Goal: Transaction & Acquisition: Obtain resource

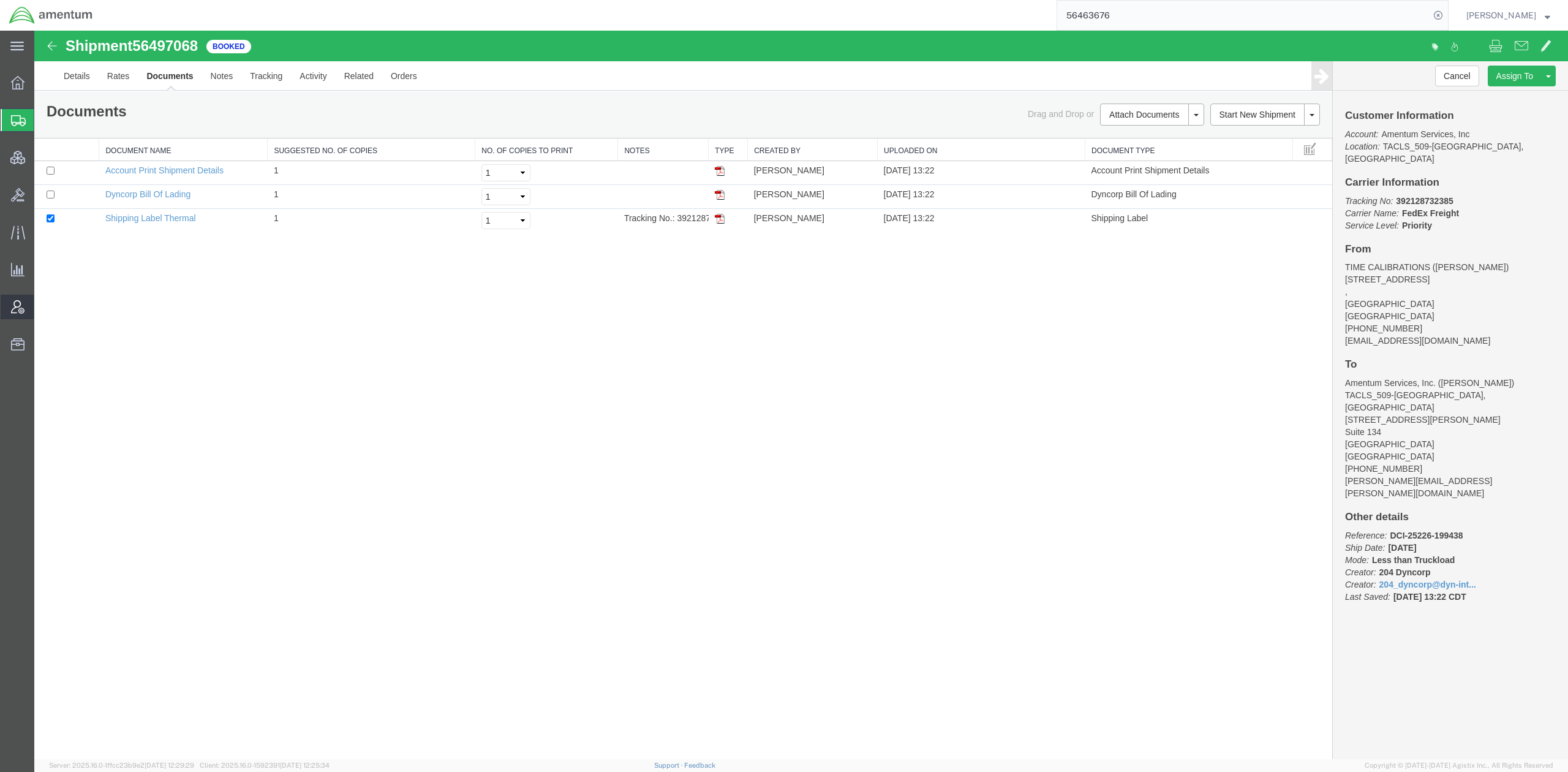
drag, startPoint x: 70, startPoint y: 310, endPoint x: 76, endPoint y: 309, distance: 6.1
click at [43, 310] on span "Account Admin" at bounding box center [38, 307] width 9 height 25
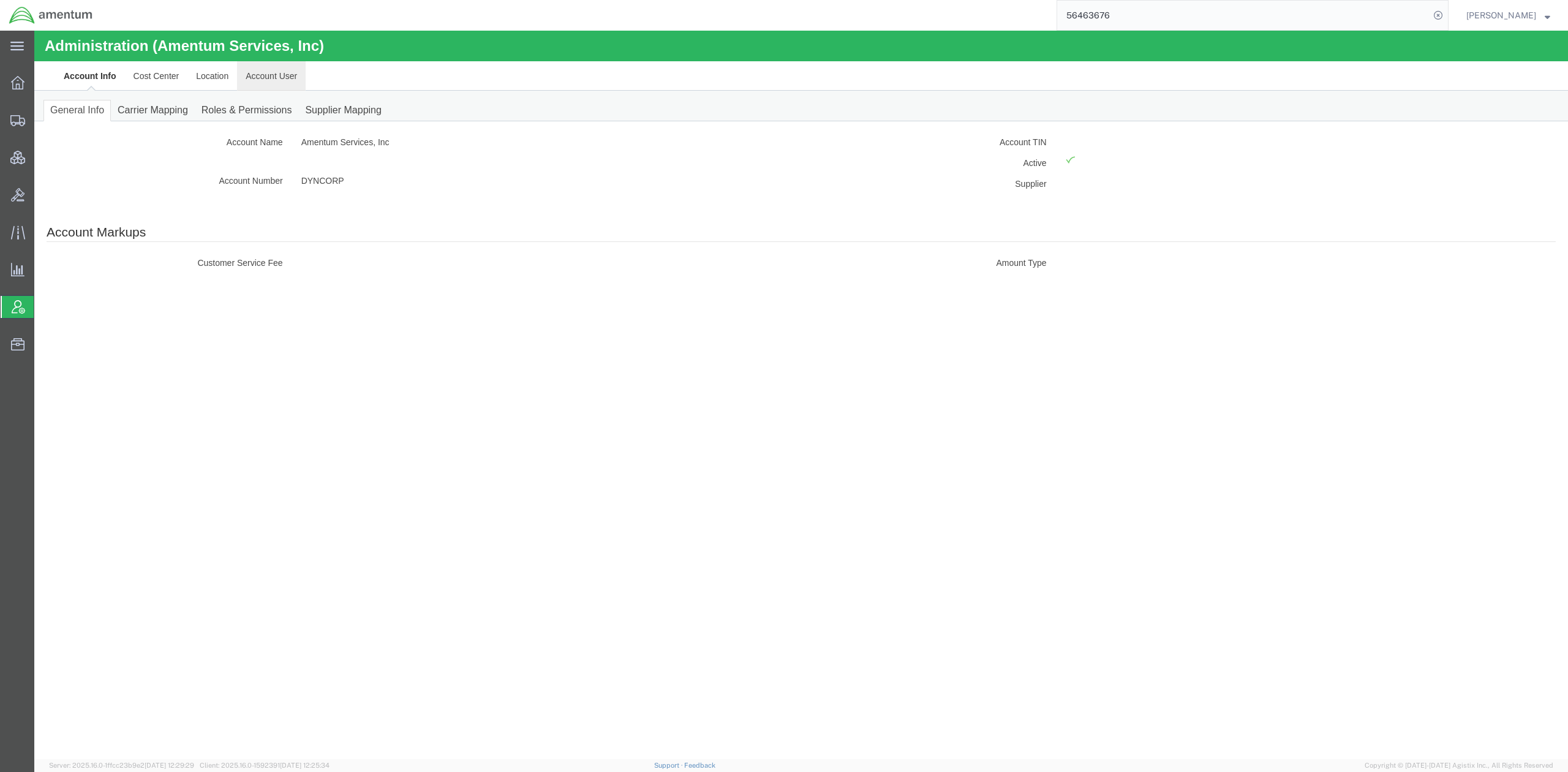
click at [263, 74] on link "Account User" at bounding box center [270, 75] width 68 height 29
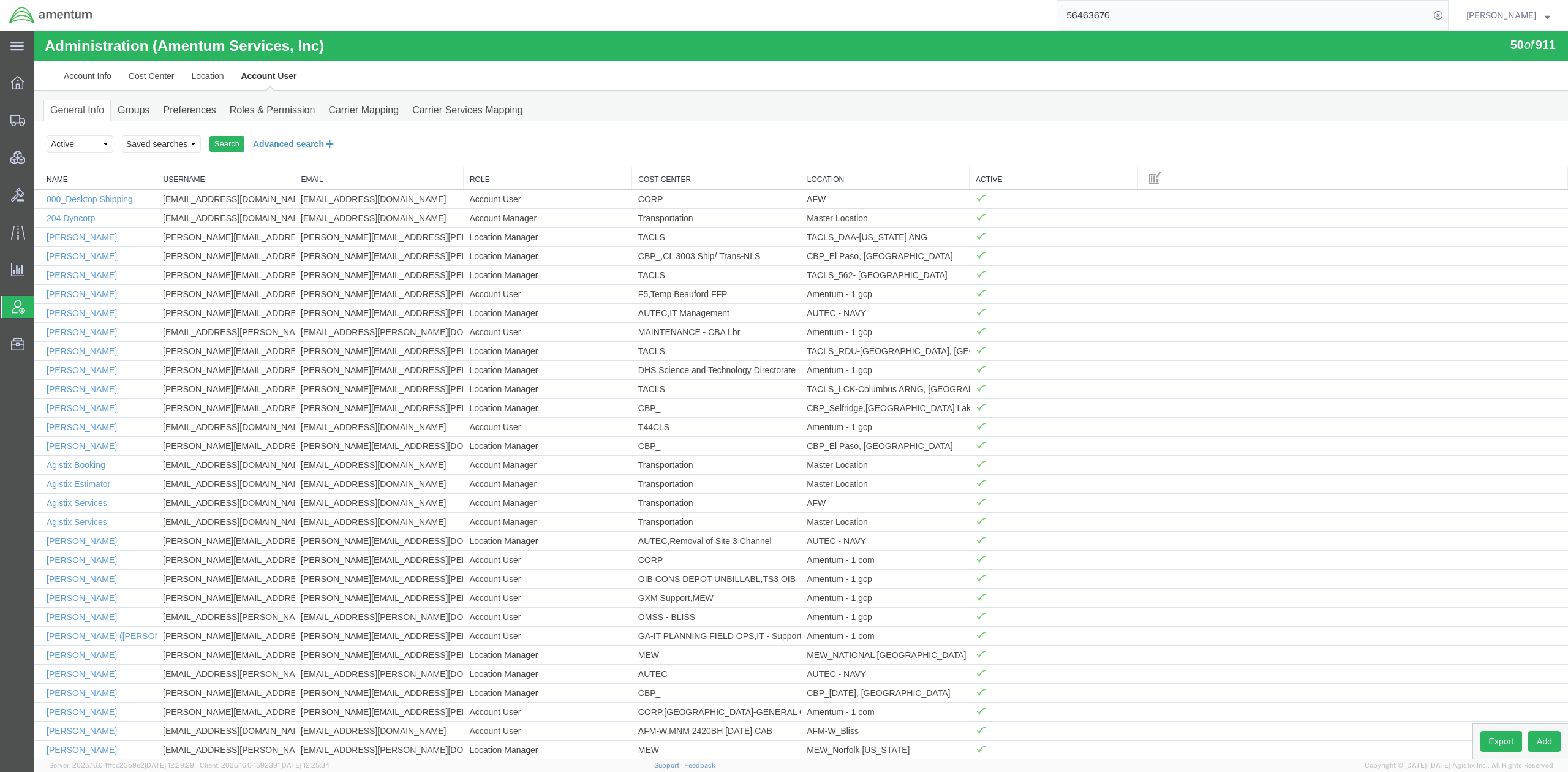
click at [275, 147] on button "Advanced search" at bounding box center [294, 144] width 100 height 21
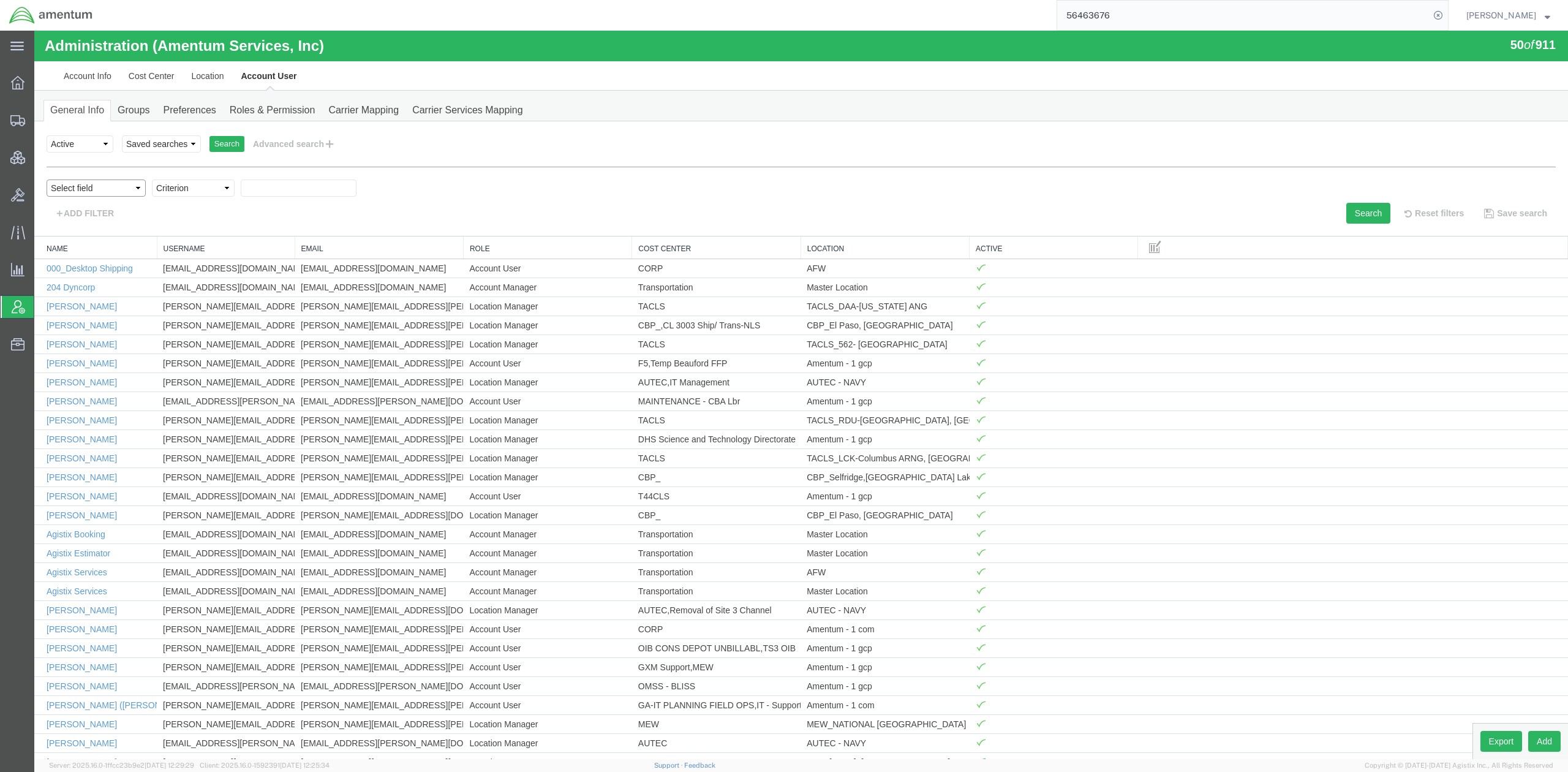
click at [112, 191] on select "Select field Cost Center Email Location Name Role Username" at bounding box center [97, 188] width 99 height 17
select select "personName"
click at [47, 180] on select "Select field Cost Center Email Location Name Role Username" at bounding box center [97, 188] width 99 height 17
click at [188, 197] on select "Criterion contains does not contain is is blank is not blank starts with" at bounding box center [192, 188] width 82 height 17
select select "contains"
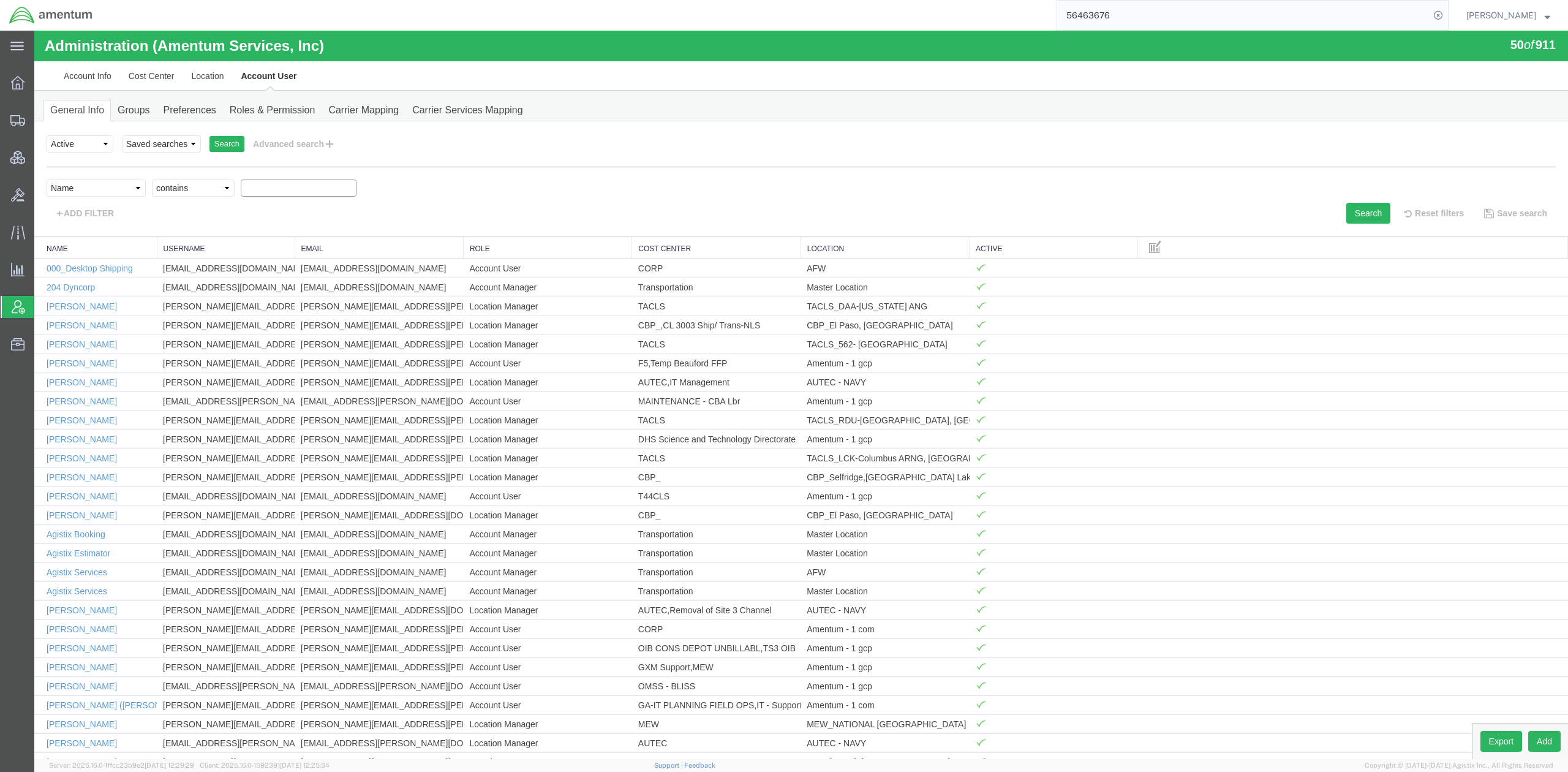
click at [152, 180] on select "Criterion contains does not contain is is blank is not blank starts with" at bounding box center [192, 188] width 82 height 17
click at [265, 191] on input "text" at bounding box center [299, 188] width 116 height 17
type input "james"
click at [1373, 217] on button "Search" at bounding box center [1369, 214] width 44 height 21
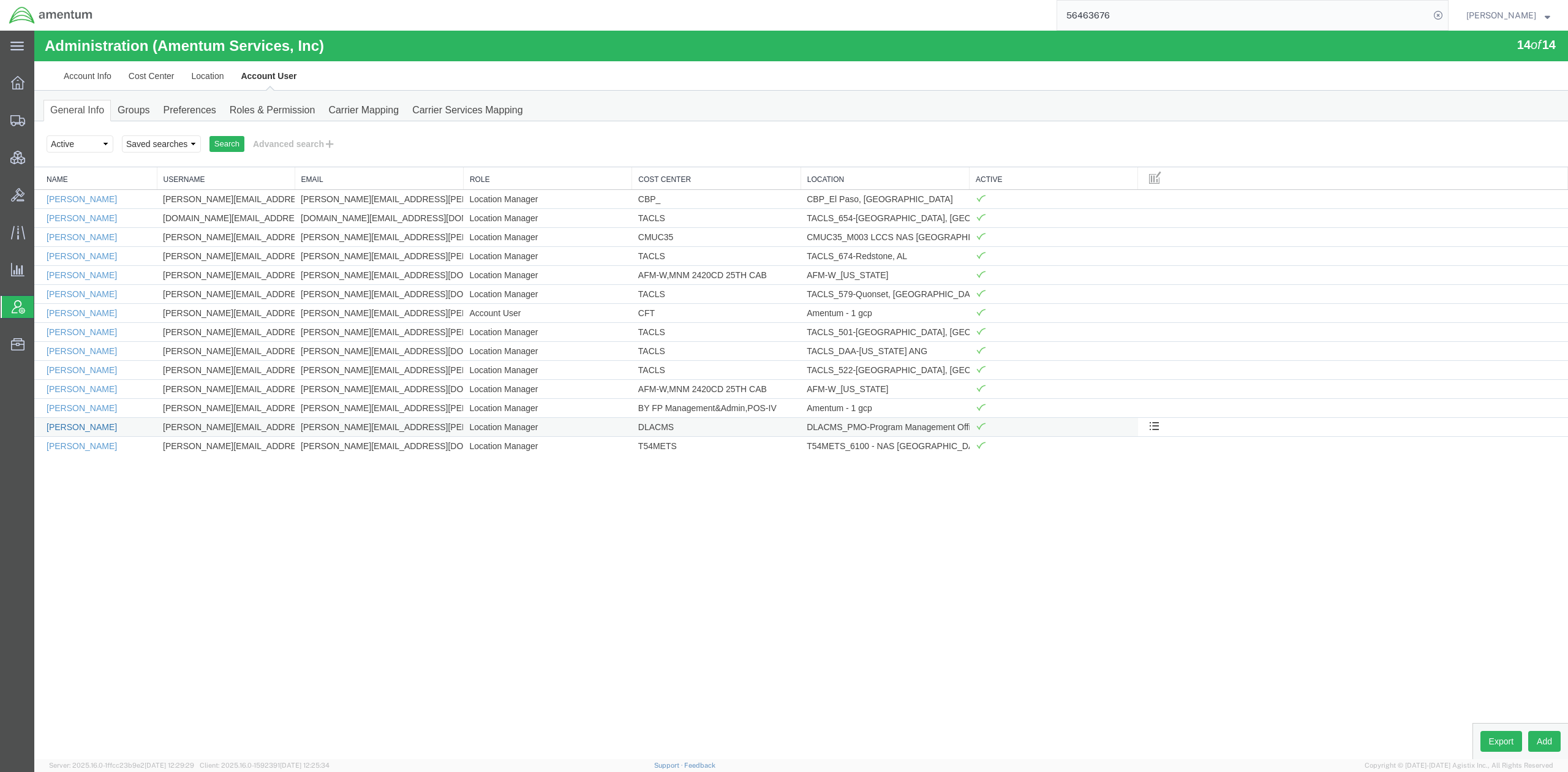
click at [100, 432] on link "[PERSON_NAME]" at bounding box center [82, 426] width 70 height 10
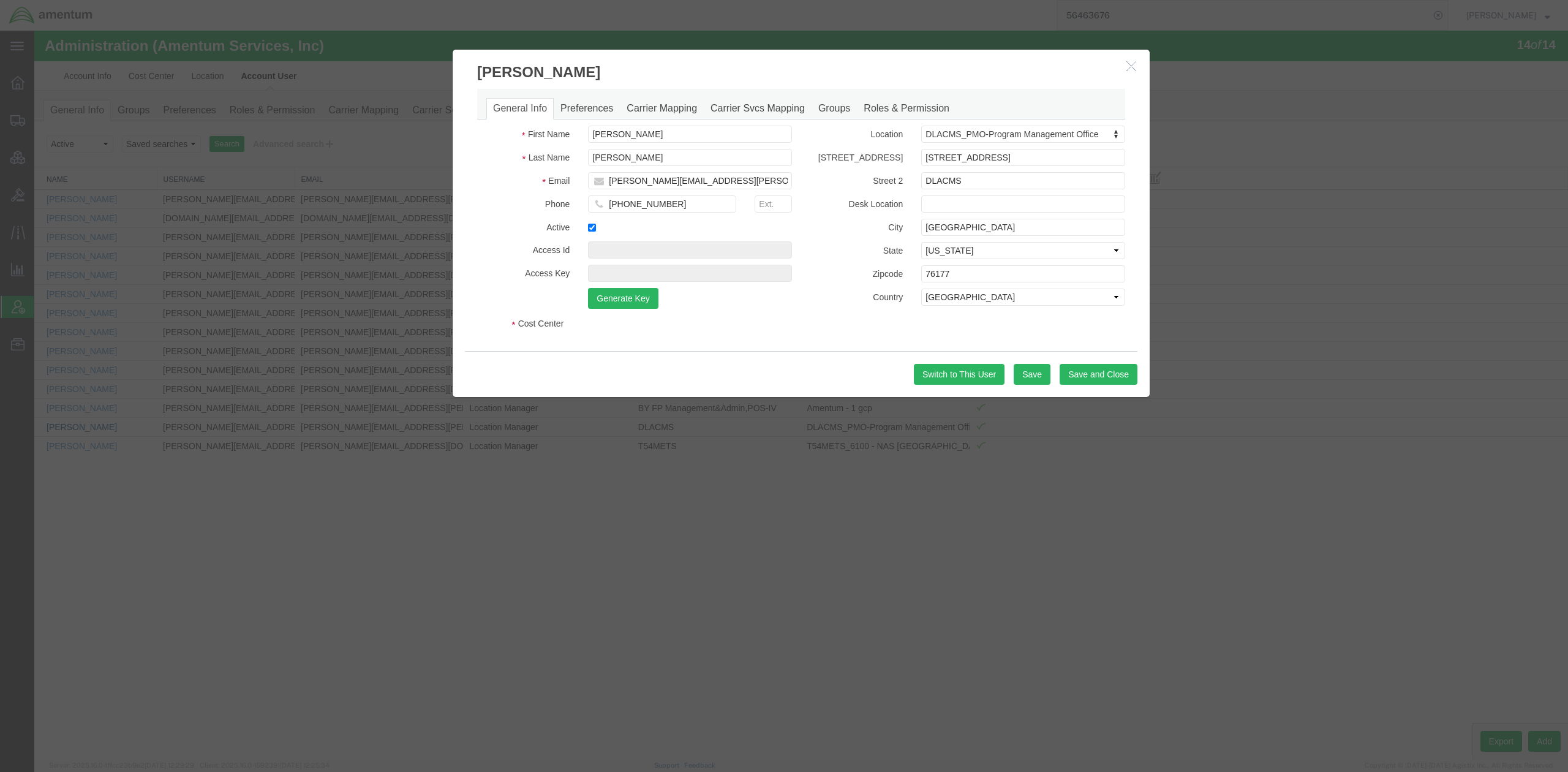
select select "DEPARTMENT"
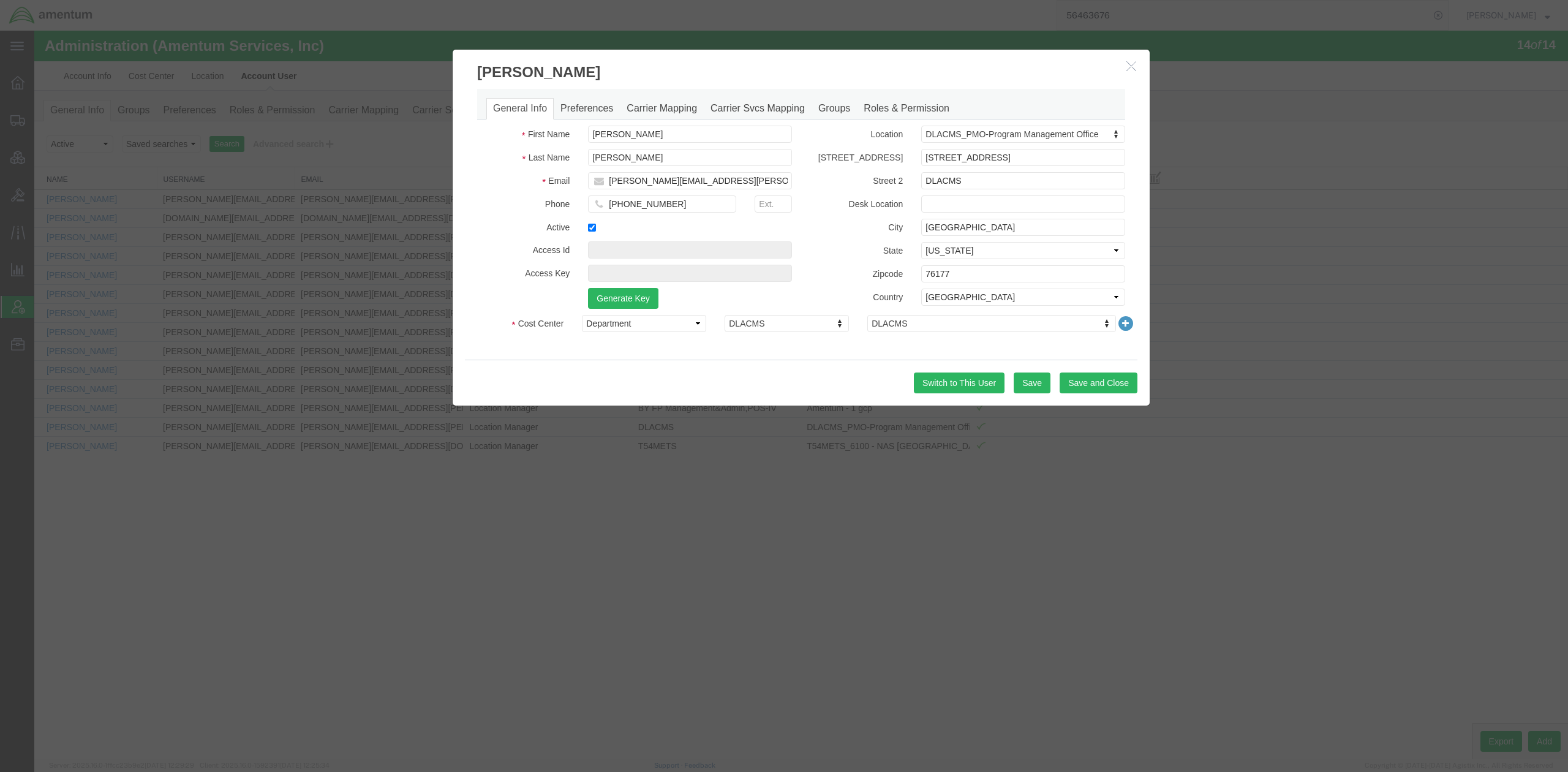
click at [1131, 66] on icon "button" at bounding box center [1131, 66] width 10 height 11
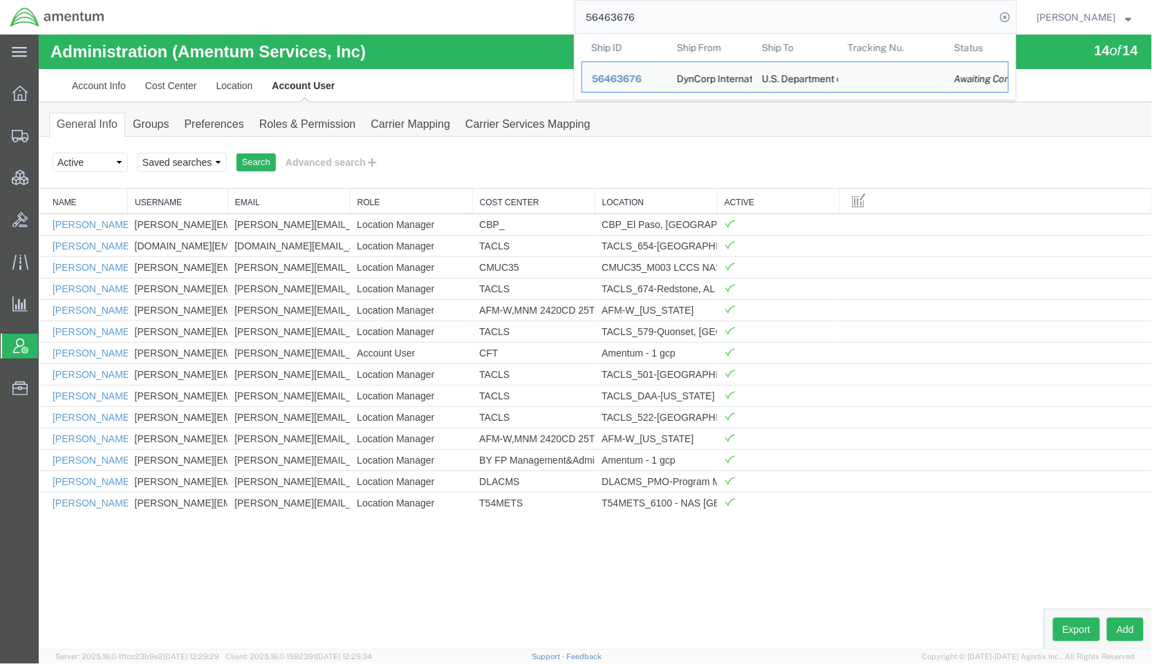
drag, startPoint x: 647, startPoint y: 12, endPoint x: 429, endPoint y: 9, distance: 218.4
click at [429, 9] on div "56463676 Ship ID Ship From Ship To Tracking Nu. Status Ship ID 56463676 Ship Fr…" at bounding box center [566, 17] width 902 height 35
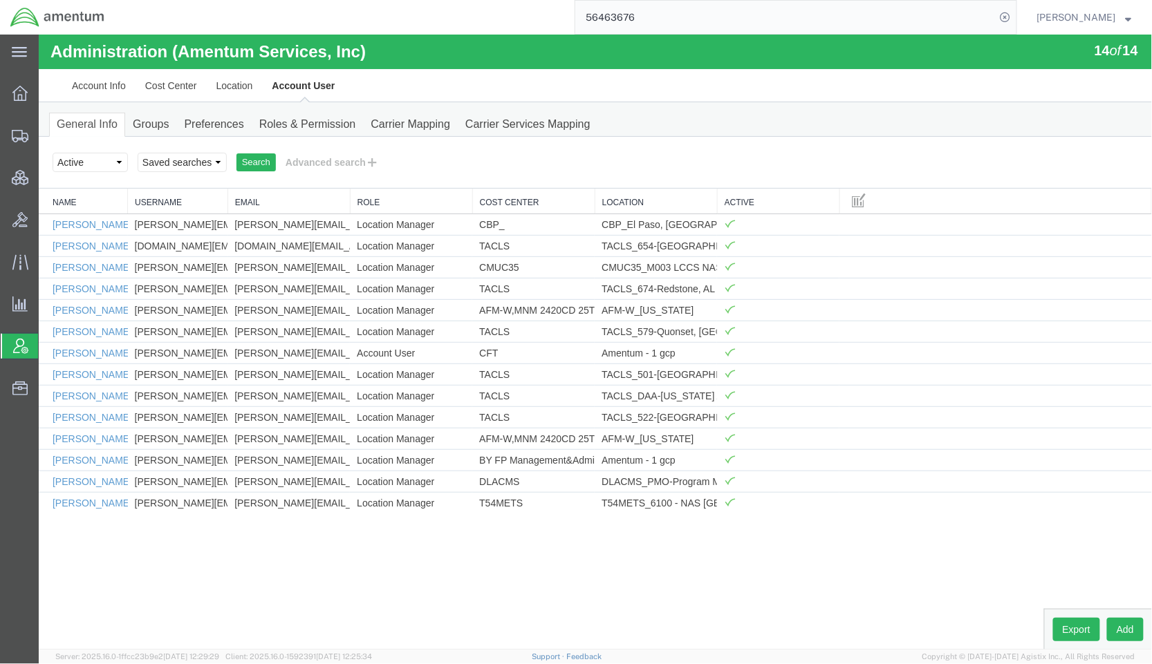
paste input "501362"
type input "56501362"
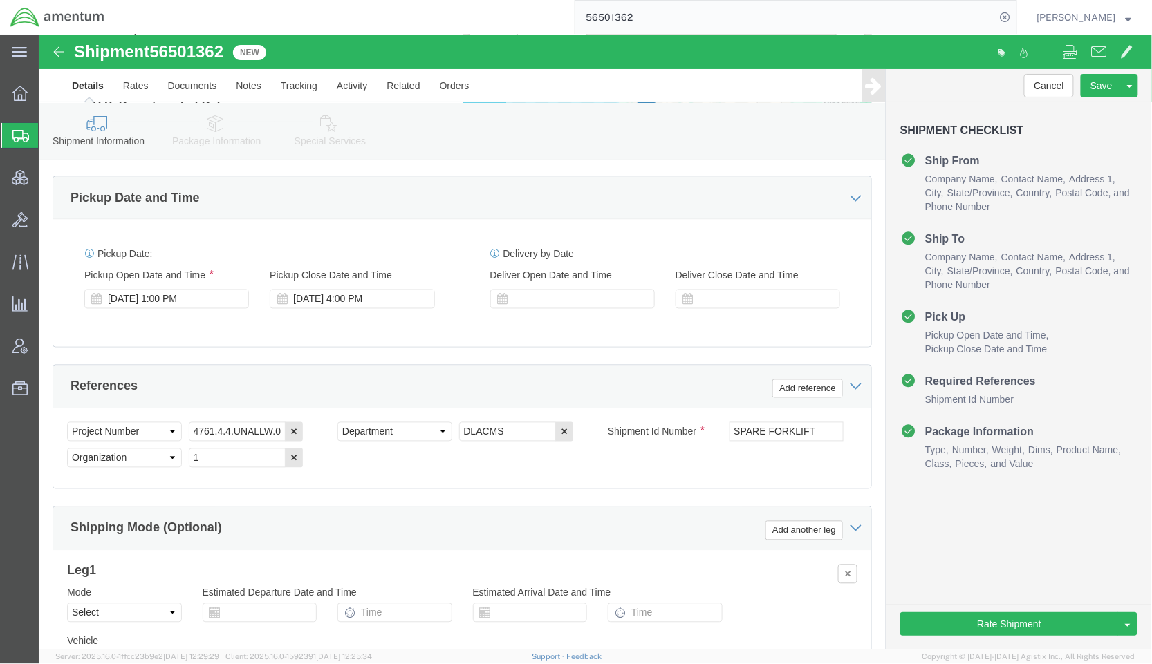
scroll to position [737, 0]
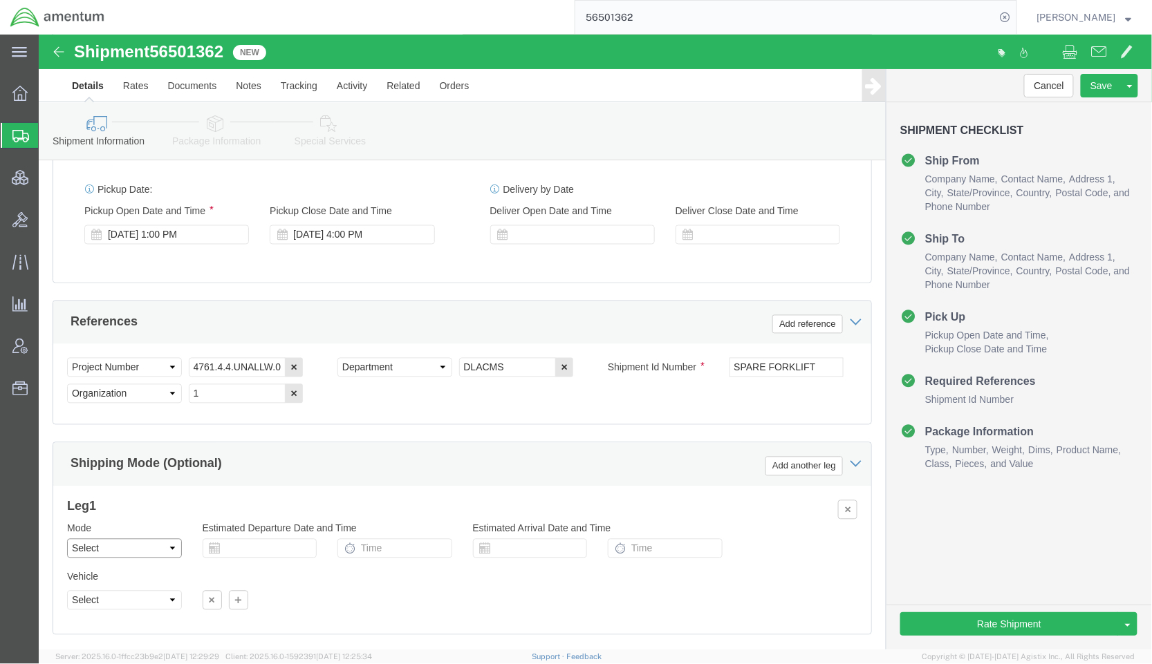
click select "Select Air Less than Truckload Multi-Leg Ocean Freight Rail Small Parcel Truckl…"
select select "TL"
click select "Select Air Less than Truckload Multi-Leg Ocean Freight Rail Small Parcel Truckl…"
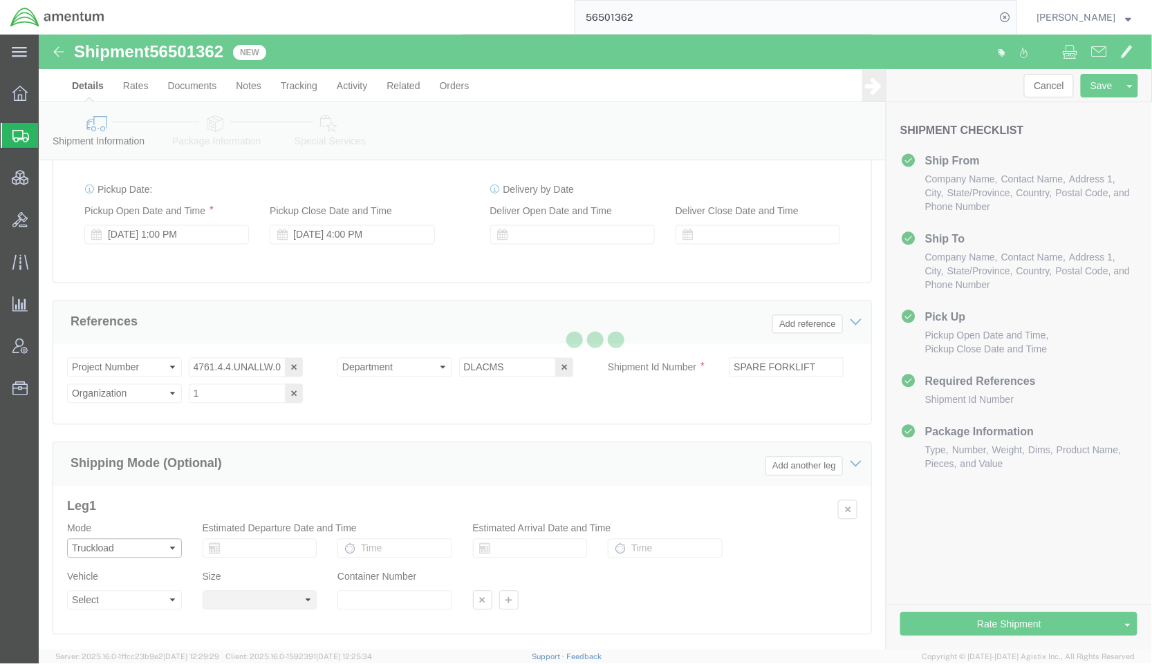
select select
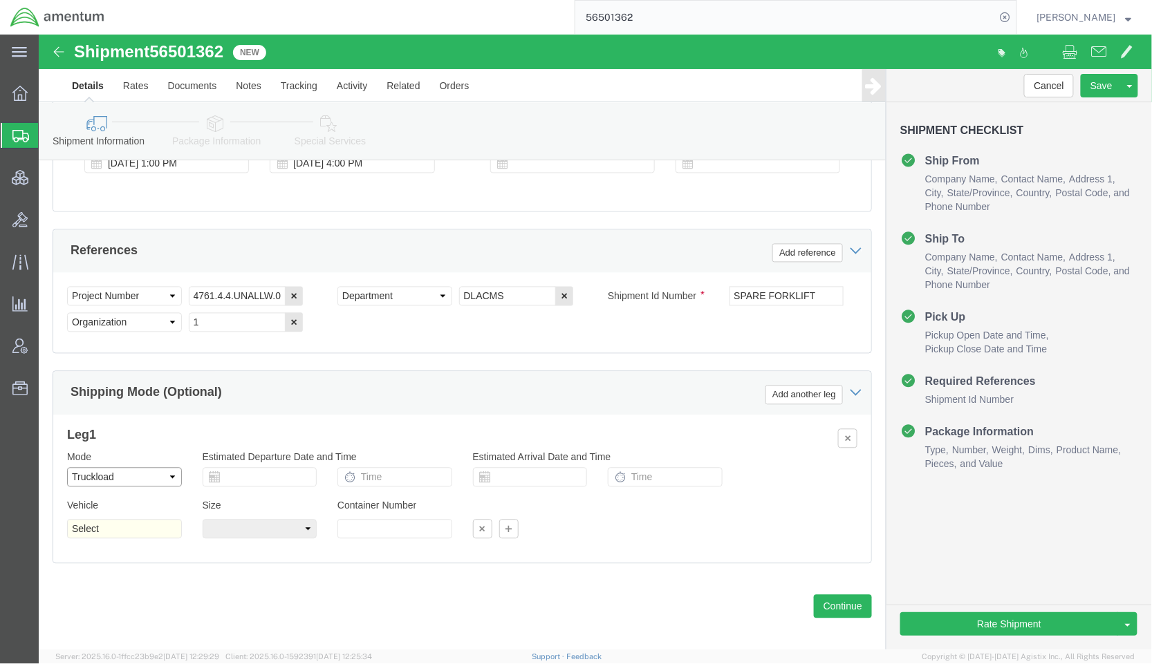
scroll to position [860, 0]
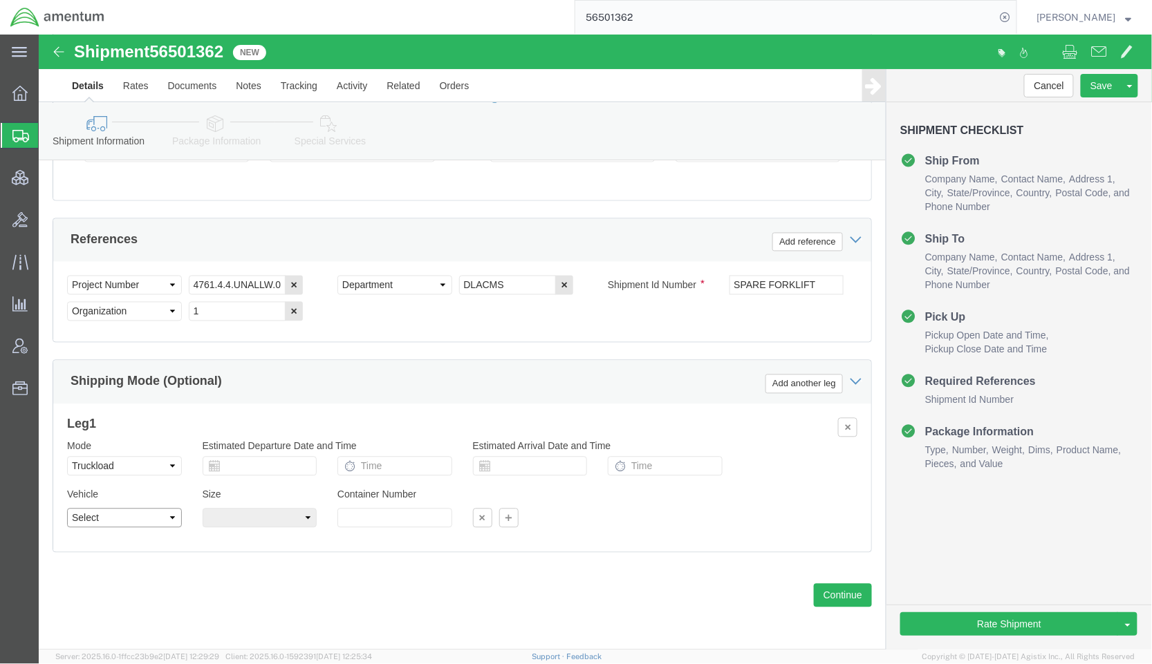
click select "Select 1-Ton (PSS) 10 Wheel 10 Yard Dump Truck 20 Yard Dump Truck Bobtail Botto…"
click div "Shipping Mode (Optional) Add another leg"
drag, startPoint x: 191, startPoint y: 14, endPoint x: 118, endPoint y: 25, distance: 74.1
click div "Shipment 56501362 New"
copy span "56501362"
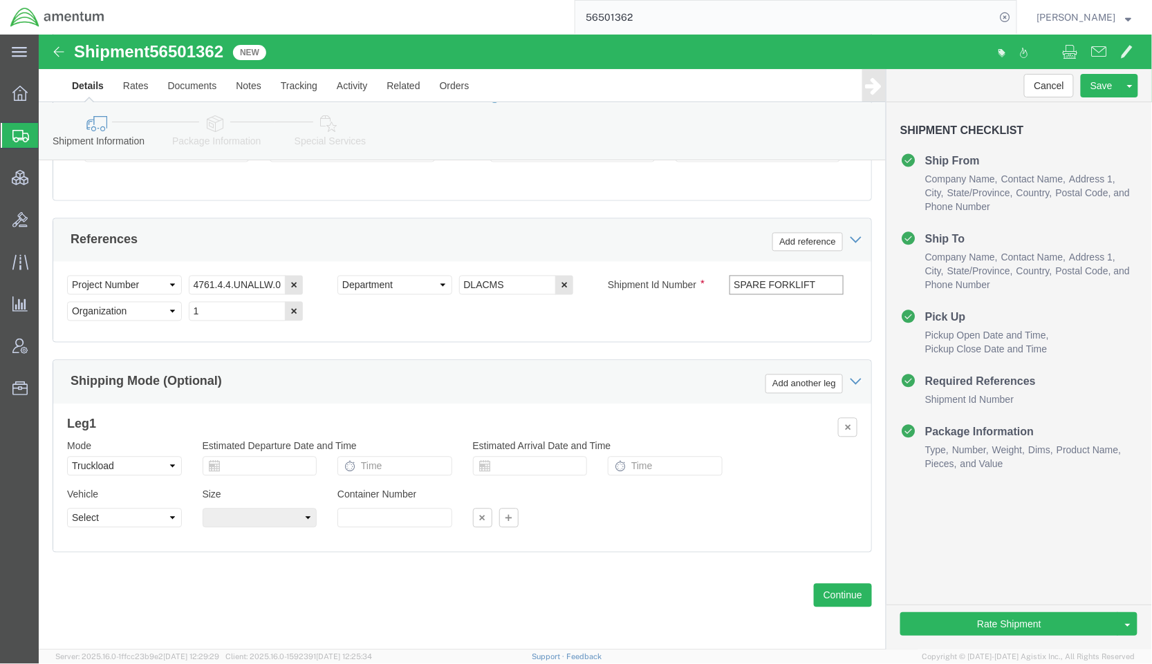
drag, startPoint x: 775, startPoint y: 248, endPoint x: 551, endPoint y: 248, distance: 223.9
click div "Select Account Type Activity ID Airline Appointment Number ASN Batch Request # …"
paste input "56501362"
type input "56501362"
click div "Select Account Type Activity ID Airline Appointment Number ASN Batch Request # …"
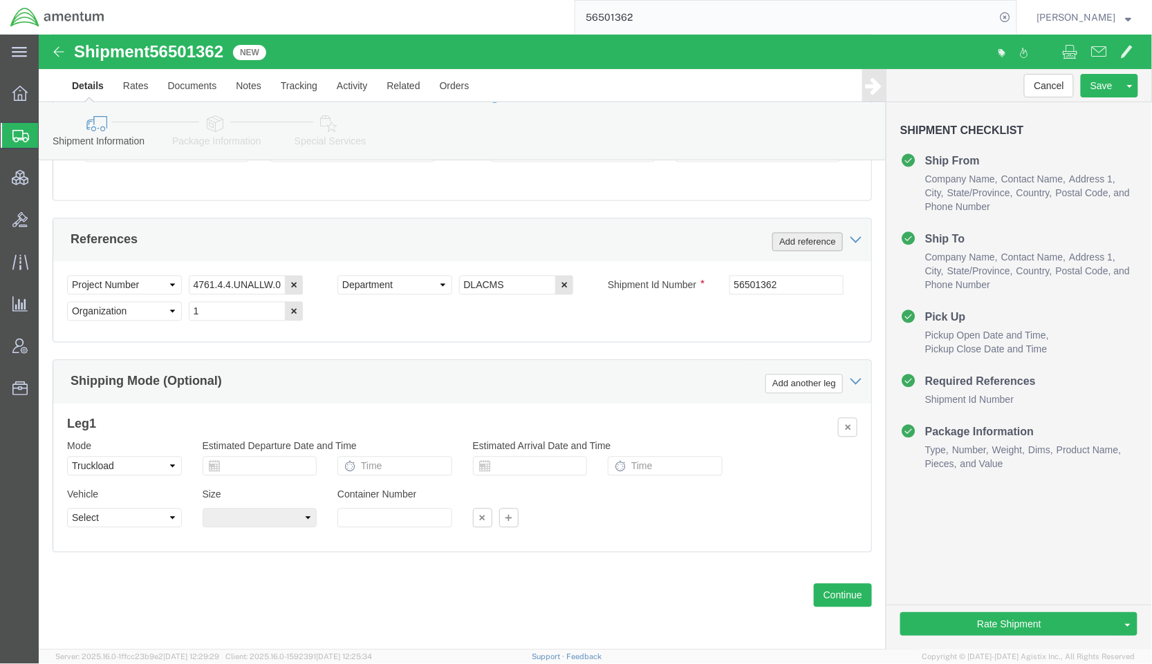
click button "Add reference"
click select "Select Account Type Activity ID Airline Appointment Number ASN Batch Request # …"
select select "CUSTREF"
click select "Select Account Type Activity ID Airline Appointment Number ASN Batch Request # …"
click input "text"
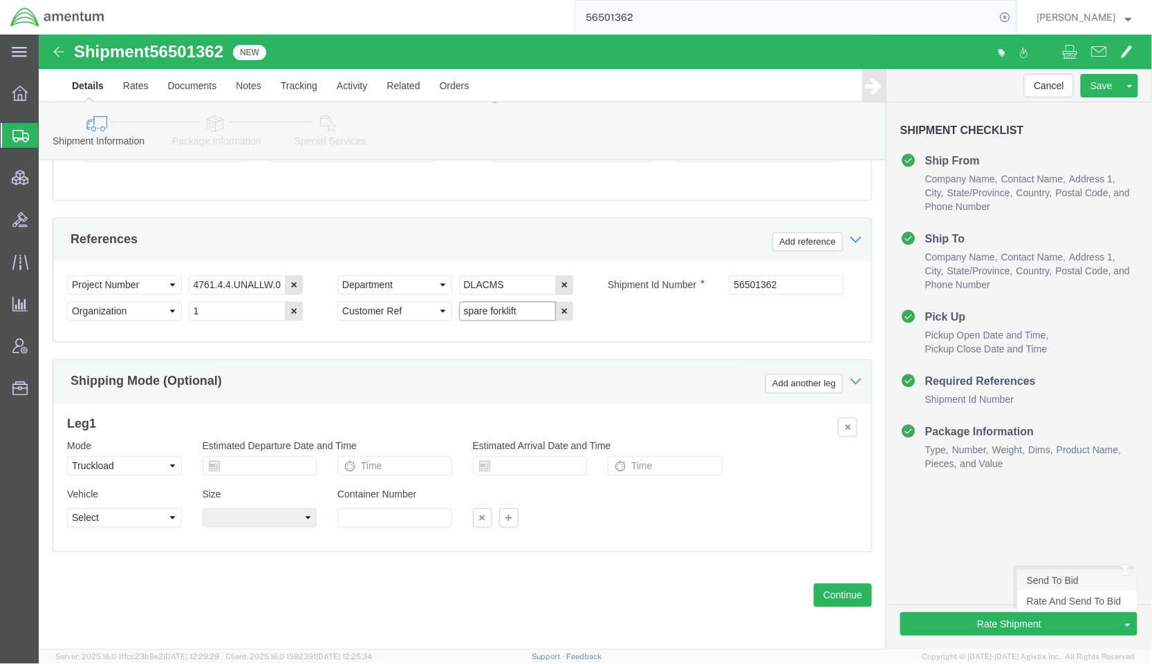
type input "spare forklift"
click link "Send To Bid"
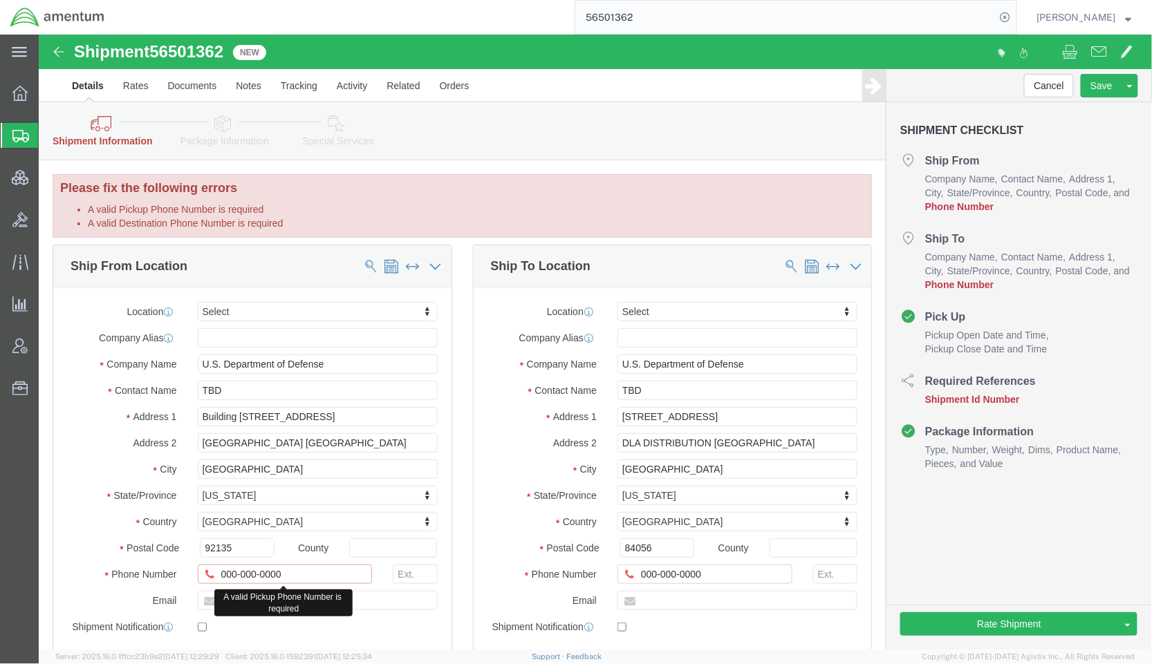
drag, startPoint x: 290, startPoint y: 546, endPoint x: -132, endPoint y: 511, distance: 423.7
click html "Shipment 56501362 New Details Rates Documents Notes Tracking Activity Related O…"
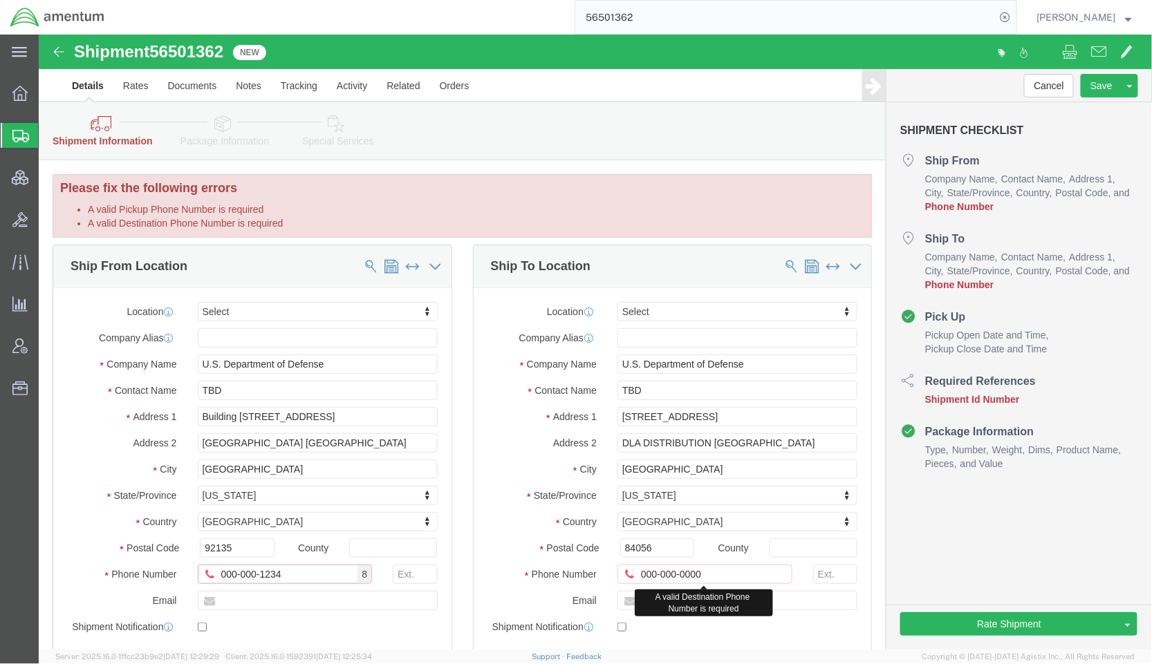
type input "000-000-1234"
drag, startPoint x: 680, startPoint y: 547, endPoint x: 637, endPoint y: 549, distance: 43.6
click input "000-000-0000"
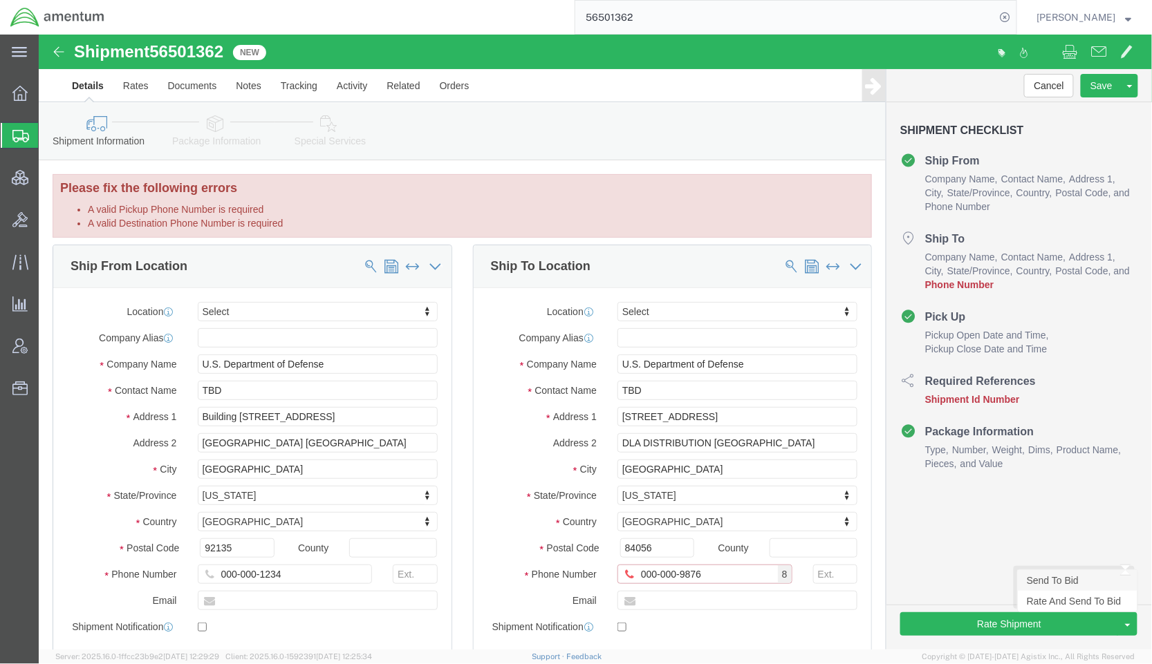
type input "000-000-9876"
click link "Send To Bid"
drag, startPoint x: 194, startPoint y: 547, endPoint x: 142, endPoint y: 539, distance: 51.7
click div "Phone Number 000-000-1234 A valid Pickup Phone Number is required"
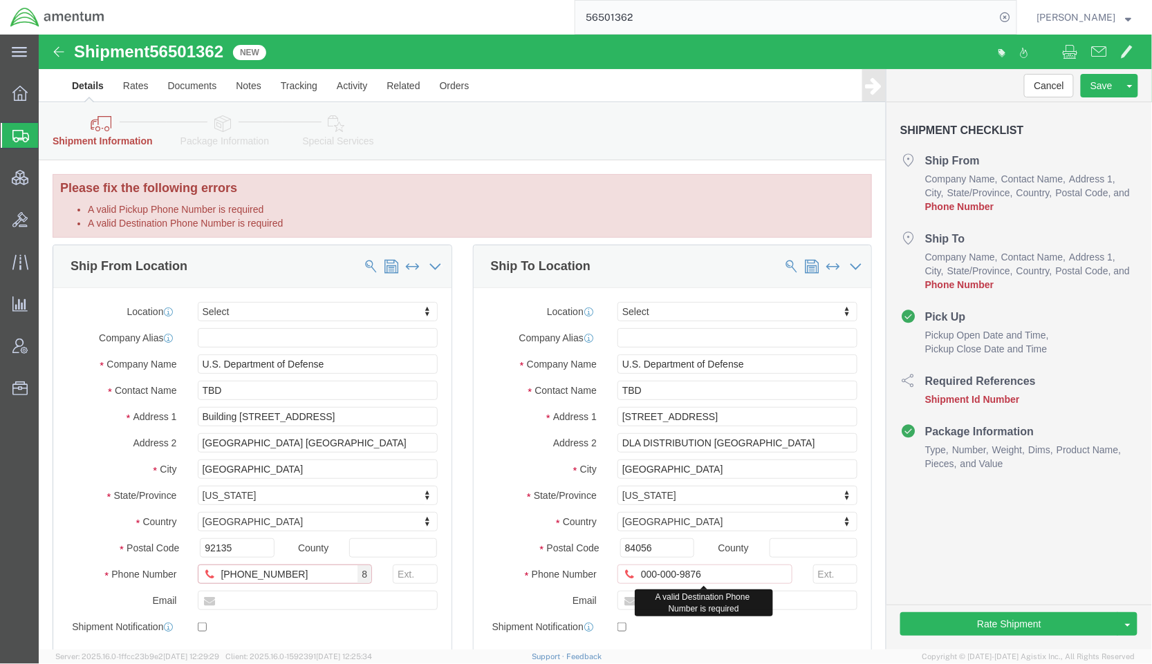
type input "888-555-1234"
drag, startPoint x: 612, startPoint y: 539, endPoint x: 570, endPoint y: 541, distance: 42.2
click div "000-000-9876 A valid Destination Phone Number is required"
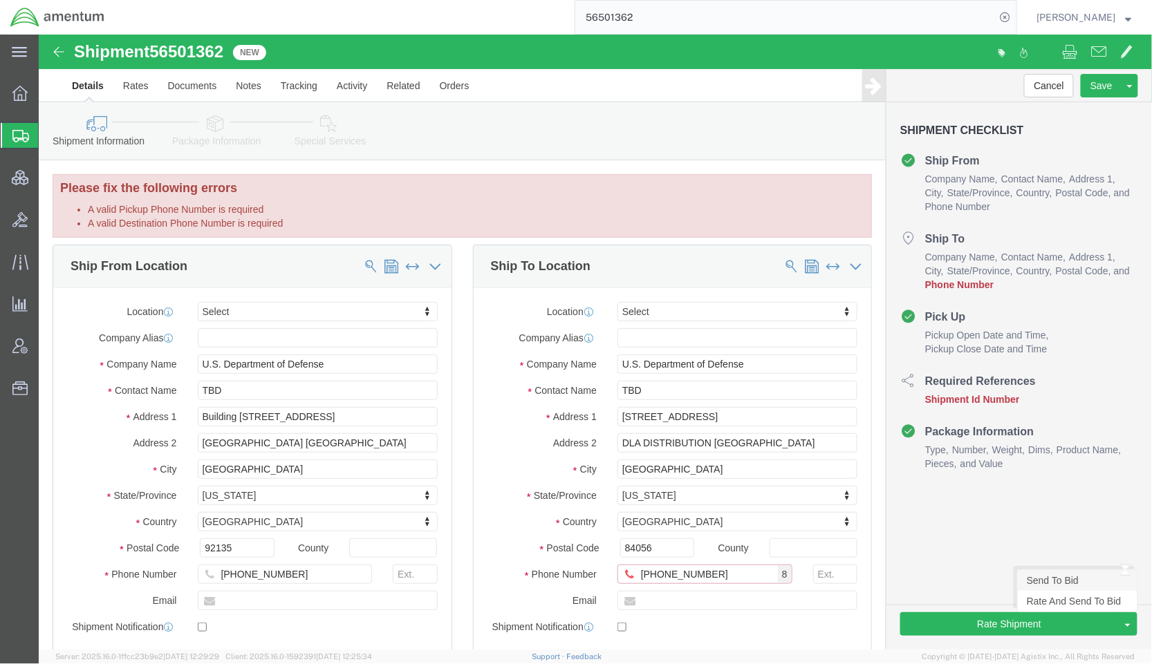
type input "877-555-9876"
click link "Send To Bid"
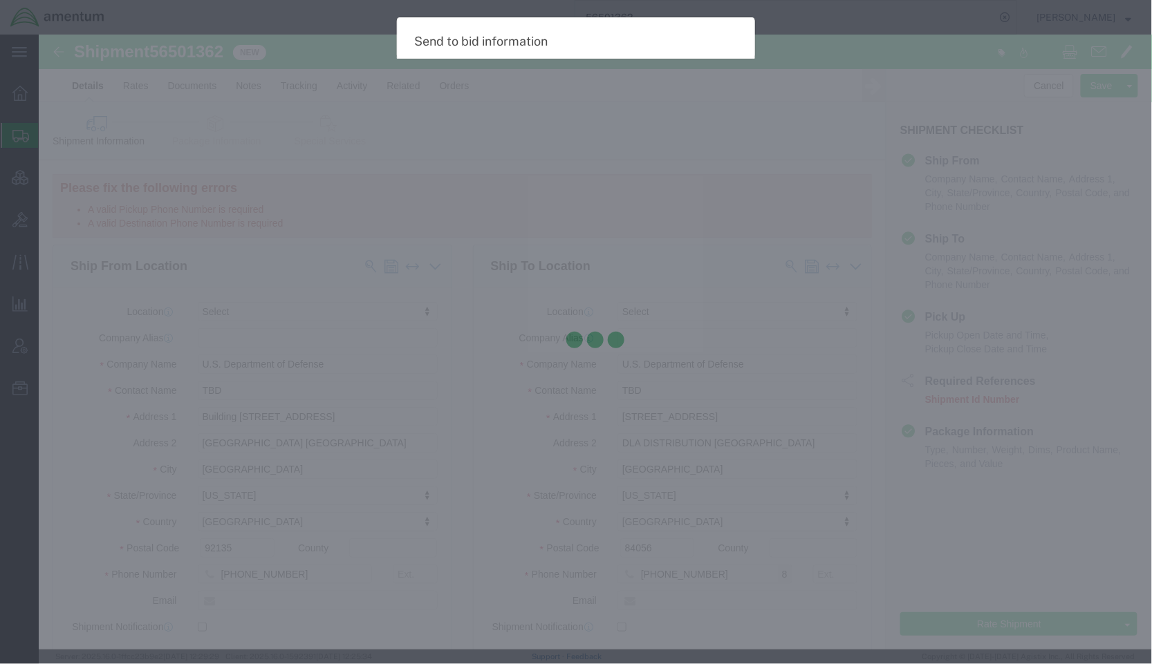
select select "TL"
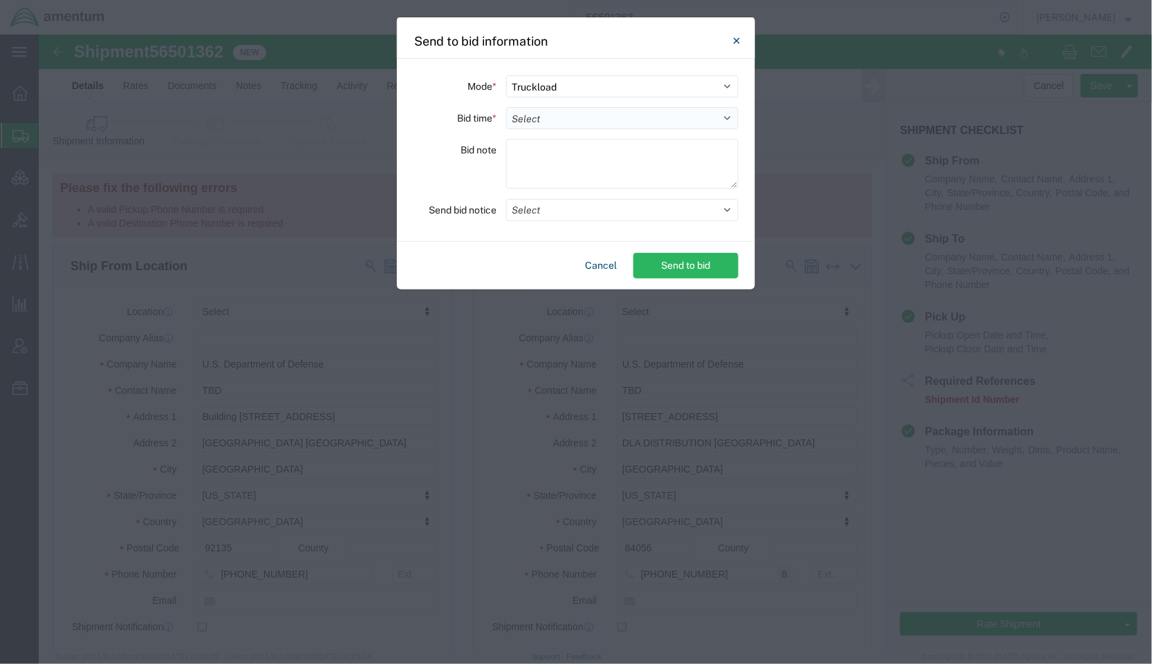
click at [568, 117] on select "Select 30 Min (Rush) 1 Hour (Rush) 2 Hours (Rush) 4 Hours (Rush) 8 Hours (Rush)…" at bounding box center [622, 118] width 232 height 22
select select "20"
click at [506, 107] on select "Select 30 Min (Rush) 1 Hour (Rush) 2 Hours (Rush) 4 Hours (Rush) 8 Hours (Rush)…" at bounding box center [622, 118] width 232 height 22
click at [579, 174] on textarea at bounding box center [622, 164] width 232 height 50
click at [572, 212] on button "Select" at bounding box center [622, 210] width 232 height 22
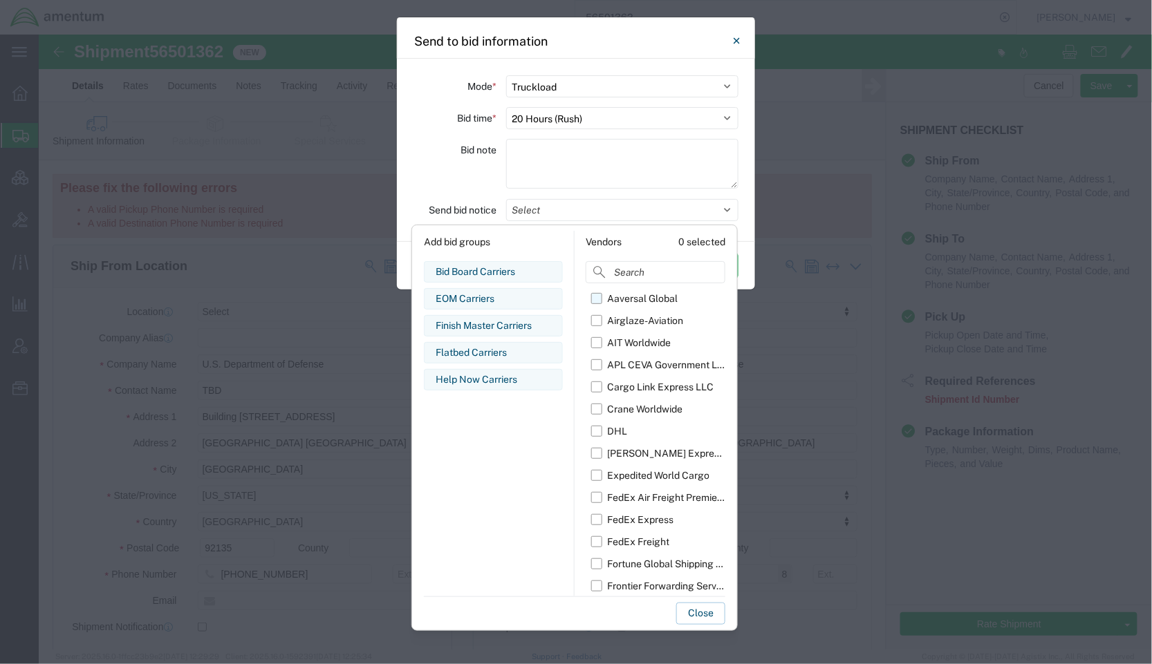
click at [598, 299] on label "Aaversal Global" at bounding box center [658, 299] width 134 height 22
click at [0, 0] on input "Aaversal Global" at bounding box center [0, 0] width 0 height 0
click at [599, 346] on label "AIT Worldwide" at bounding box center [658, 343] width 134 height 22
click at [0, 0] on input "AIT Worldwide" at bounding box center [0, 0] width 0 height 0
click at [597, 370] on label "APL CEVA Government Logistics" at bounding box center [658, 365] width 134 height 22
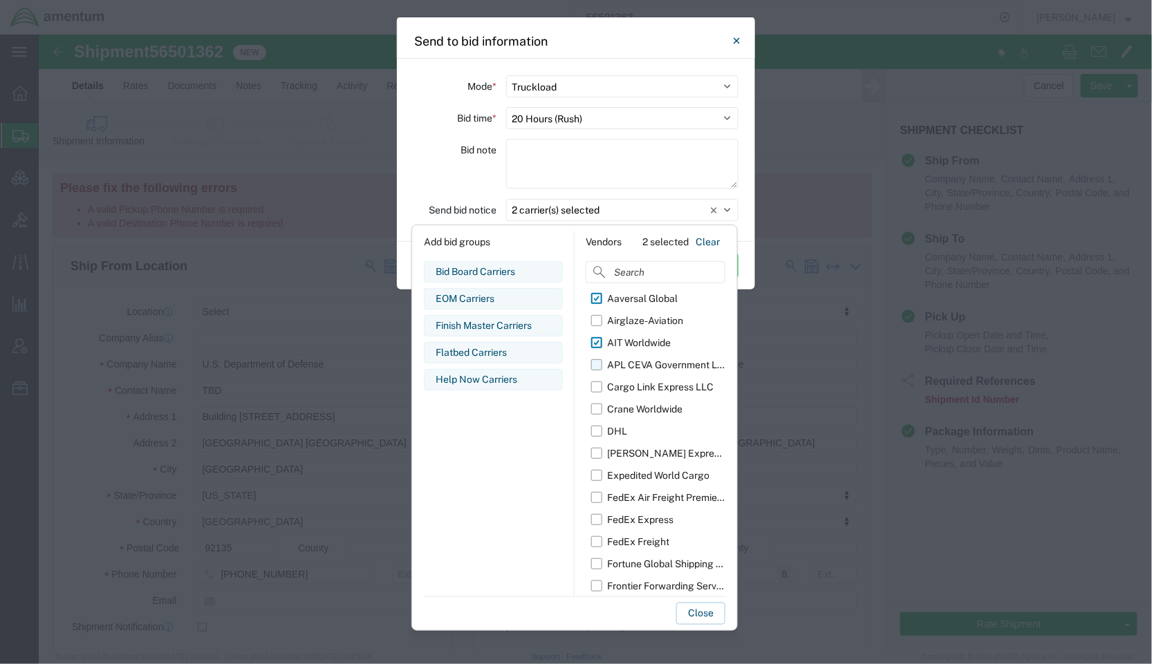
click at [0, 0] on input "APL CEVA Government Logistics" at bounding box center [0, 0] width 0 height 0
click at [601, 409] on label "Crane Worldwide" at bounding box center [658, 409] width 134 height 22
click at [0, 0] on input "Crane Worldwide" at bounding box center [0, 0] width 0 height 0
click at [601, 478] on label "Expedited World Cargo" at bounding box center [658, 475] width 134 height 22
click at [0, 0] on input "Expedited World Cargo" at bounding box center [0, 0] width 0 height 0
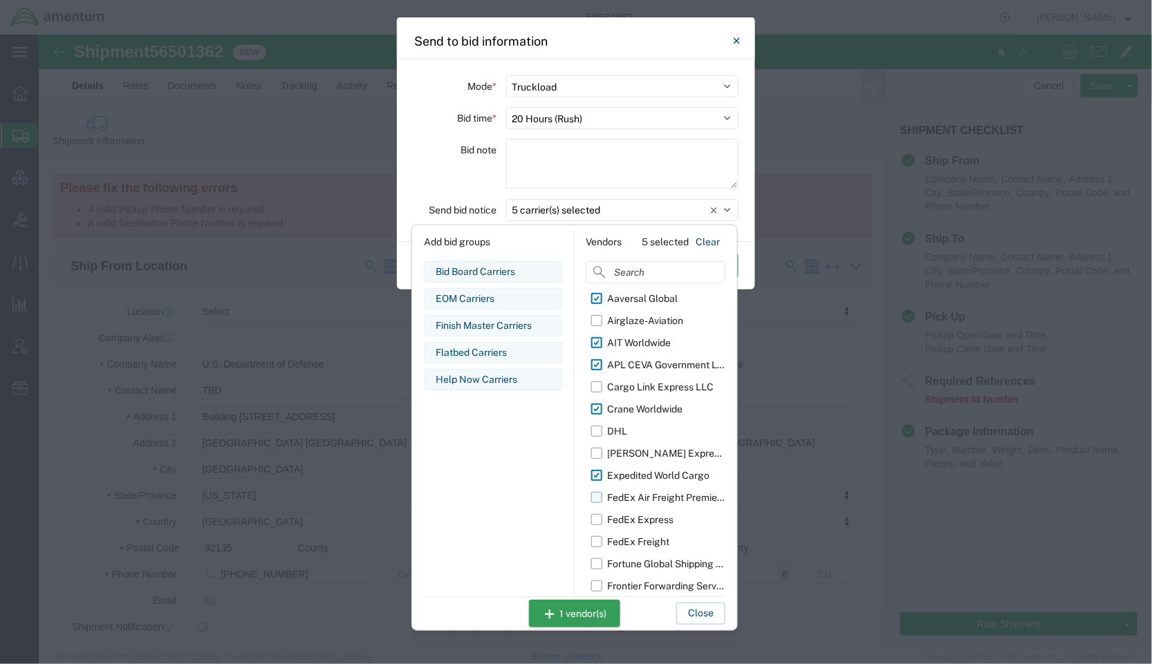
scroll to position [122, 0]
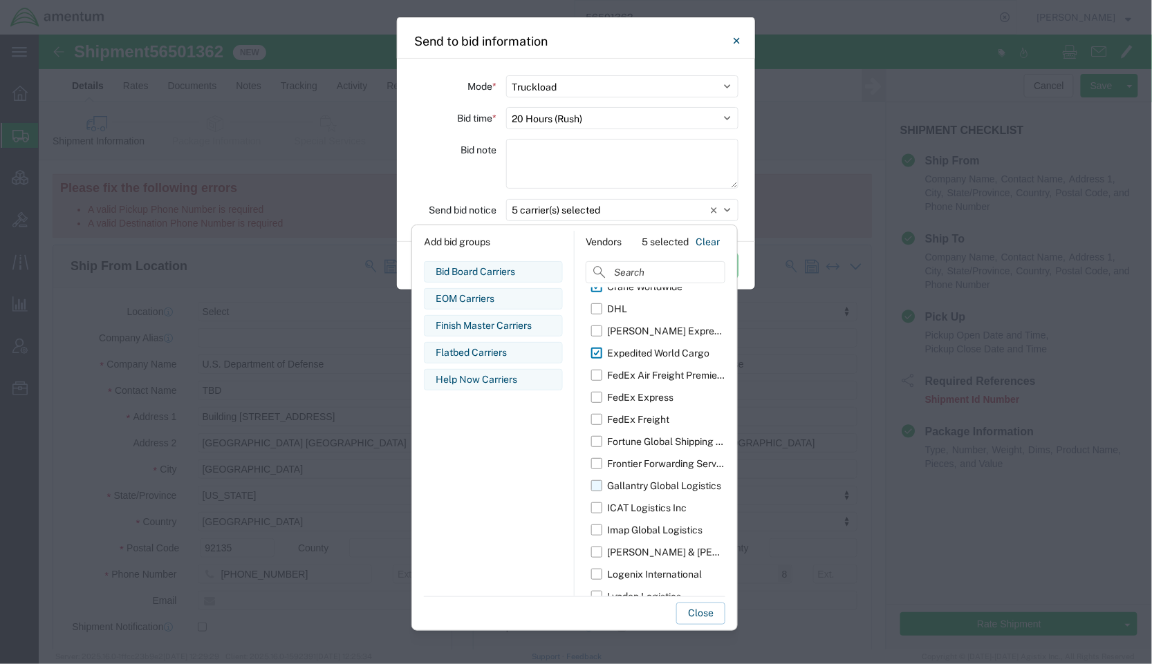
click at [601, 487] on label "Gallantry Global Logistics" at bounding box center [658, 486] width 134 height 22
click at [0, 0] on input "Gallantry Global Logistics" at bounding box center [0, 0] width 0 height 0
click at [598, 509] on label "ICAT Logistics Inc" at bounding box center [658, 508] width 134 height 22
click at [0, 0] on input "ICAT Logistics Inc" at bounding box center [0, 0] width 0 height 0
click at [597, 529] on label "Imap Global Logistics" at bounding box center [658, 530] width 134 height 22
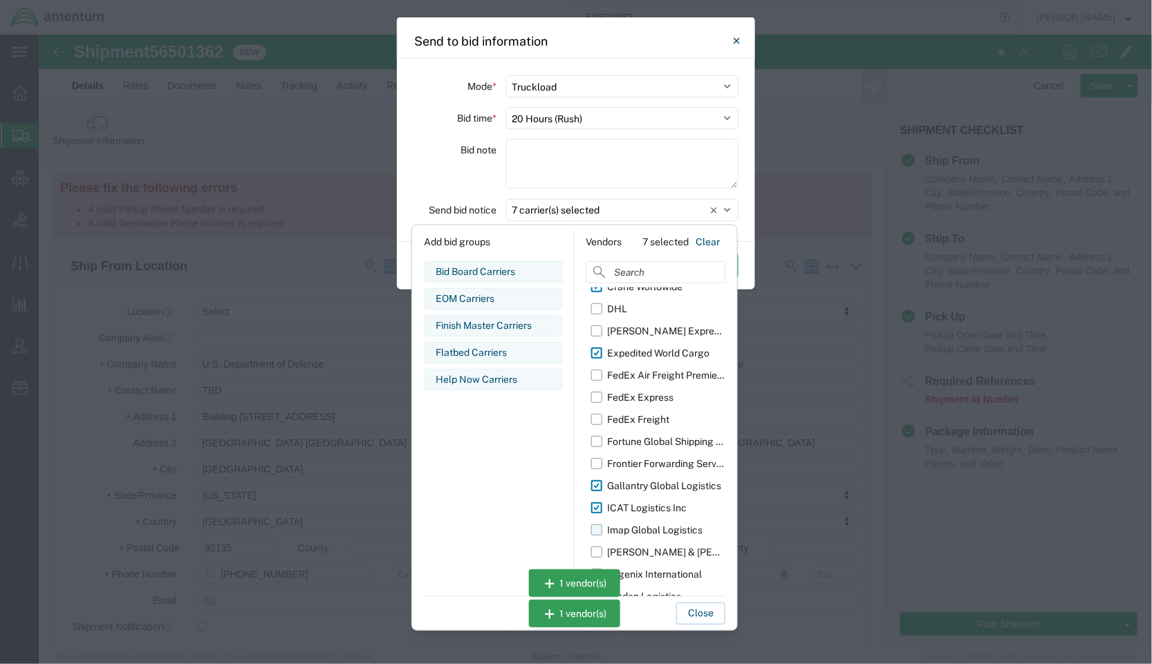
click at [0, 0] on input "Imap Global Logistics" at bounding box center [0, 0] width 0 height 0
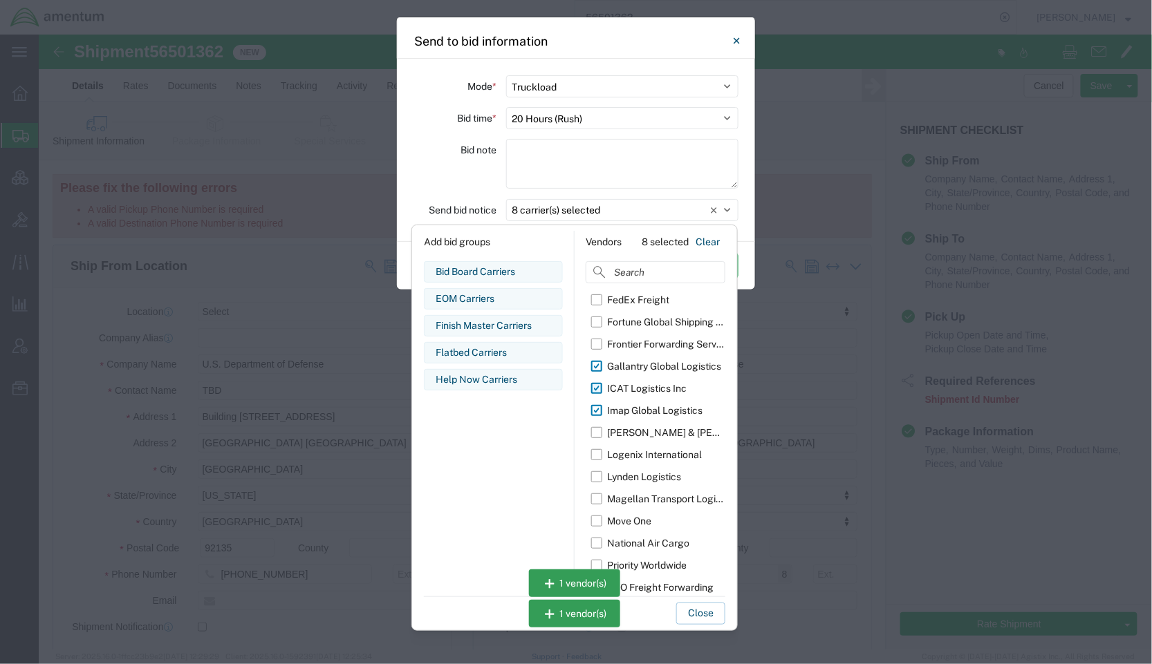
scroll to position [246, 0]
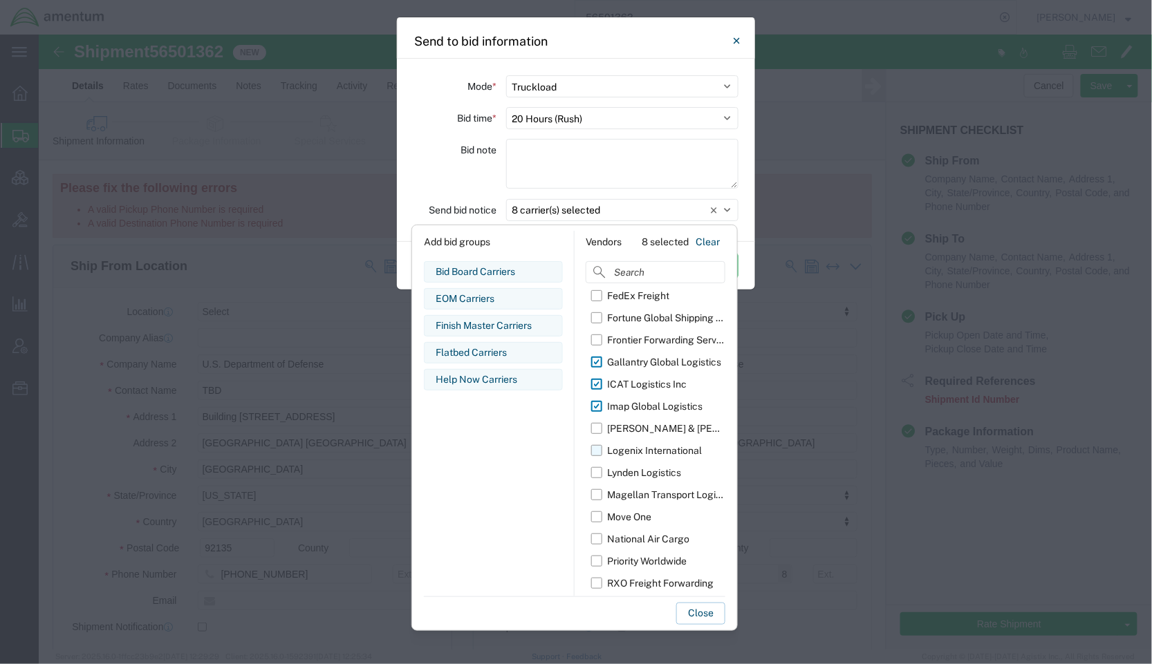
click at [600, 456] on label "Logenix International" at bounding box center [658, 451] width 134 height 22
click at [0, 0] on input "Logenix International" at bounding box center [0, 0] width 0 height 0
click at [601, 477] on label "Lynden Logistics" at bounding box center [658, 473] width 134 height 22
click at [0, 0] on input "Lynden Logistics" at bounding box center [0, 0] width 0 height 0
click at [599, 495] on label "Magellan Transport Logistics" at bounding box center [658, 495] width 134 height 22
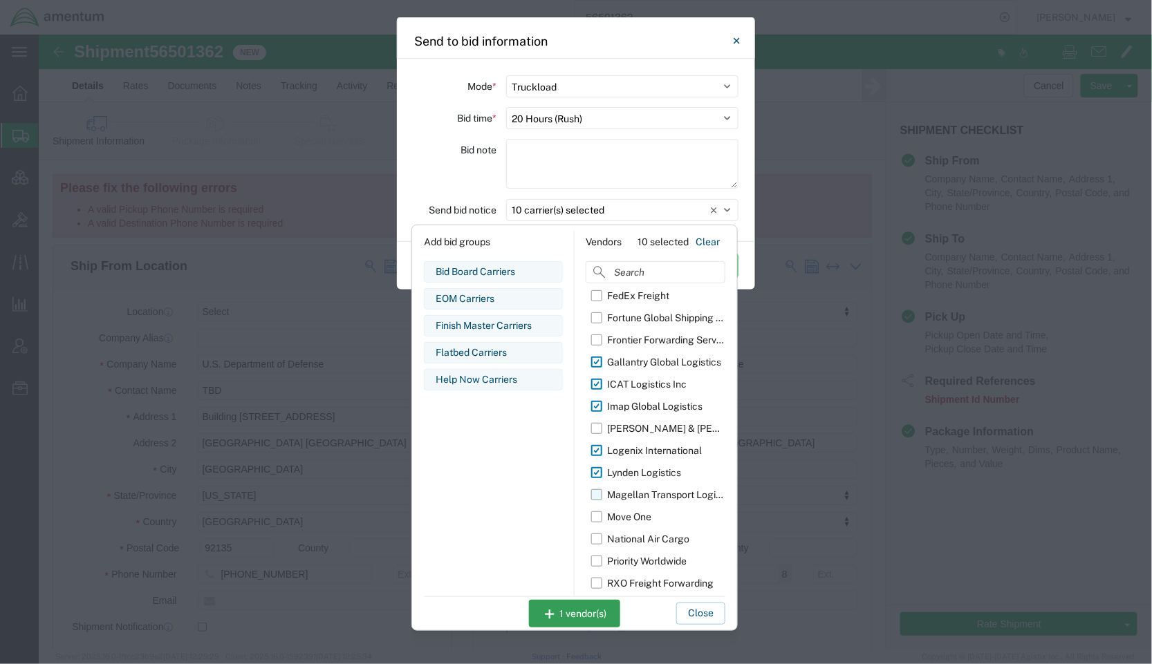
click at [0, 0] on input "Magellan Transport Logistics" at bounding box center [0, 0] width 0 height 0
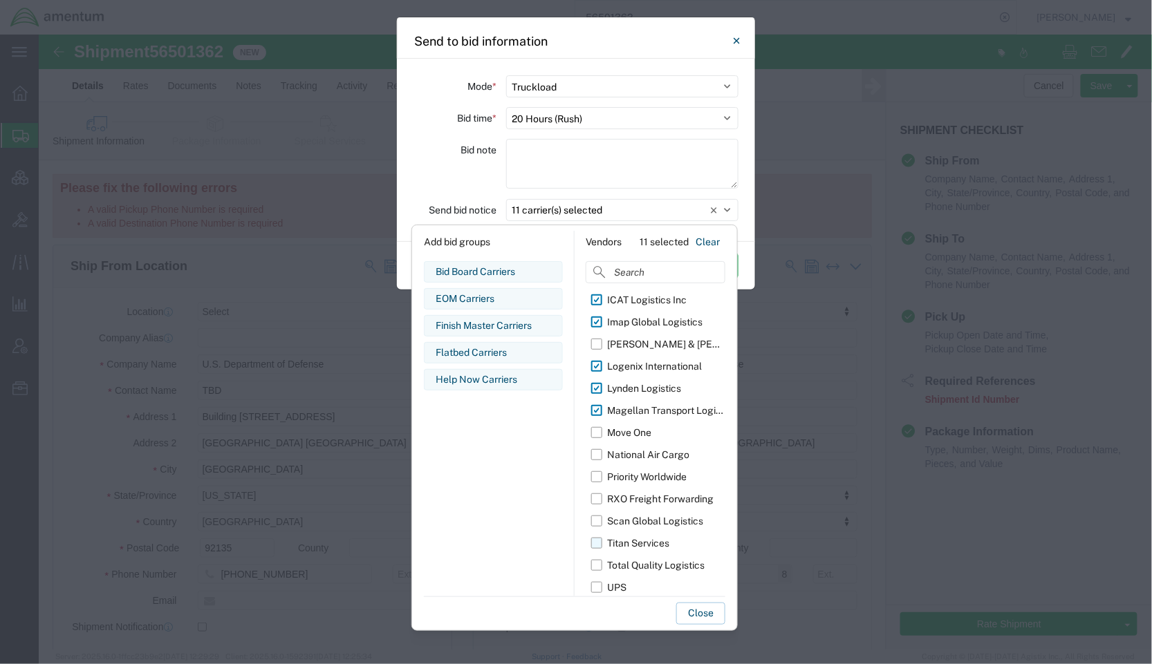
scroll to position [332, 0]
click at [597, 477] on label "Priority Worldwide" at bounding box center [658, 475] width 134 height 22
click at [0, 0] on input "Priority Worldwide" at bounding box center [0, 0] width 0 height 0
click at [598, 498] on label "RXO Freight Forwarding" at bounding box center [658, 497] width 134 height 22
click at [0, 0] on input "RXO Freight Forwarding" at bounding box center [0, 0] width 0 height 0
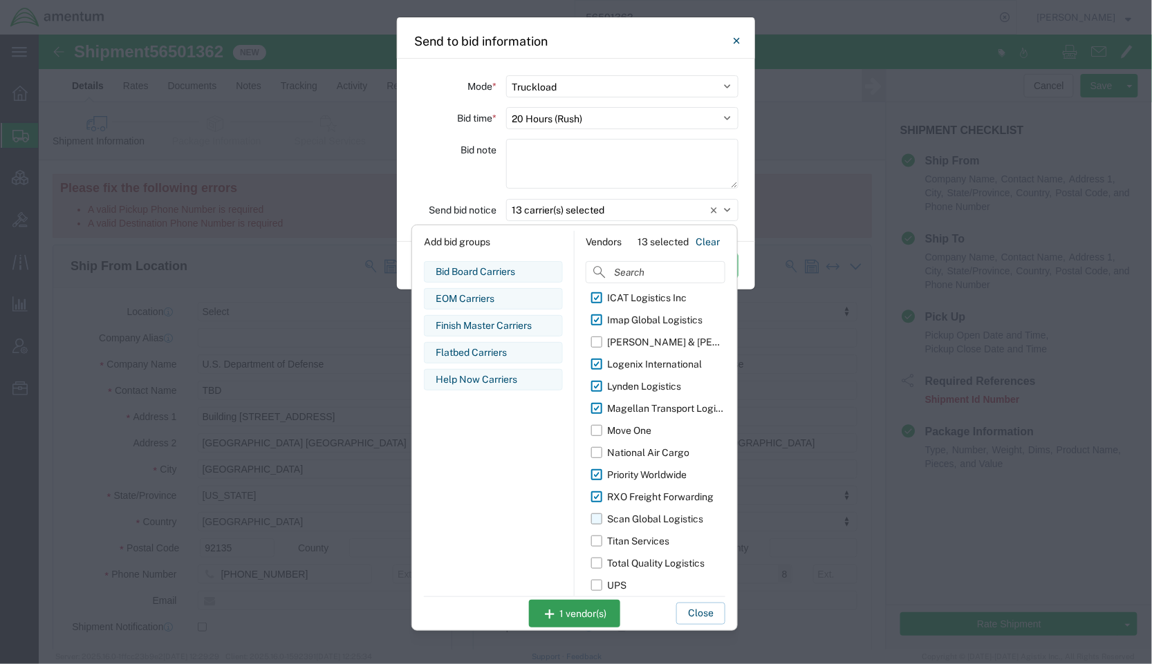
click at [603, 520] on label "Scan Global Logistics" at bounding box center [658, 519] width 134 height 22
click at [0, 0] on input "Scan Global Logistics" at bounding box center [0, 0] width 0 height 0
click at [601, 543] on label "Titan Services" at bounding box center [658, 541] width 134 height 22
click at [0, 0] on input "Titan Services" at bounding box center [0, 0] width 0 height 0
click at [601, 562] on label "Total Quality Logistics" at bounding box center [658, 563] width 134 height 22
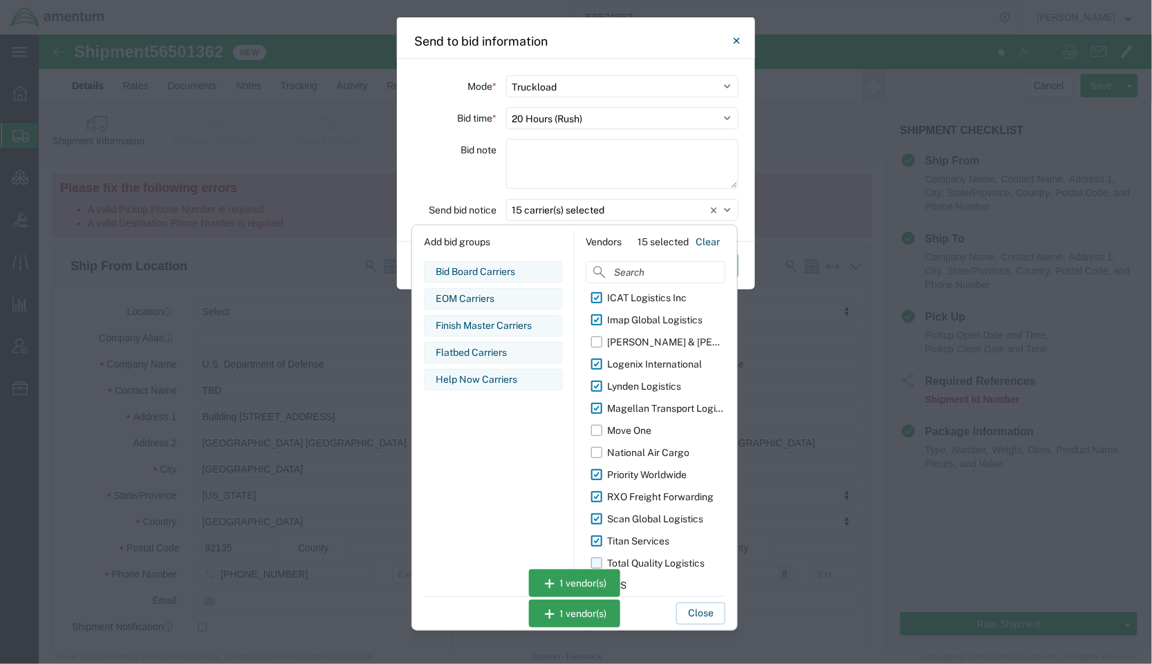
click at [0, 0] on input "Total Quality Logistics" at bounding box center [0, 0] width 0 height 0
click at [694, 614] on button "Close" at bounding box center [700, 614] width 49 height 22
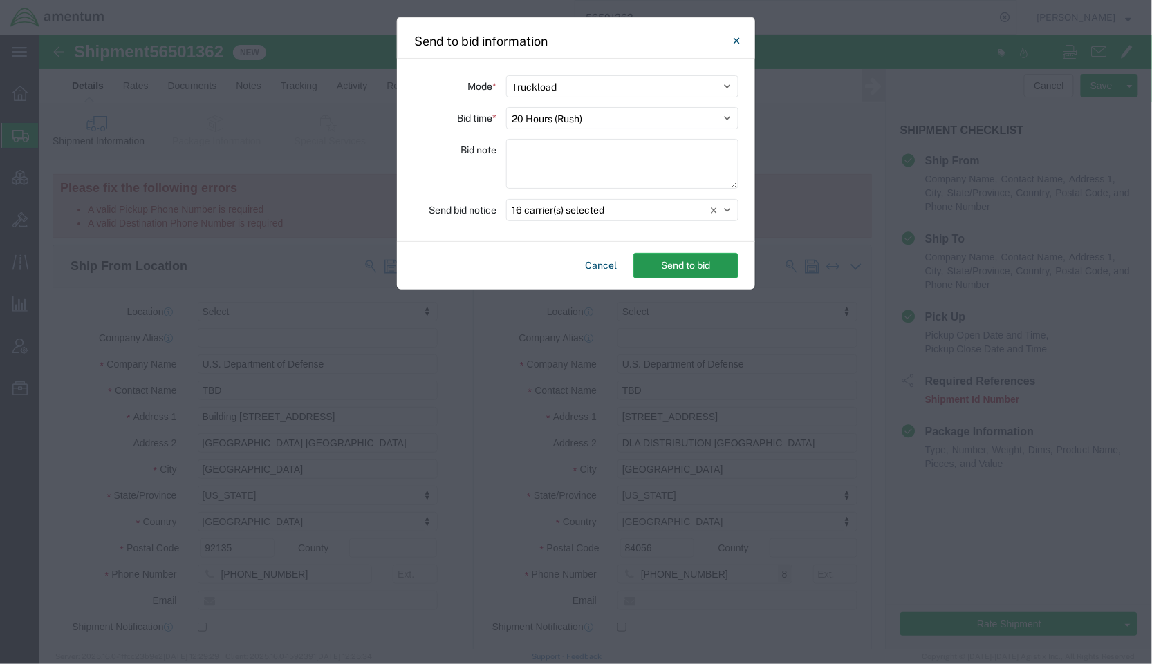
click at [691, 267] on button "Send to bid" at bounding box center [685, 266] width 105 height 26
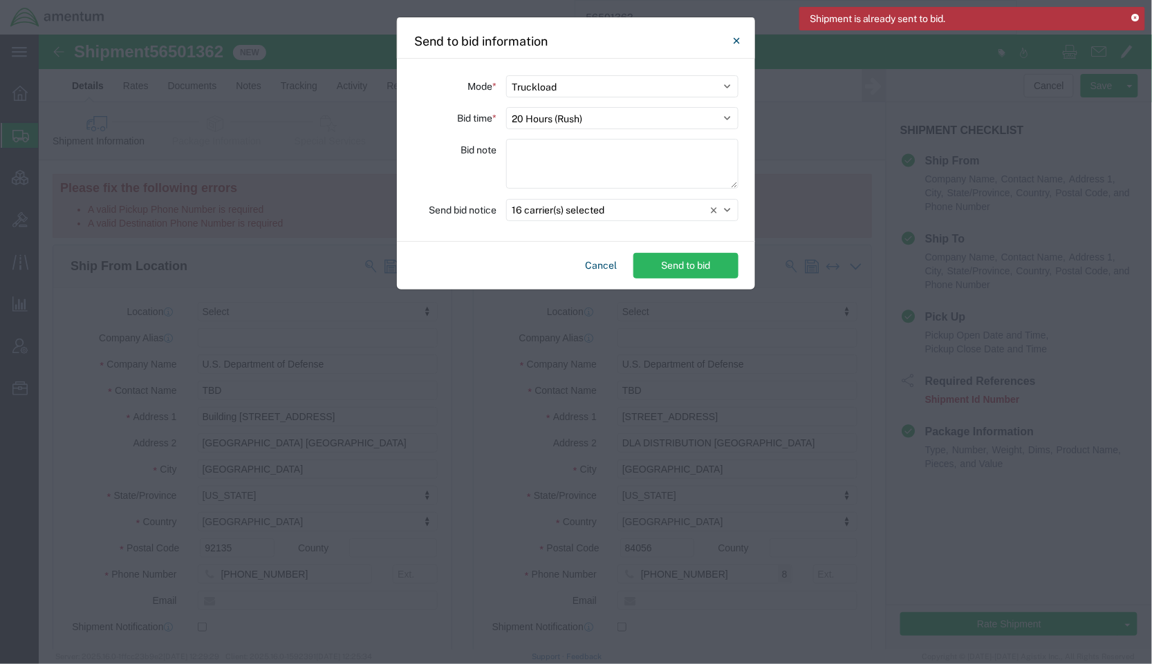
click at [1129, 12] on div "Shipment is already sent to bid." at bounding box center [972, 19] width 346 height 24
click at [1131, 15] on icon at bounding box center [1135, 19] width 8 height 8
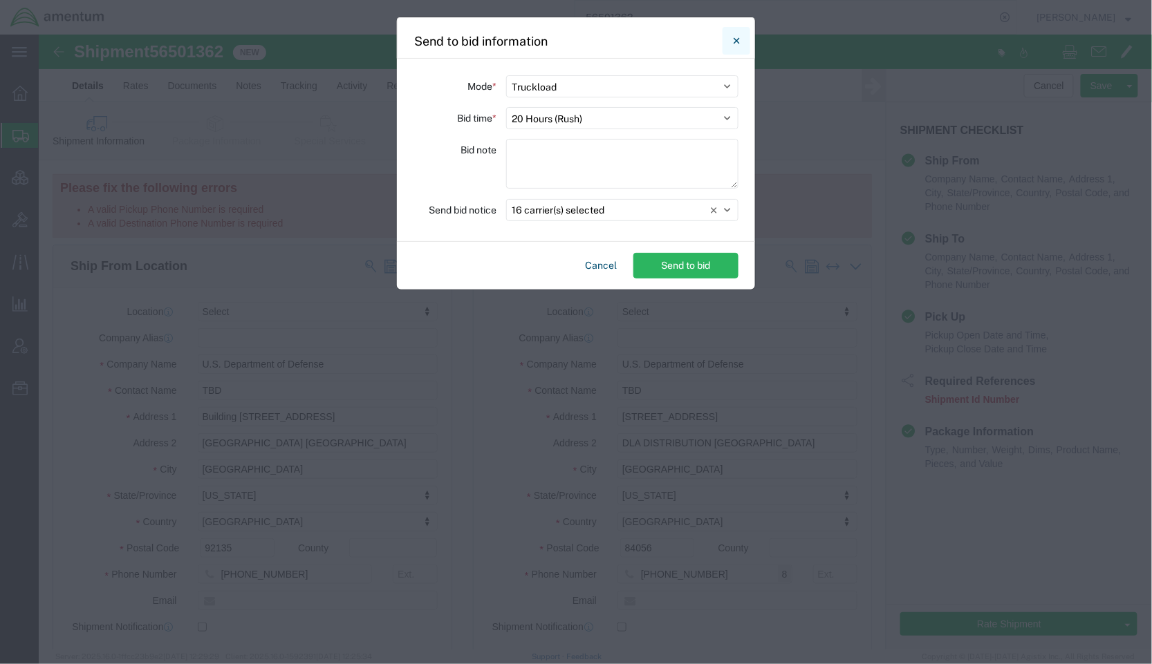
click at [740, 39] on button "Close" at bounding box center [736, 41] width 28 height 28
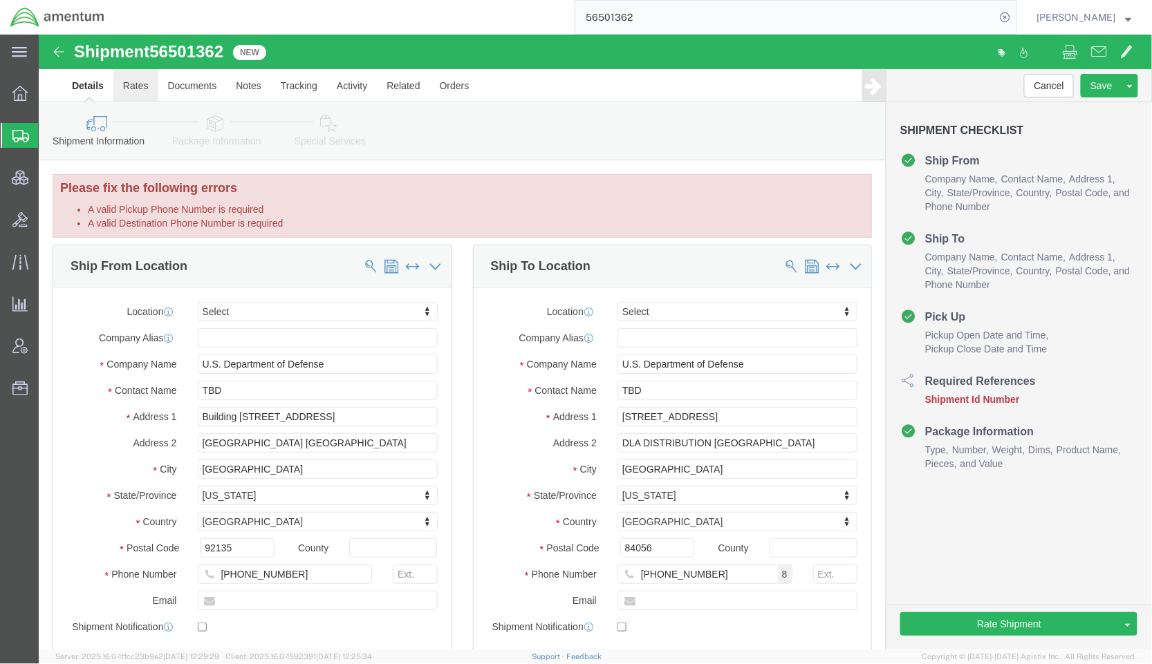
click link "Rates"
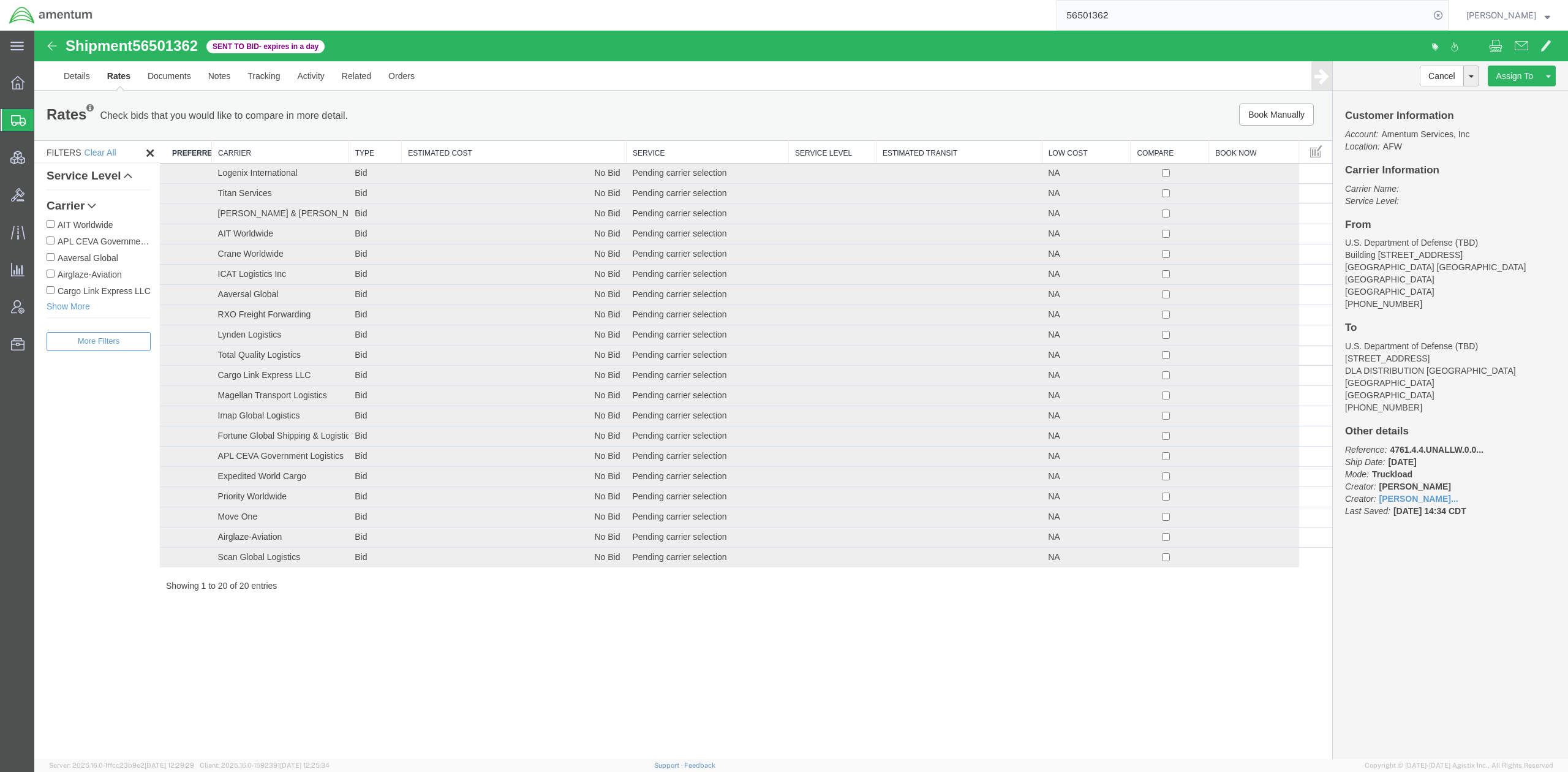
drag, startPoint x: 369, startPoint y: 50, endPoint x: 69, endPoint y: 51, distance: 300.0
click at [69, 51] on div "Shipment 56501362 20 of 20 Sent to Bid - expires in a day" at bounding box center [418, 50] width 766 height 23
copy div "Shipment 56501362 20 of 20 Sent to Bid - expires in a day"
drag, startPoint x: 240, startPoint y: 158, endPoint x: 355, endPoint y: 239, distance: 140.7
click at [241, 156] on th "Carrier" at bounding box center [280, 152] width 137 height 23
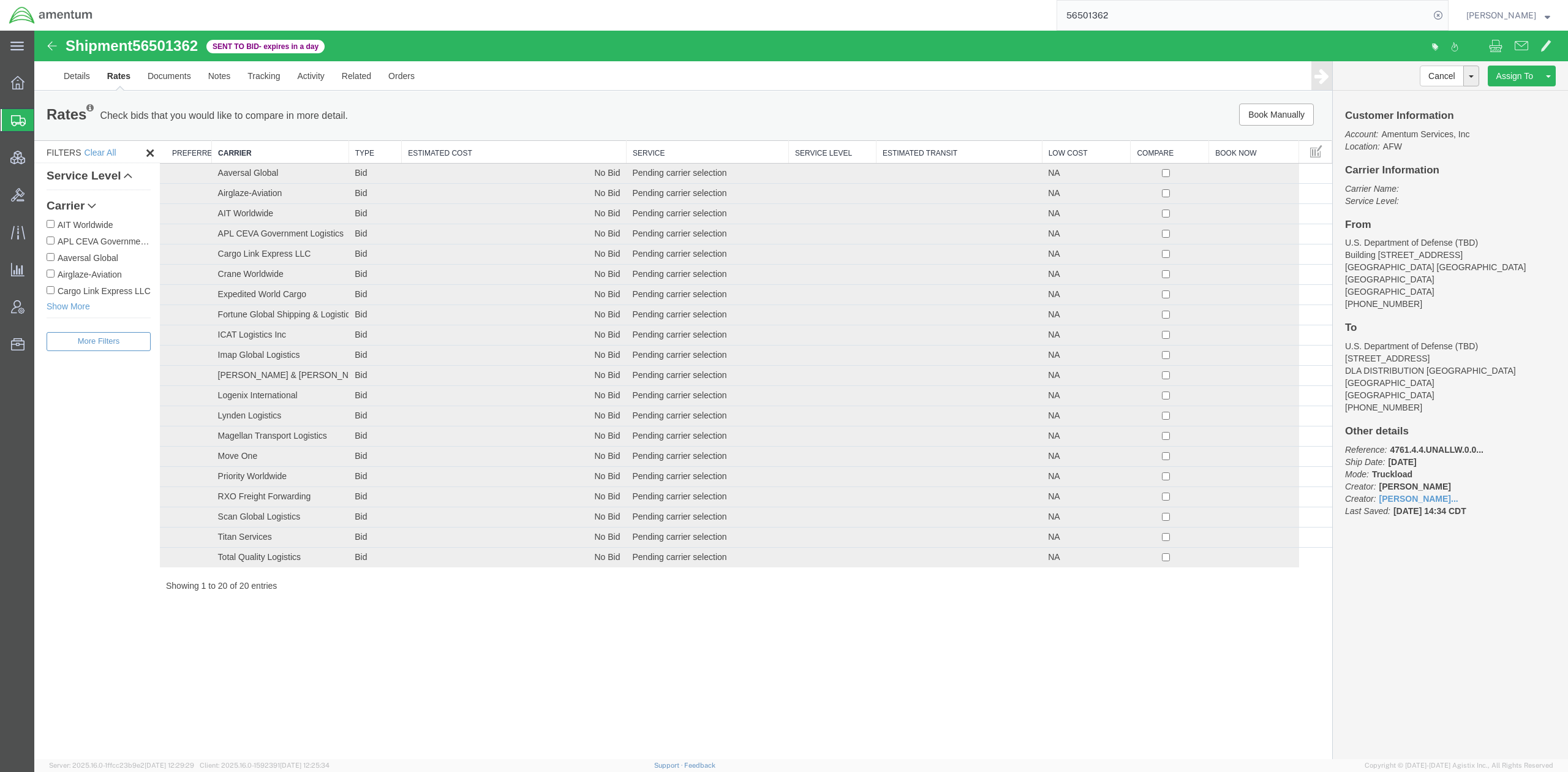
click at [555, 662] on div "Shipment 56501362 20 of 20 Sent to Bid - expires in a day Details Rates Documen…" at bounding box center [801, 395] width 1534 height 729
click at [58, 74] on link "Details" at bounding box center [76, 75] width 43 height 29
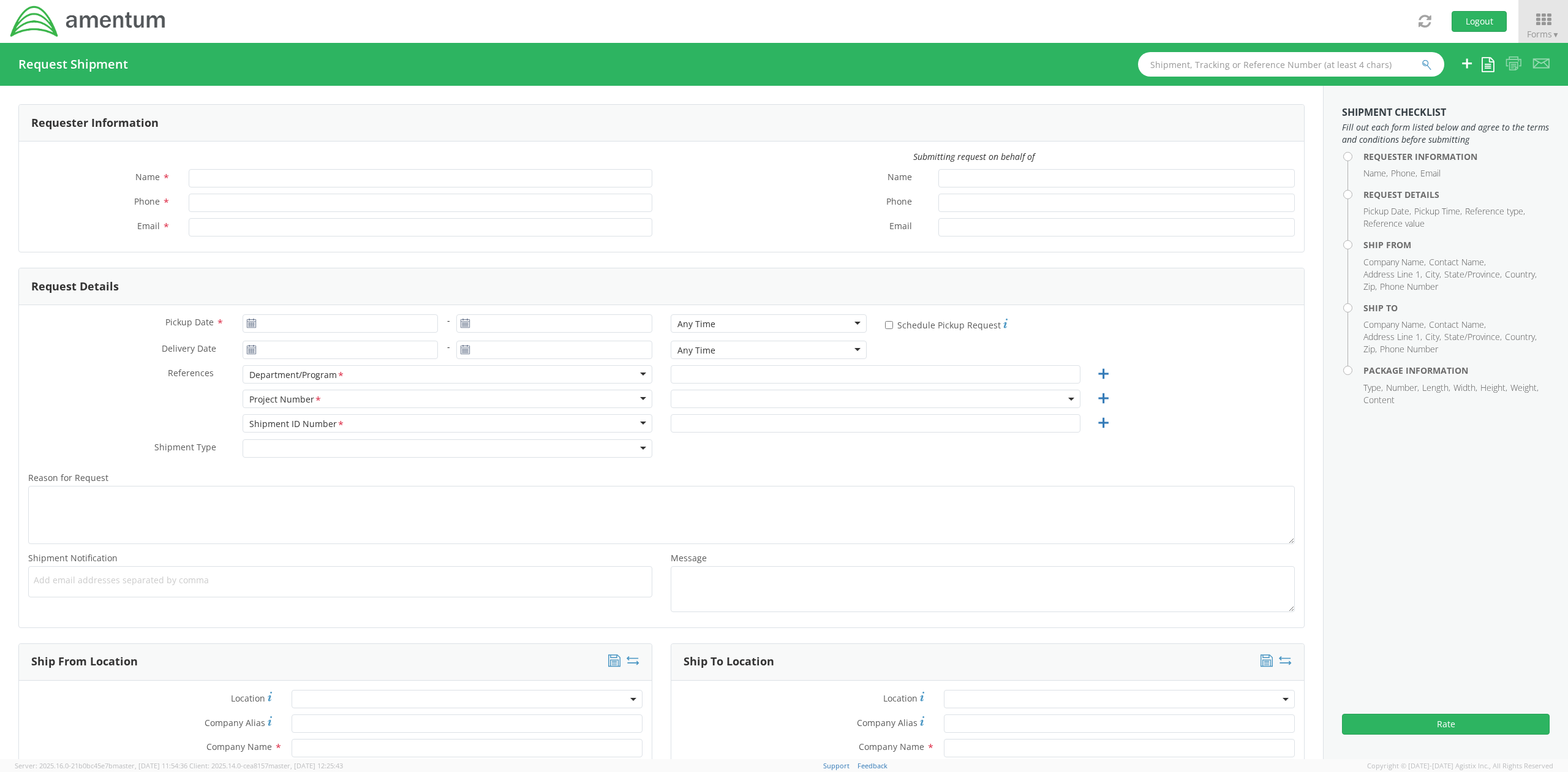
type input "[PERSON_NAME]"
type input "[PERSON_NAME][EMAIL_ADDRESS][DOMAIN_NAME]"
click at [983, 179] on input "Name *" at bounding box center [1117, 178] width 356 height 19
paste input "[PERSON_NAME]"
type input "[PERSON_NAME]"
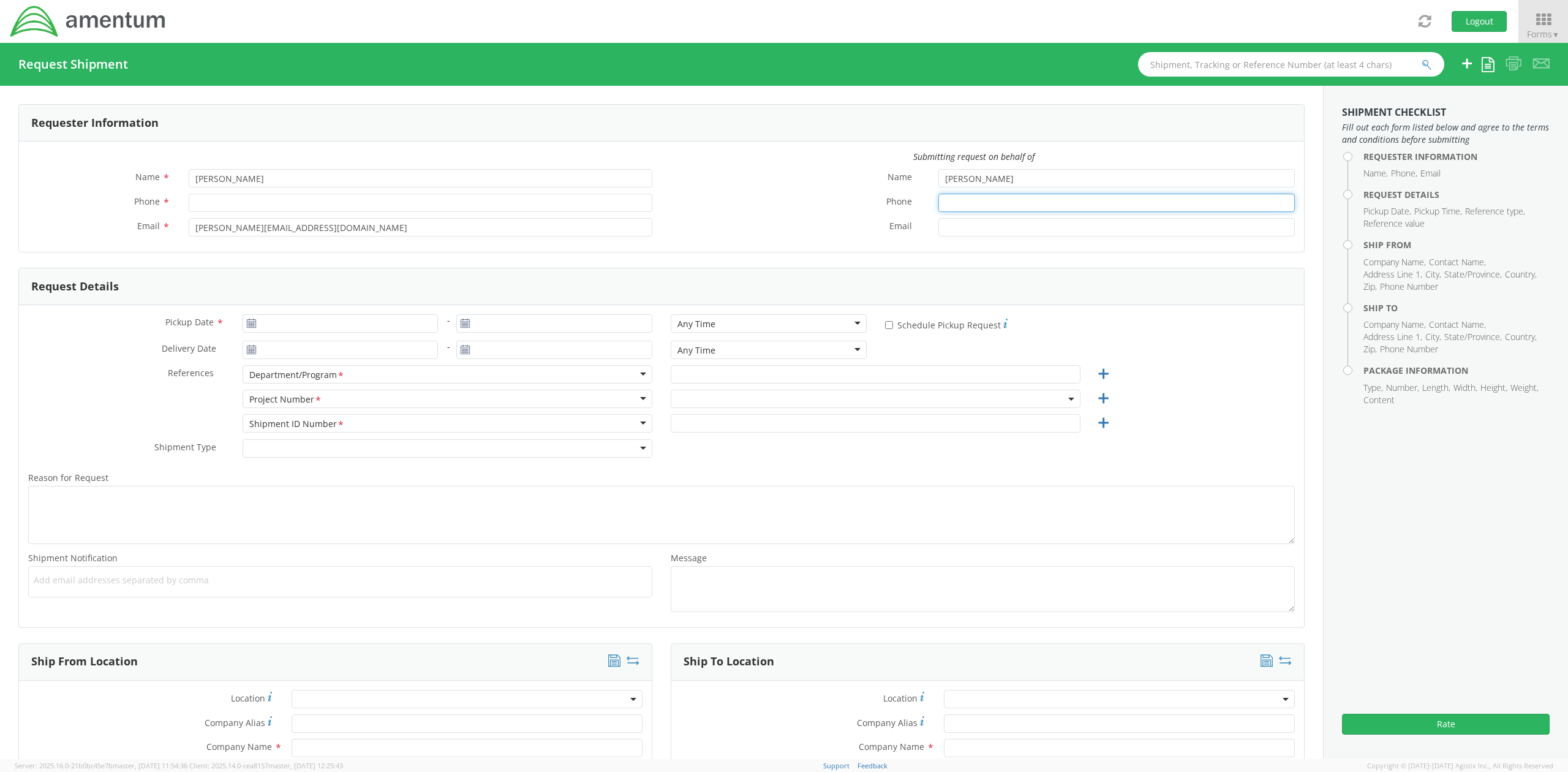
drag, startPoint x: 971, startPoint y: 211, endPoint x: 983, endPoint y: 199, distance: 17.0
click at [973, 209] on input "Phone *" at bounding box center [1117, 202] width 356 height 19
click at [983, 199] on input "Phone *" at bounding box center [1117, 202] width 356 height 19
paste input "904.510.2983"
click at [956, 207] on input "904.510.2983" at bounding box center [1117, 202] width 356 height 19
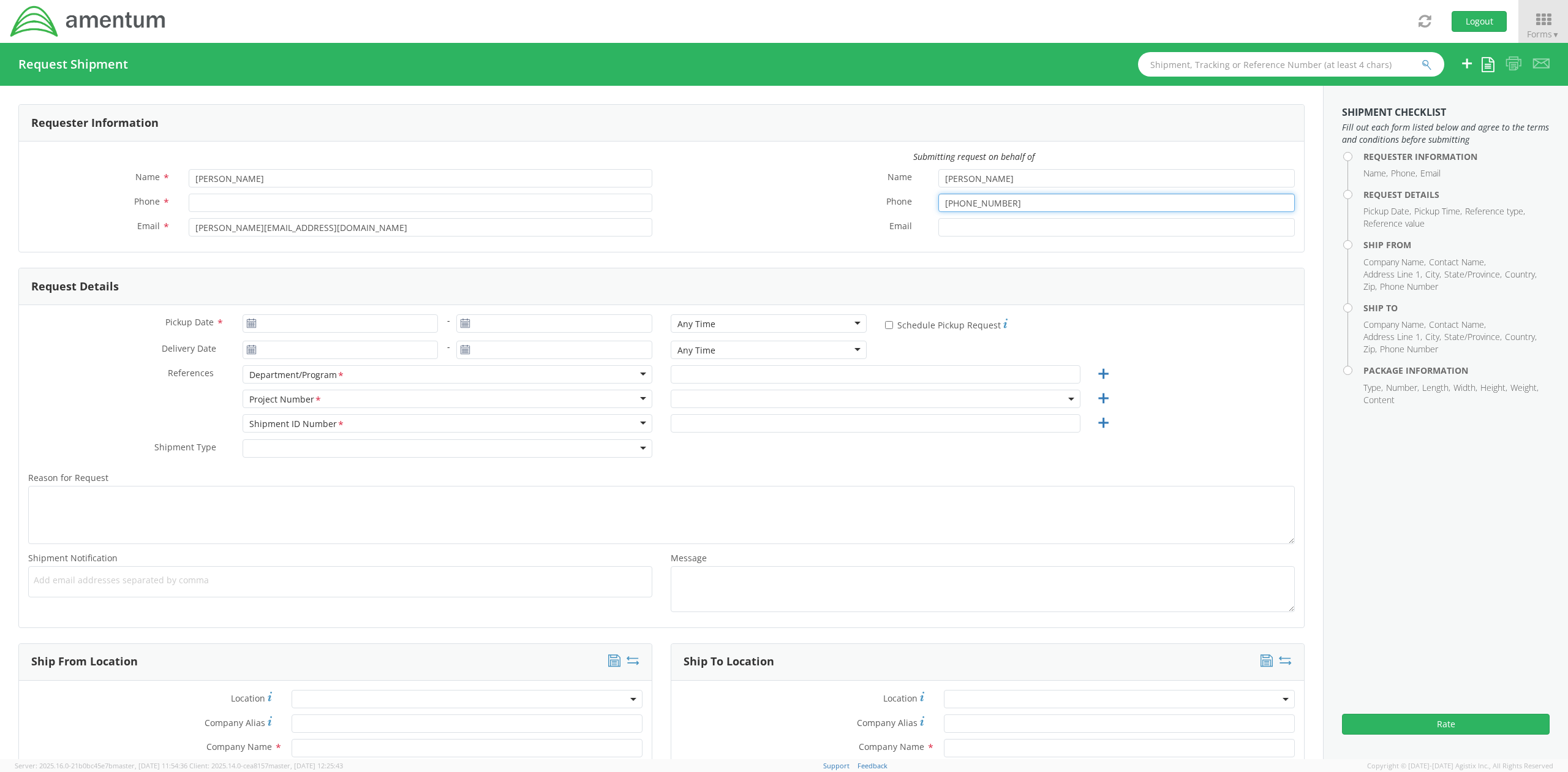
type input "[PHONE_NUMBER]"
click at [1003, 223] on input "Email *" at bounding box center [1117, 227] width 356 height 19
drag, startPoint x: 965, startPoint y: 231, endPoint x: 973, endPoint y: 229, distance: 8.2
click at [965, 231] on input "Email *" at bounding box center [1117, 227] width 356 height 19
paste input "[PERSON_NAME][EMAIL_ADDRESS][PERSON_NAME][DOMAIN_NAME]"
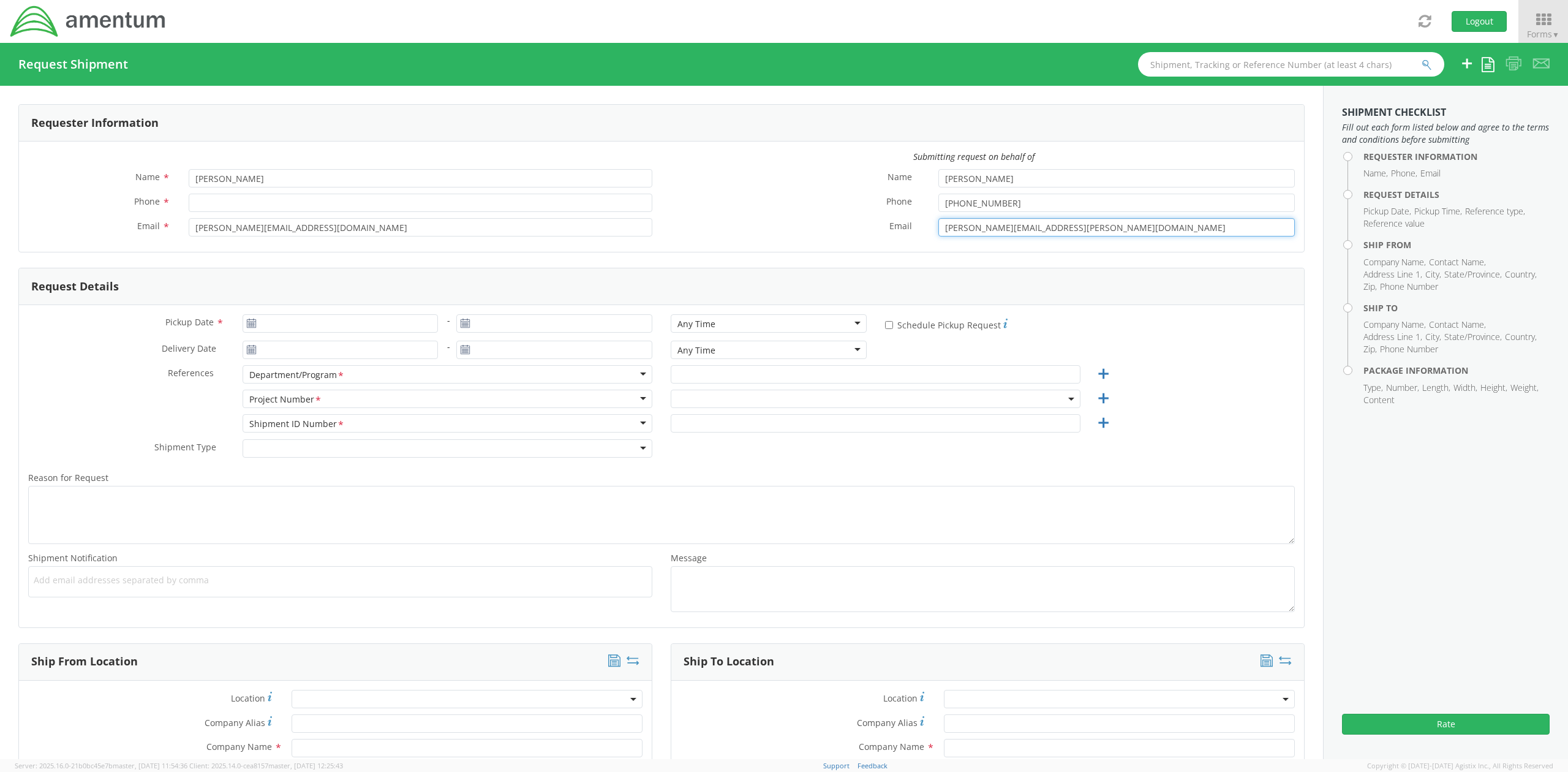
type input "[PERSON_NAME][EMAIL_ADDRESS][PERSON_NAME][DOMAIN_NAME]"
click at [254, 204] on input "Phone *" at bounding box center [420, 202] width 464 height 19
type input "8178795661"
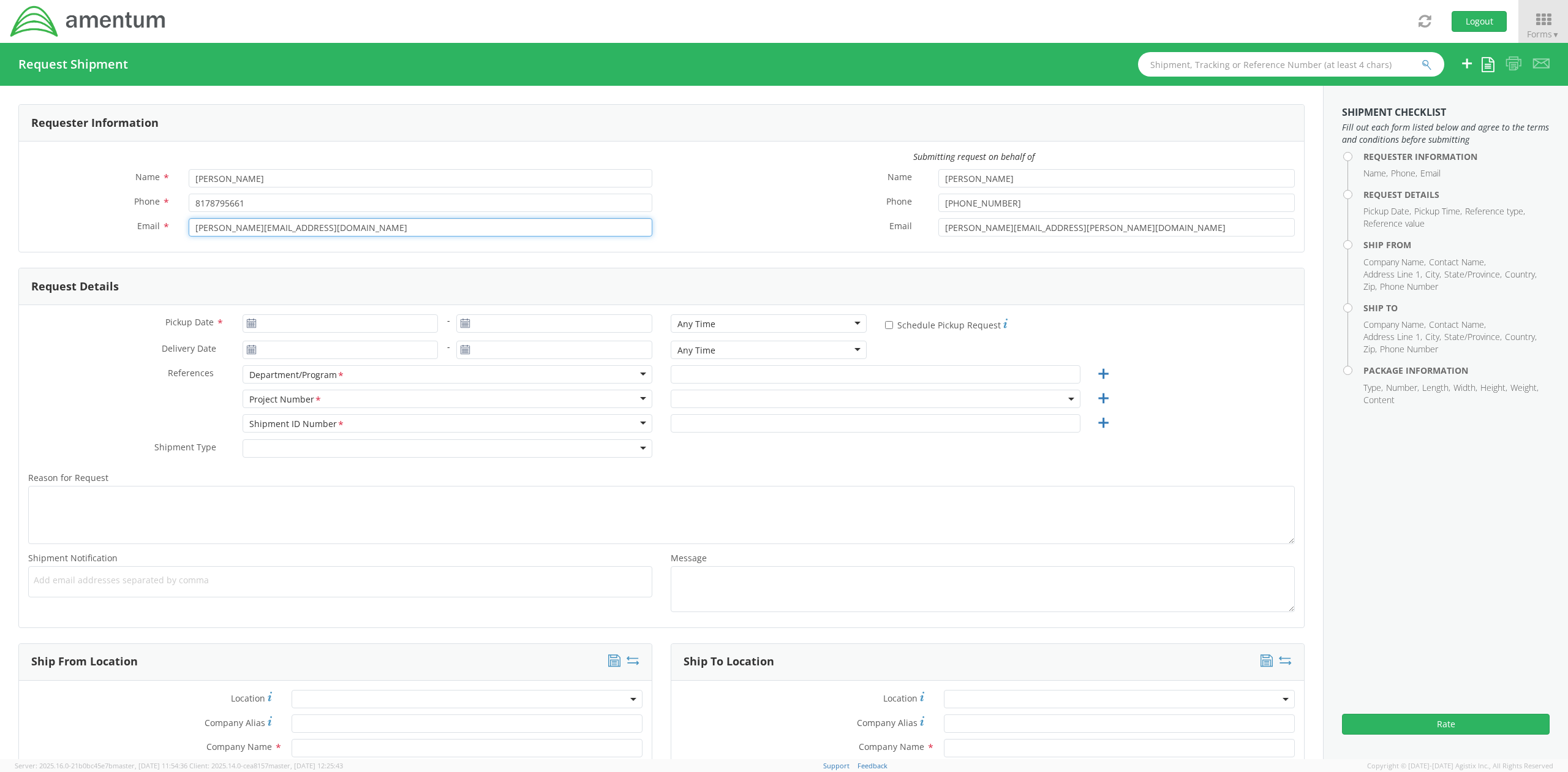
type input "[PERSON_NAME][EMAIL_ADDRESS][DOMAIN_NAME]"
click at [347, 260] on form "Requester Information Submitting request on behalf of Name * [PERSON_NAME] Phon…" at bounding box center [662, 366] width 1287 height 524
click at [308, 324] on input "Pickup Date *" at bounding box center [340, 324] width 196 height 19
type input "[DATE]"
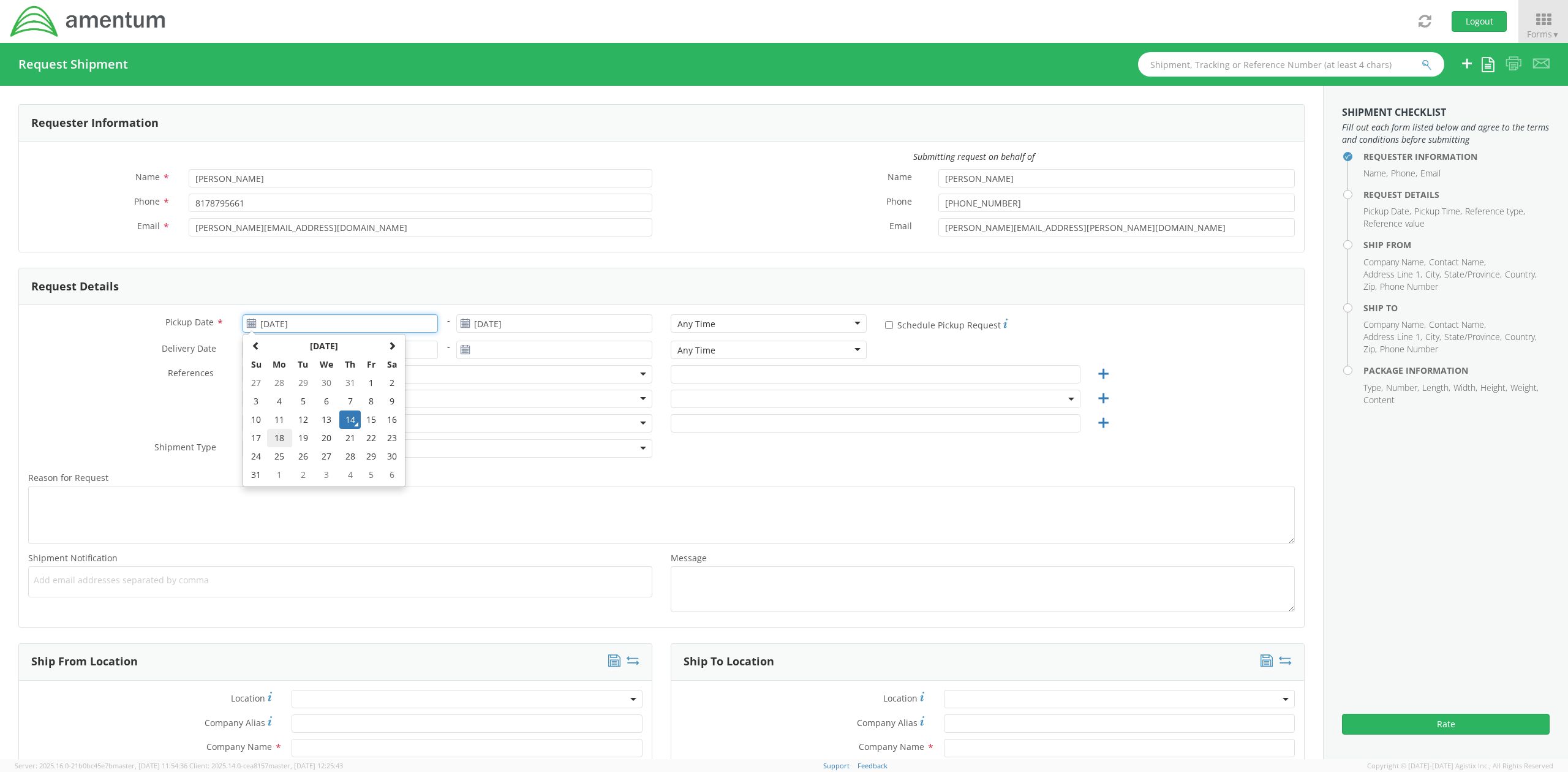
click at [283, 441] on td "18" at bounding box center [279, 438] width 26 height 19
type input "[DATE]"
click at [270, 324] on input "[DATE]" at bounding box center [340, 324] width 196 height 19
click at [275, 442] on td "18" at bounding box center [279, 438] width 26 height 19
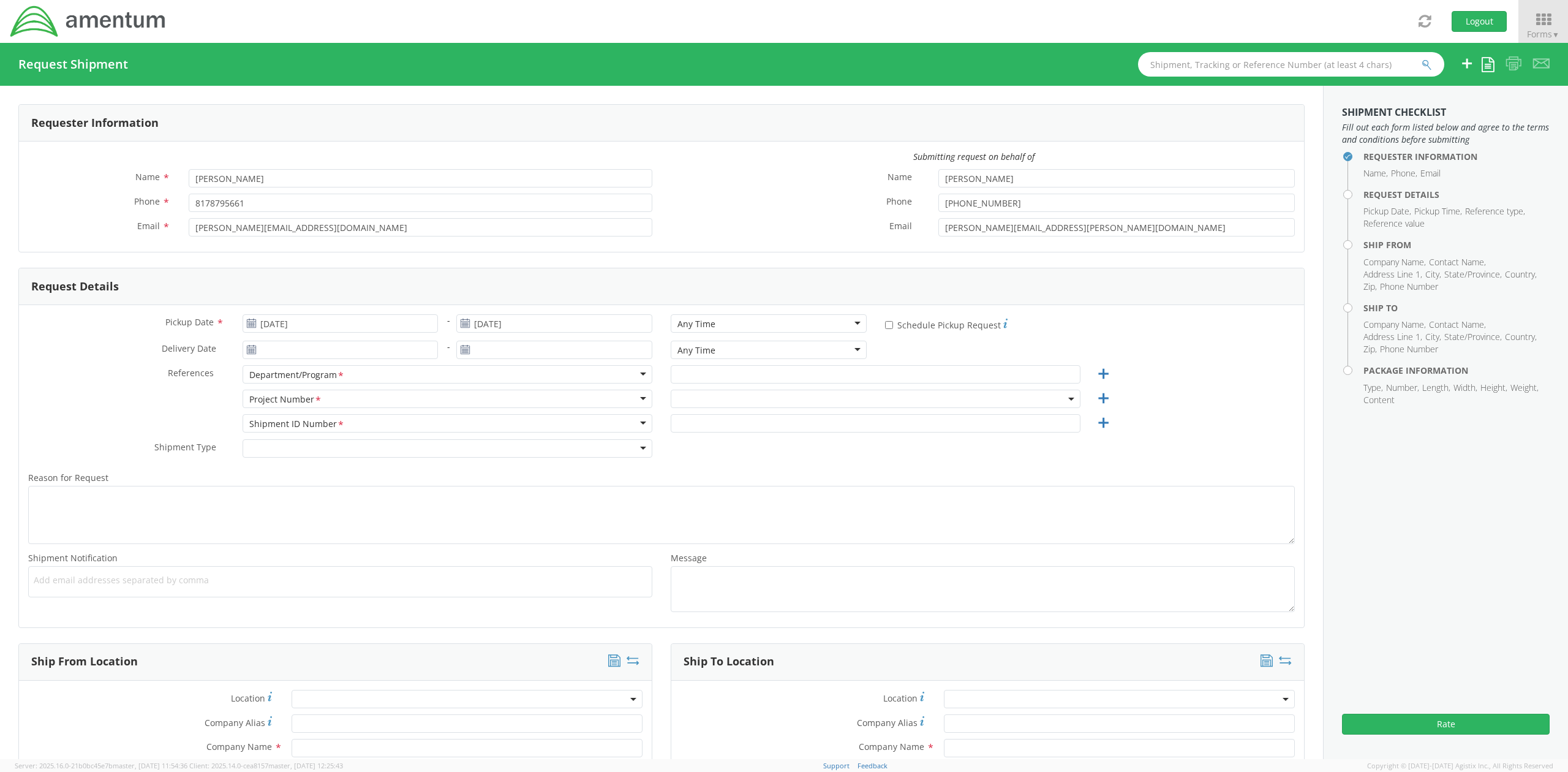
click at [737, 319] on div "Any Time" at bounding box center [768, 324] width 196 height 19
click at [702, 371] on input "text" at bounding box center [876, 374] width 410 height 19
type input "DLACMS"
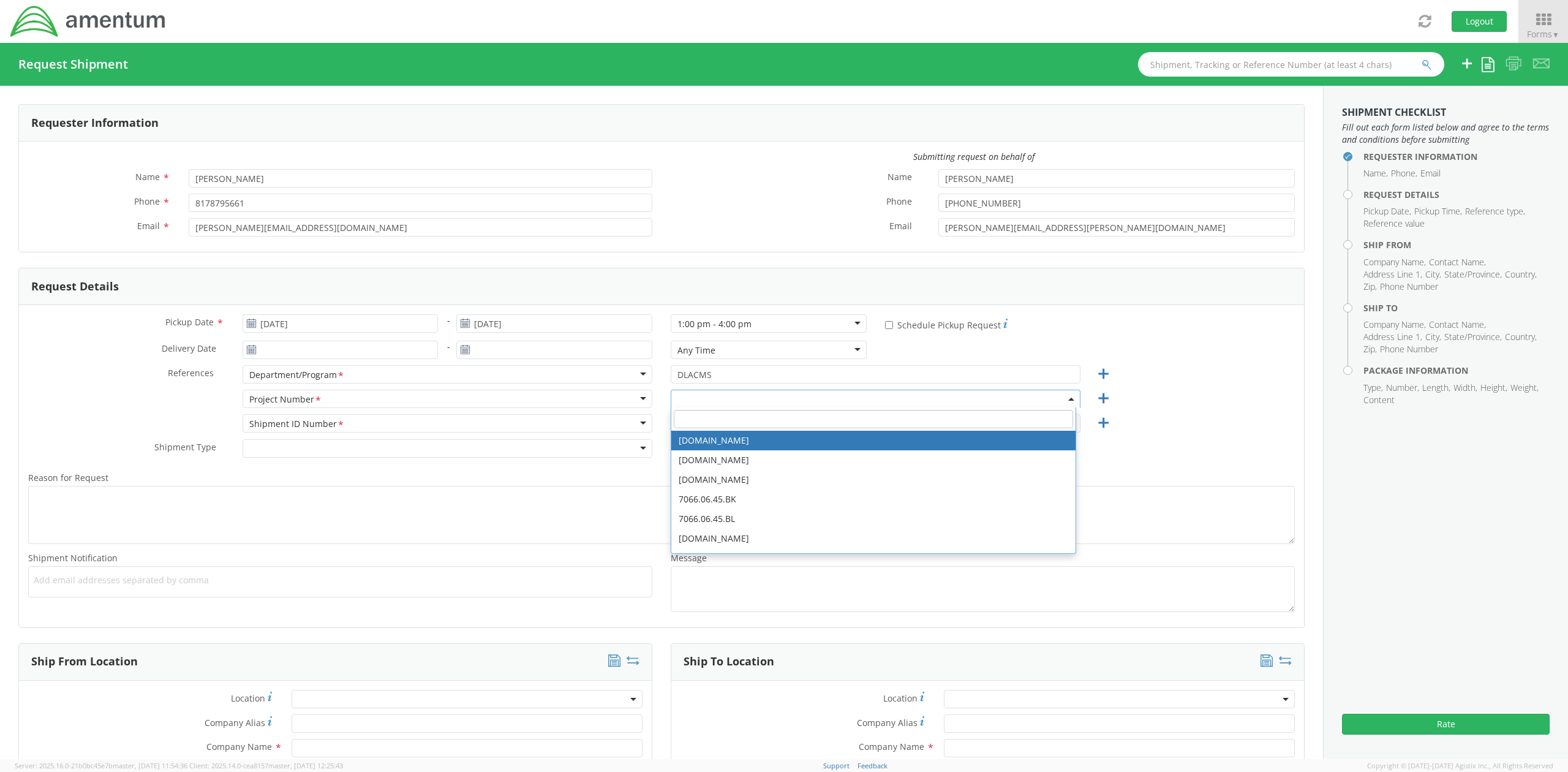
click at [653, 400] on div "Project Number <span class="required">*</span> Project Number * Account Type Ac…" at bounding box center [447, 399] width 428 height 19
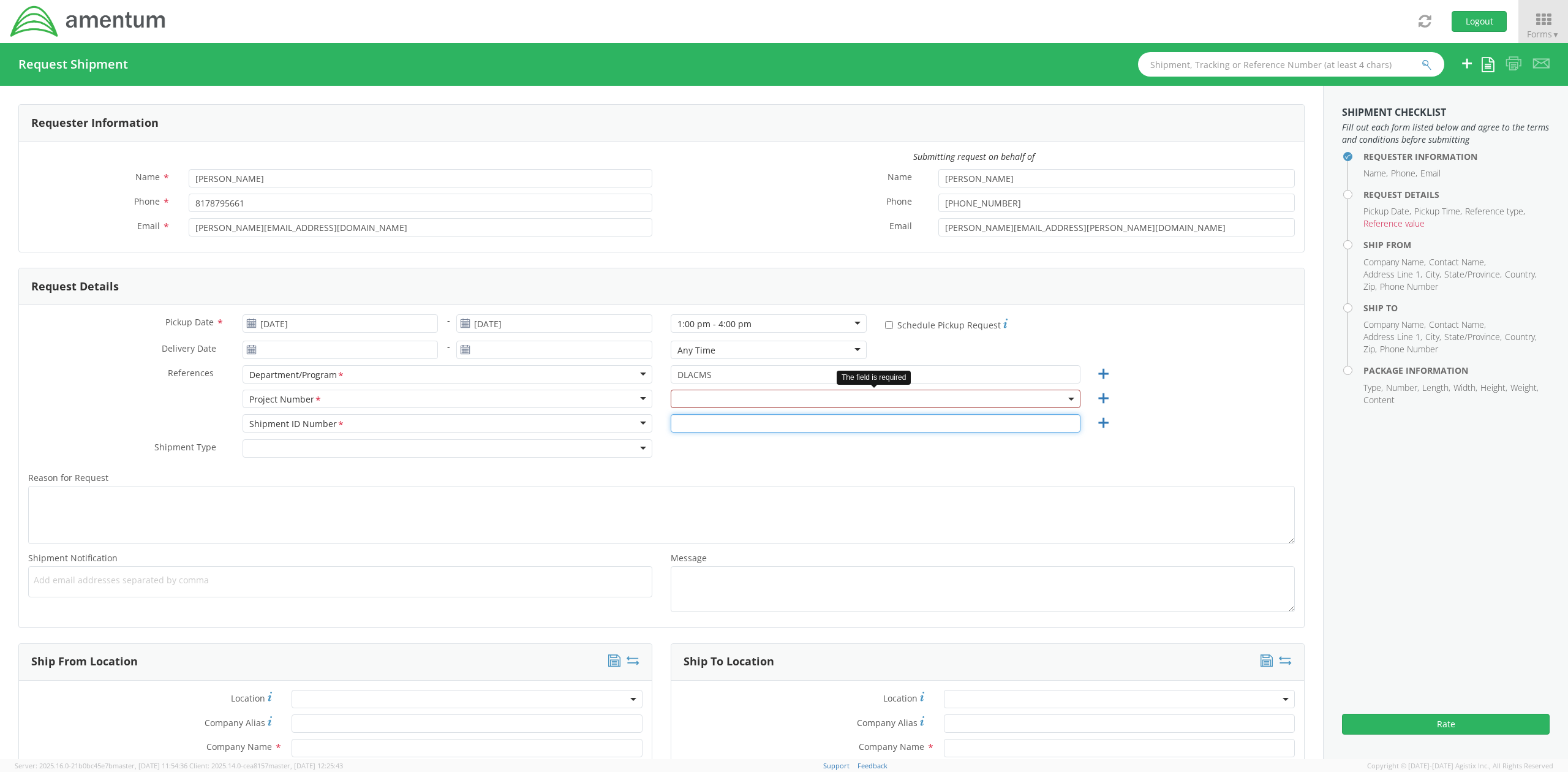
click at [672, 424] on input "text" at bounding box center [876, 423] width 410 height 19
click at [745, 425] on input "text" at bounding box center [876, 423] width 410 height 19
paste input "SPARE FORKLIFT"
type input "SPARE FORKLIFT"
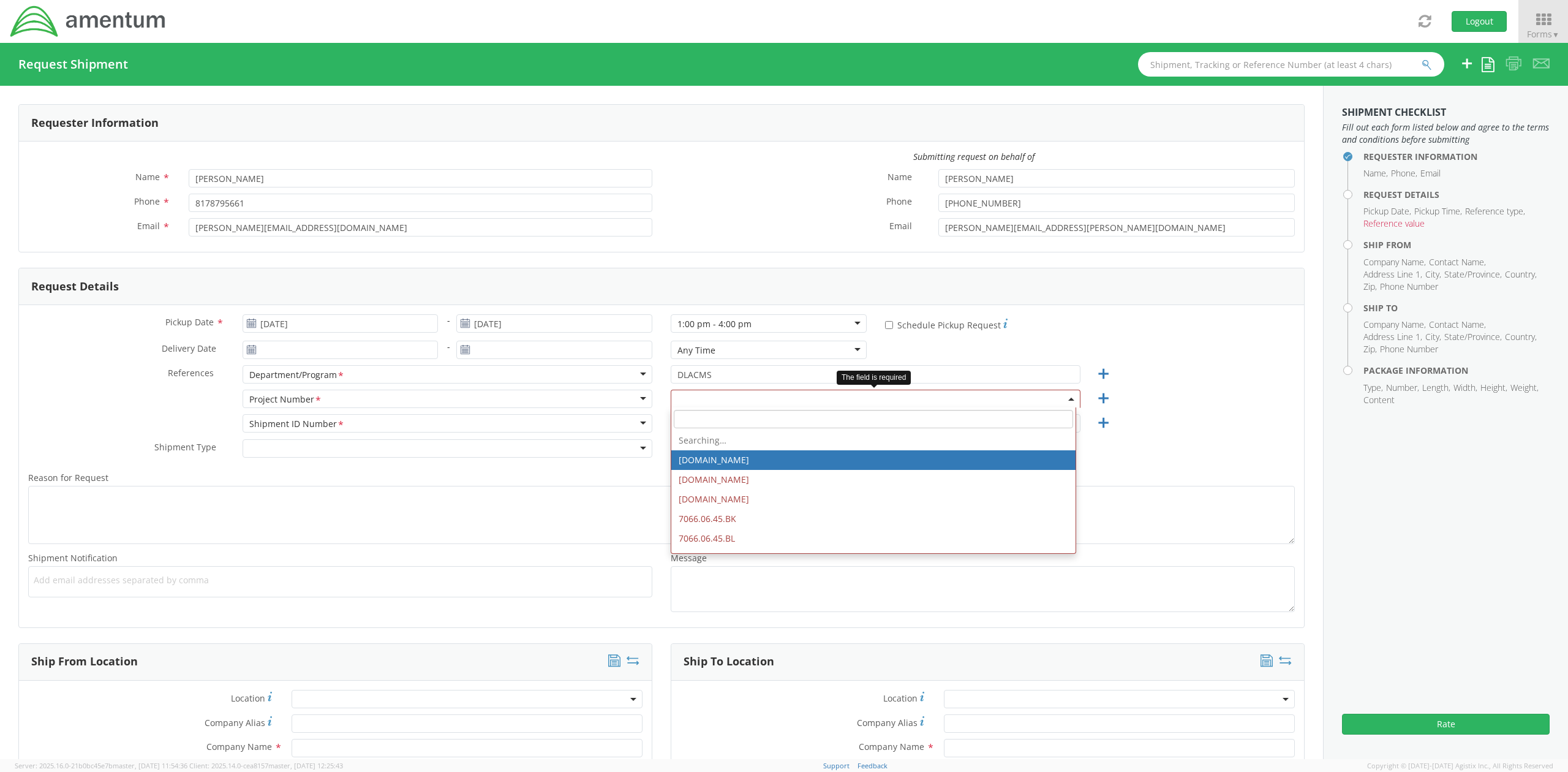
click at [791, 398] on span at bounding box center [876, 399] width 410 height 19
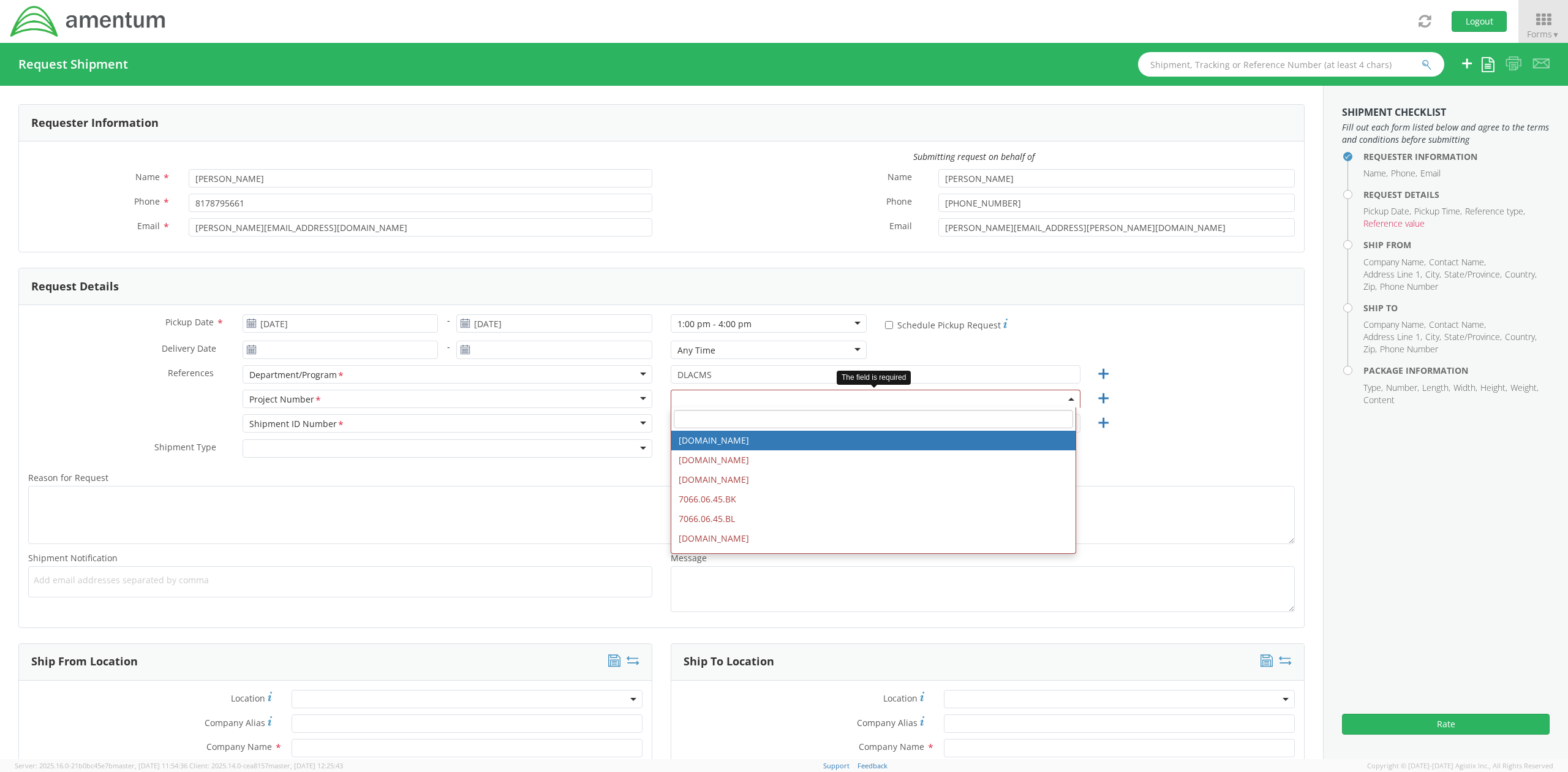
click at [788, 411] on input "search" at bounding box center [873, 418] width 400 height 19
paste input "4735"
type input "4735."
select select "4735.2.200200.CPFF.INVAL"
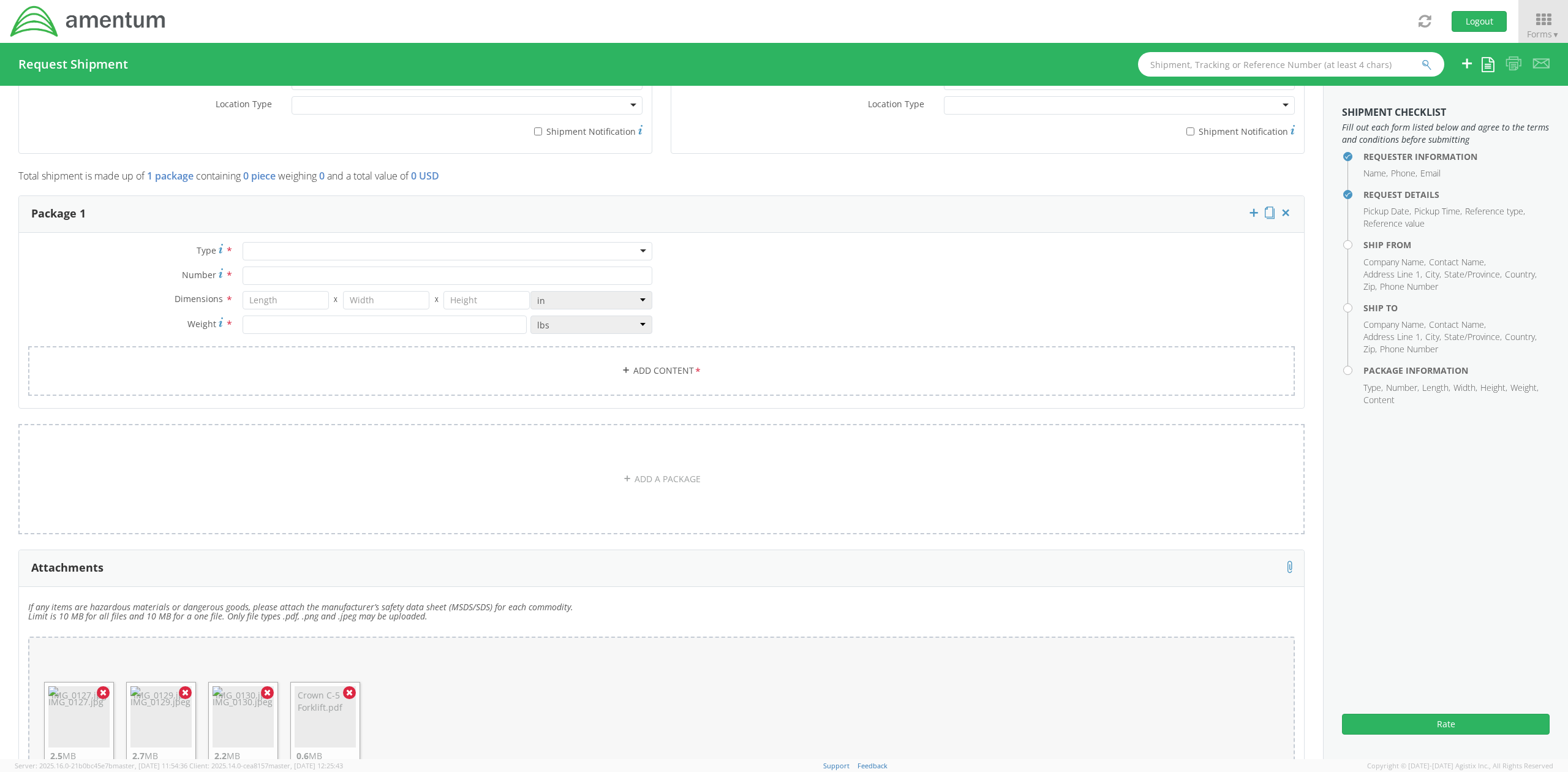
scroll to position [794, 0]
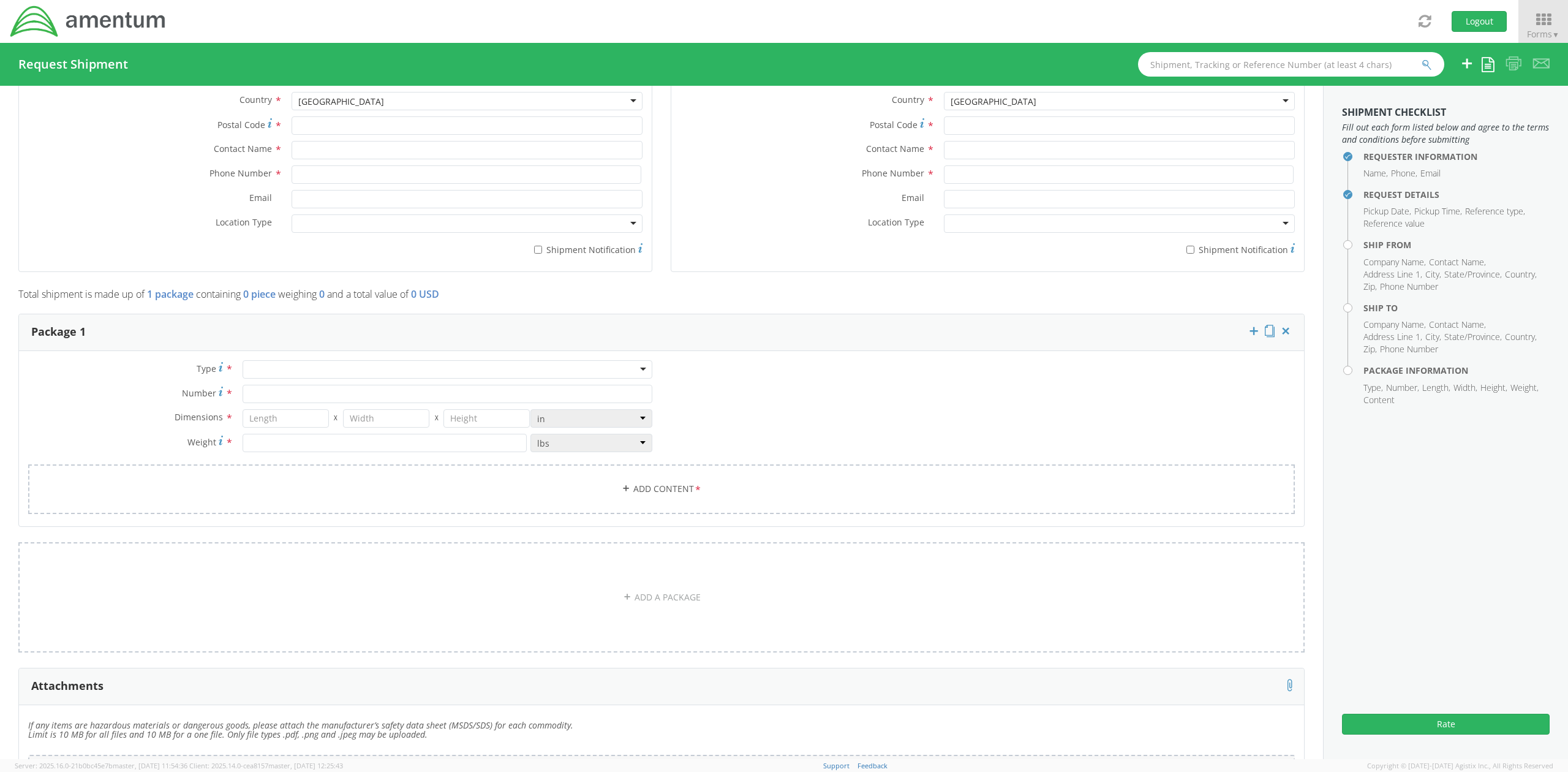
click at [290, 370] on div at bounding box center [448, 369] width 410 height 19
click at [309, 402] on input "Number *" at bounding box center [448, 394] width 410 height 19
type input "1"
click at [292, 448] on input "number" at bounding box center [385, 442] width 285 height 19
type input "10500"
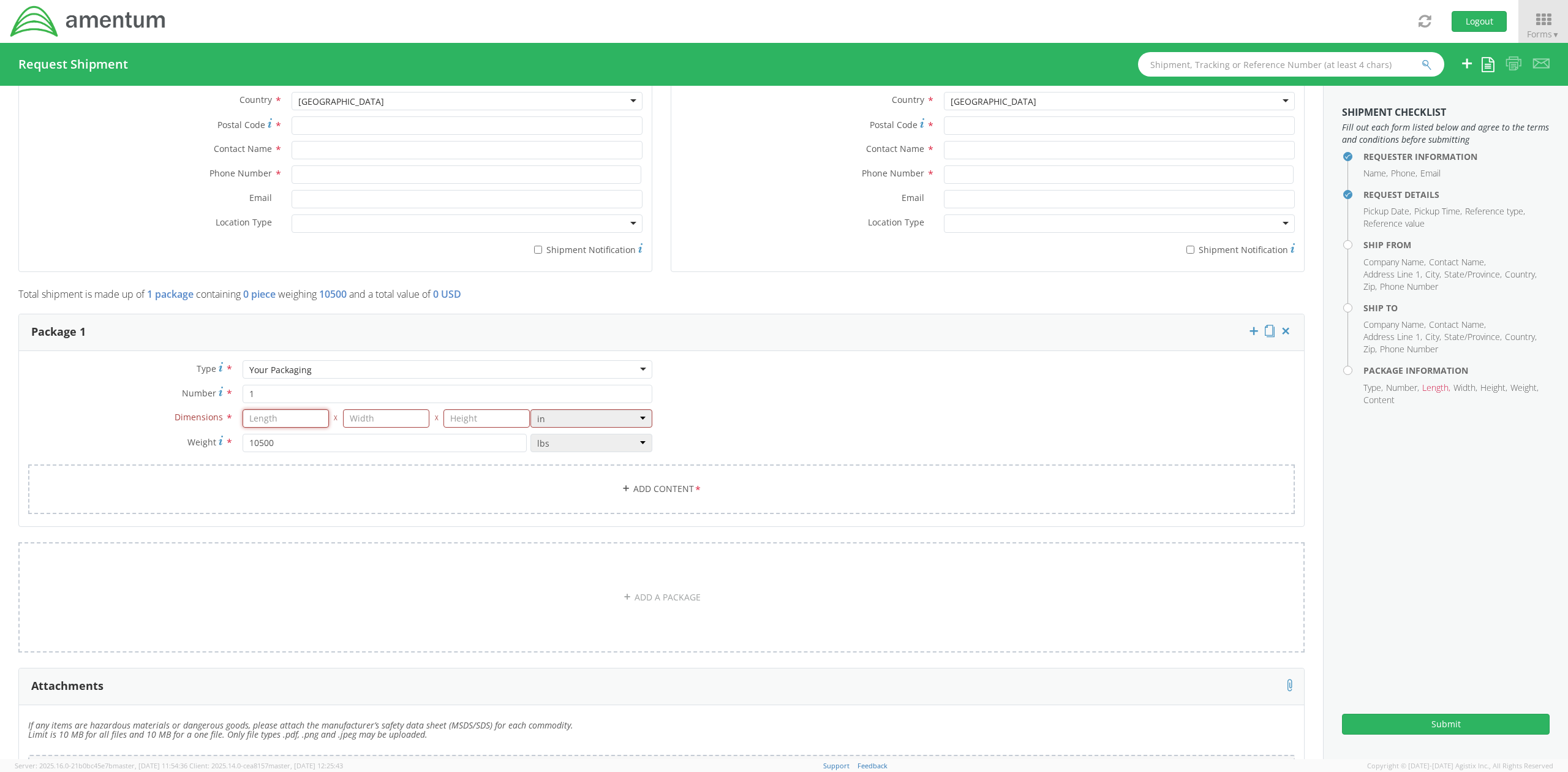
click at [278, 425] on input "number" at bounding box center [285, 418] width 86 height 19
click at [292, 422] on input "number" at bounding box center [285, 418] width 86 height 19
type input "92"
type input "43"
type input "57"
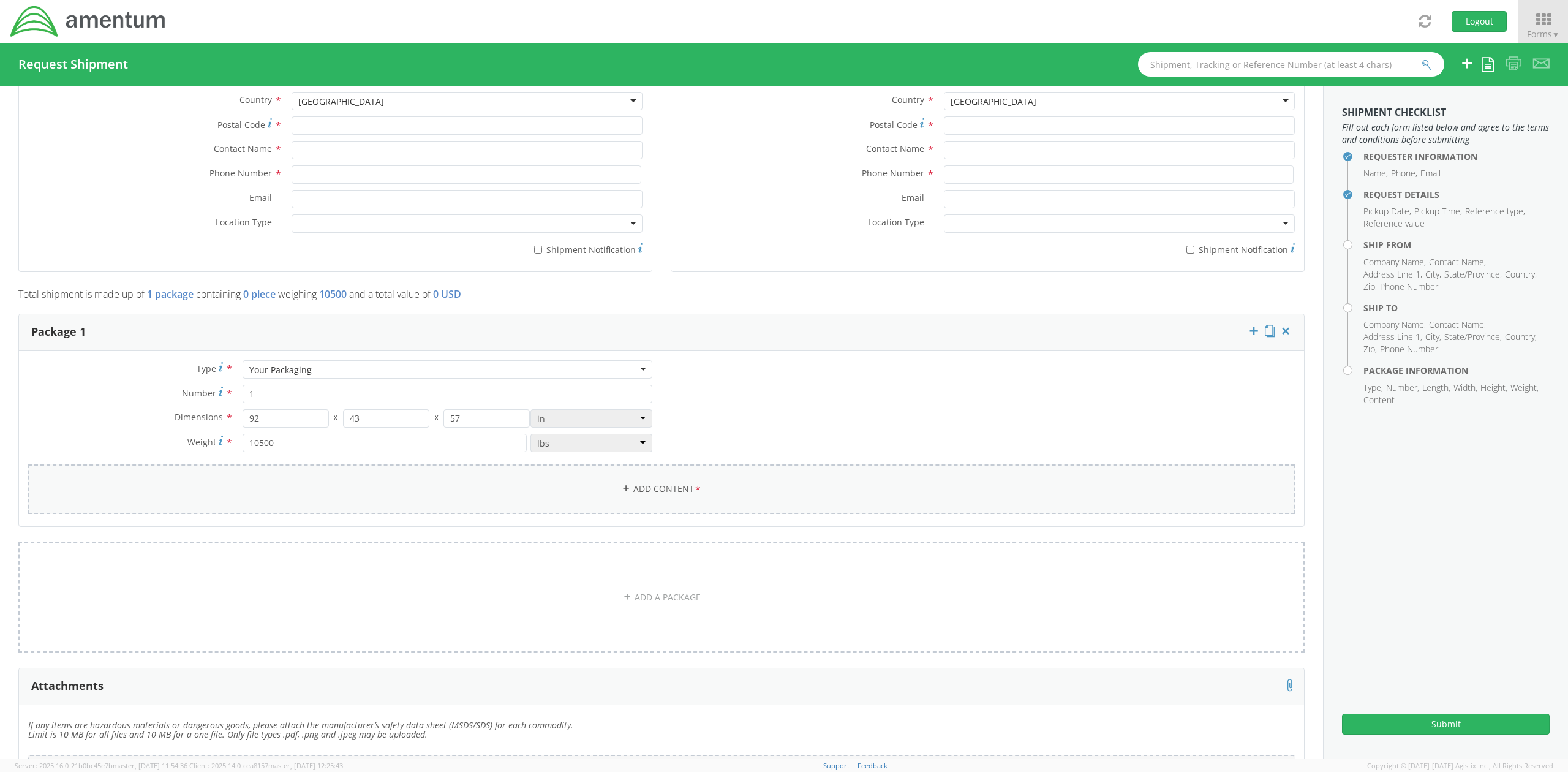
click at [673, 486] on link "Add Content *" at bounding box center [661, 489] width 1267 height 50
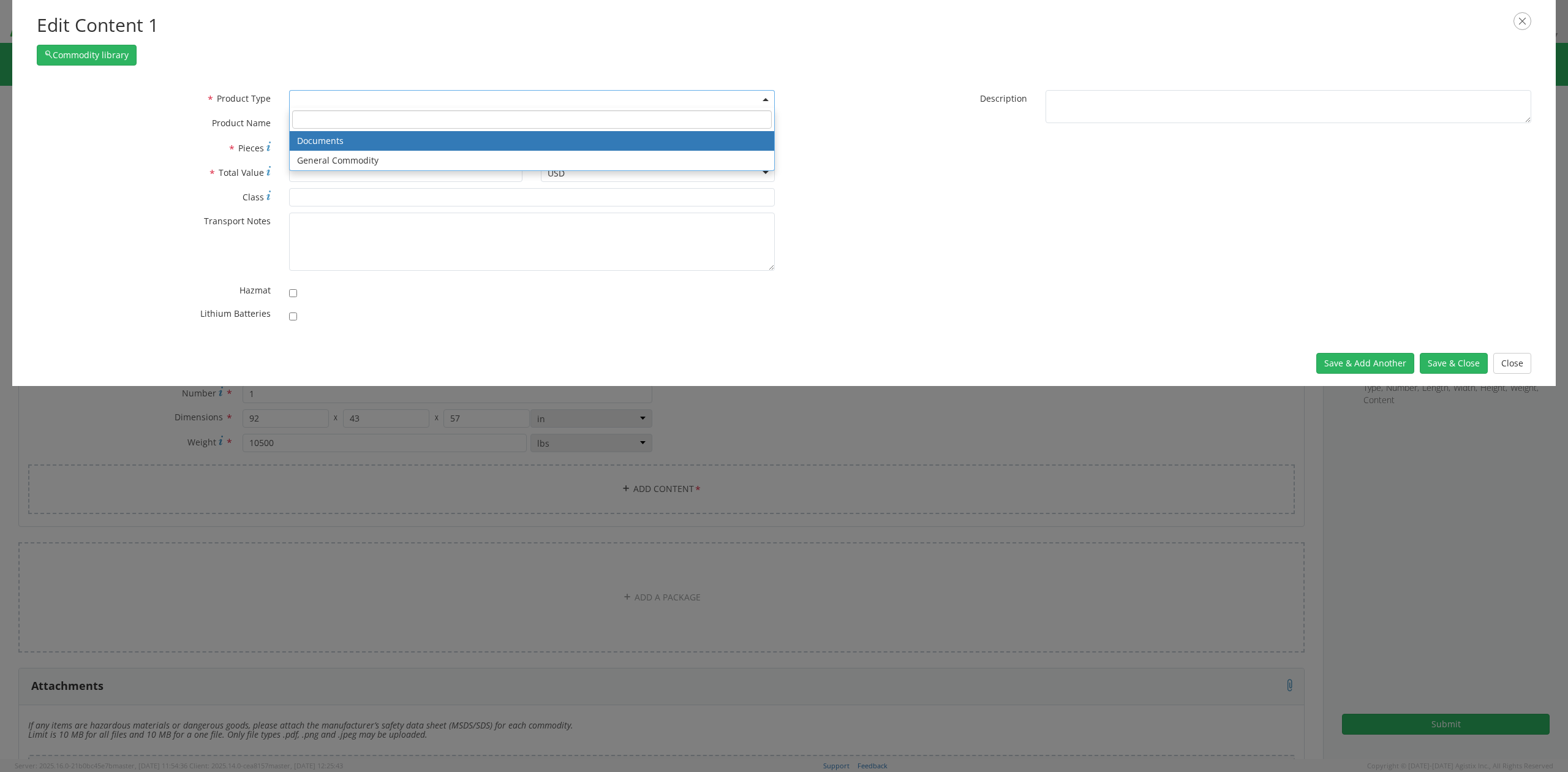
click at [424, 100] on span at bounding box center [532, 99] width 486 height 19
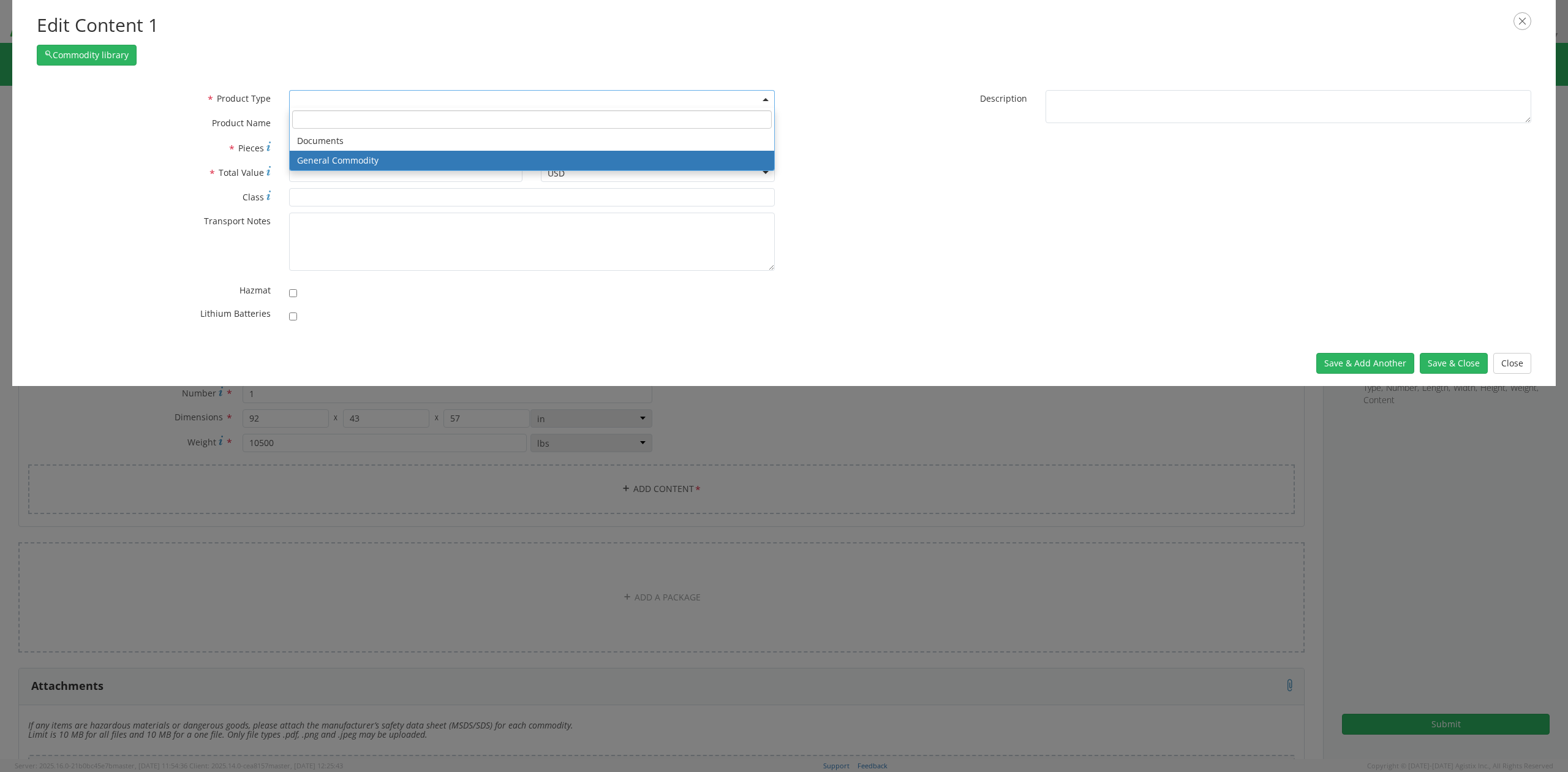
select select "COMMODITY"
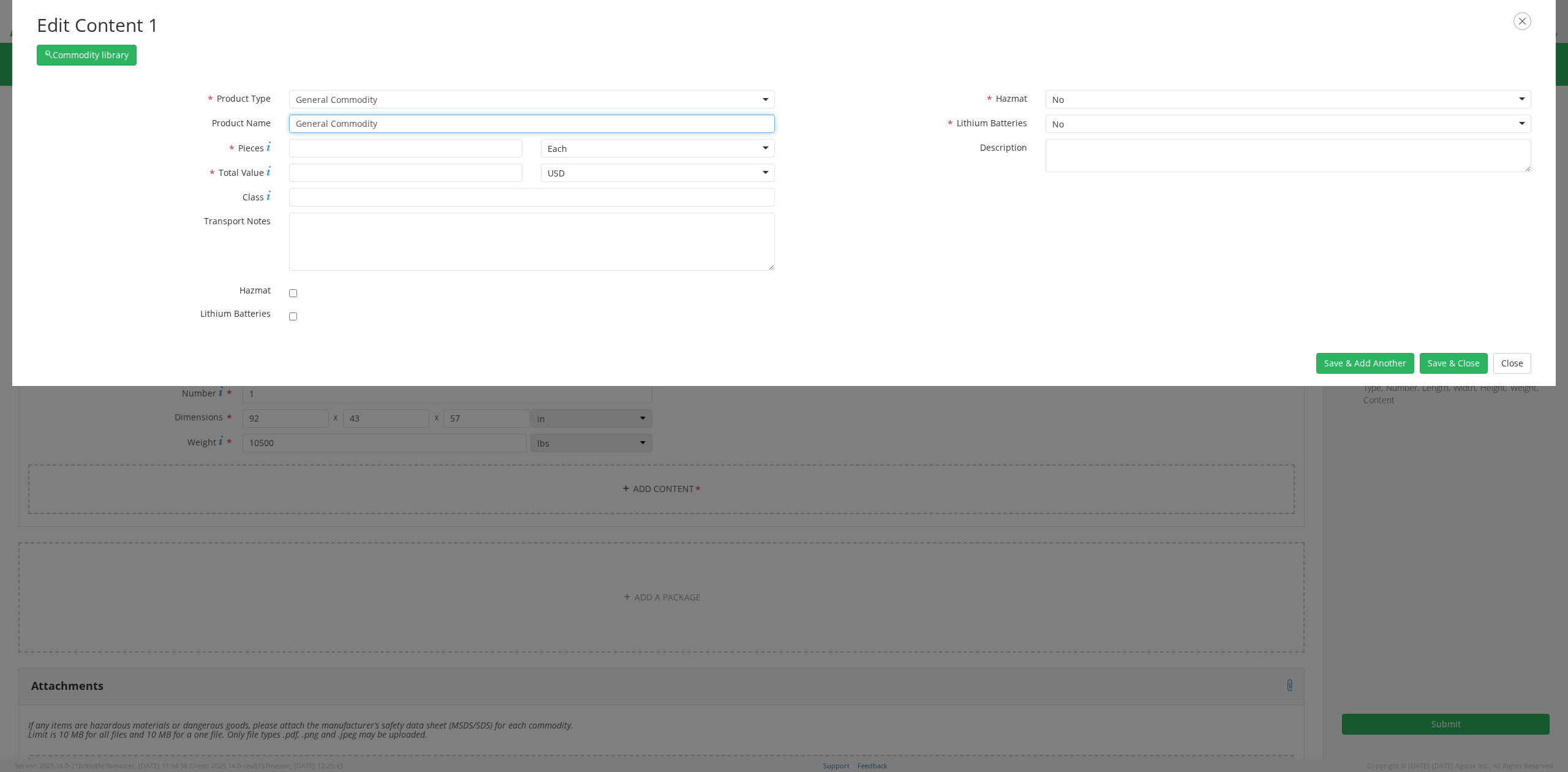
drag, startPoint x: 395, startPoint y: 121, endPoint x: 20, endPoint y: 81, distance: 377.1
click at [20, 81] on div "* Product Type Documents General Commodity General Commodity * Product Name Gen…" at bounding box center [784, 209] width 1544 height 263
paste input "Crown C-5 series forklift"
type input "Crown C-5 series forklift"
drag, startPoint x: 136, startPoint y: 161, endPoint x: 151, endPoint y: 160, distance: 15.0
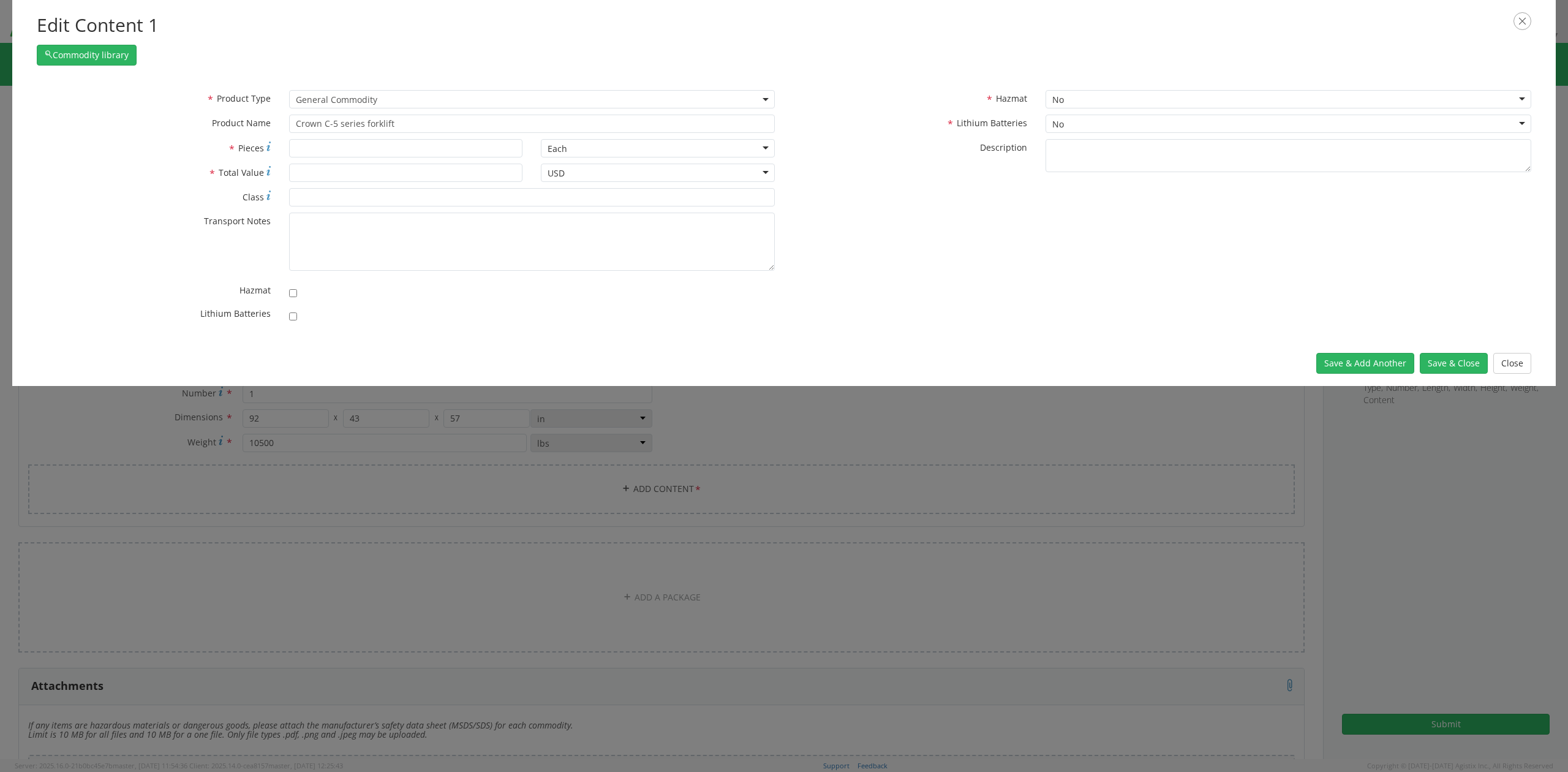
click at [136, 161] on div "* Pieces" at bounding box center [279, 152] width 504 height 25
click at [331, 150] on input "* Pieces" at bounding box center [406, 148] width 234 height 19
type input "1"
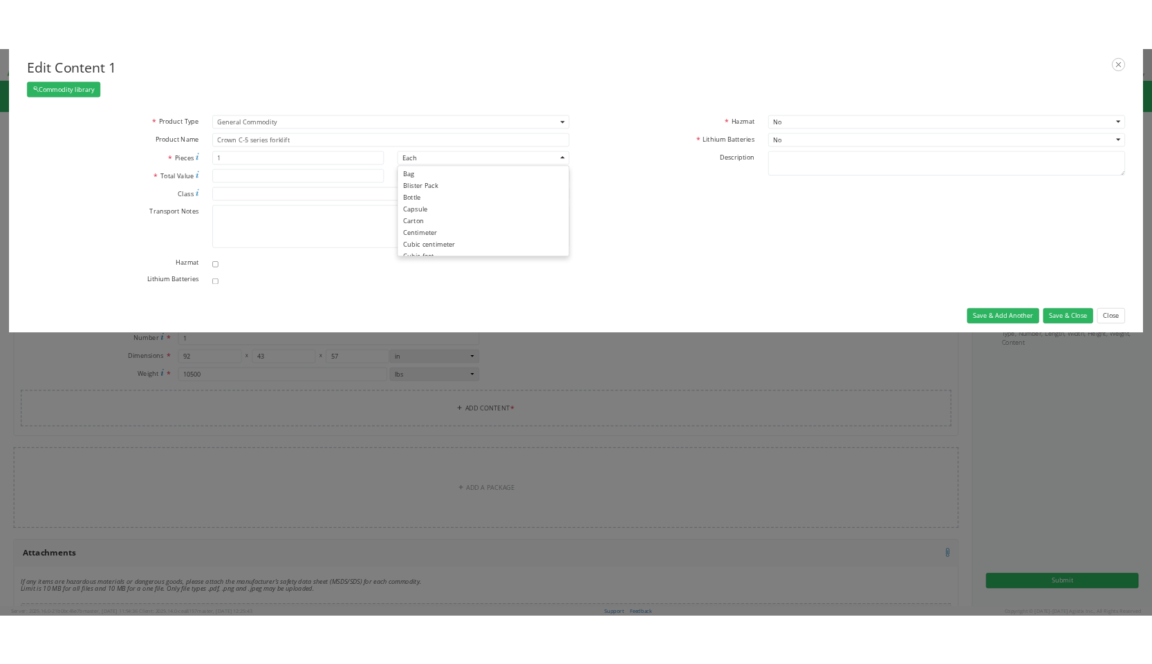
scroll to position [123, 0]
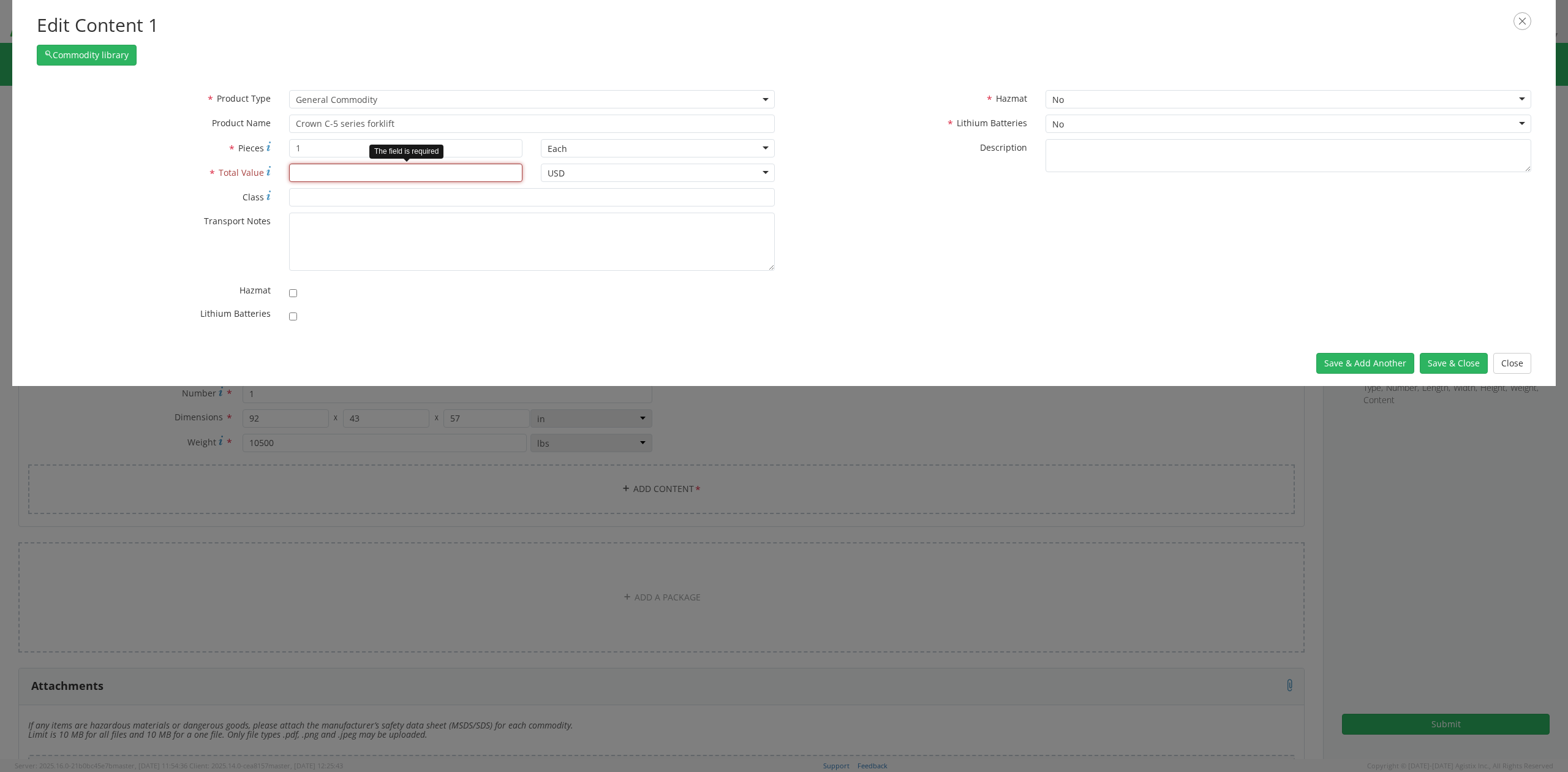
click at [394, 179] on input "* Total Value" at bounding box center [406, 173] width 234 height 19
type input "45000"
click at [1451, 365] on button "Save & Close" at bounding box center [1454, 363] width 68 height 21
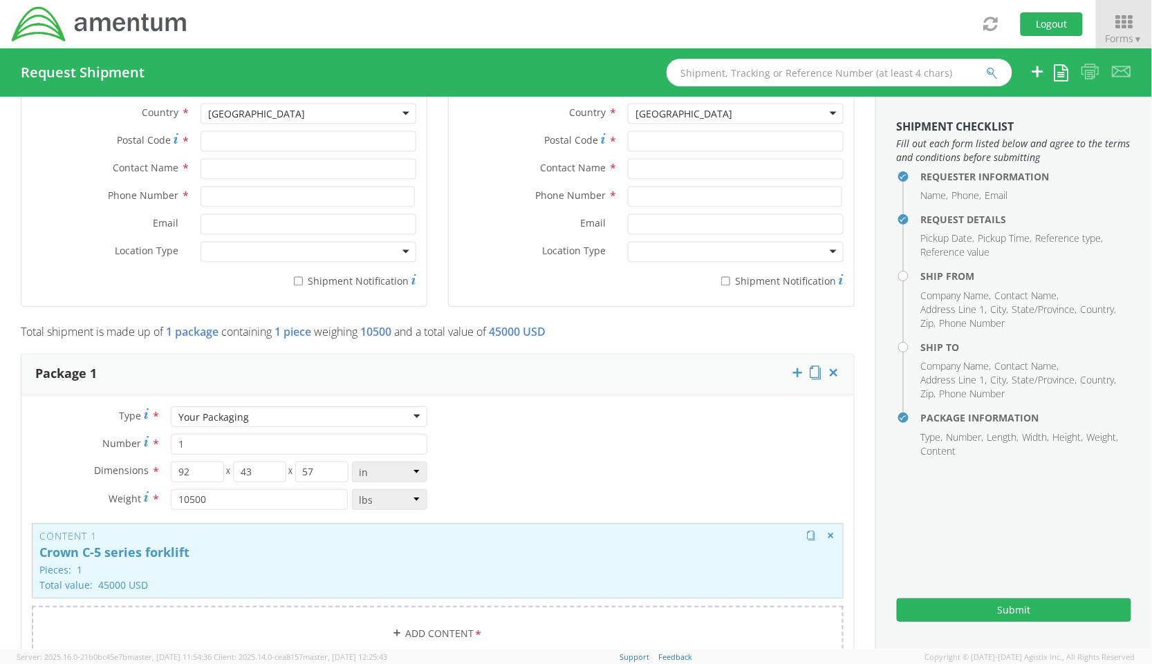
click at [310, 573] on p "Pieces: 1" at bounding box center [437, 570] width 796 height 10
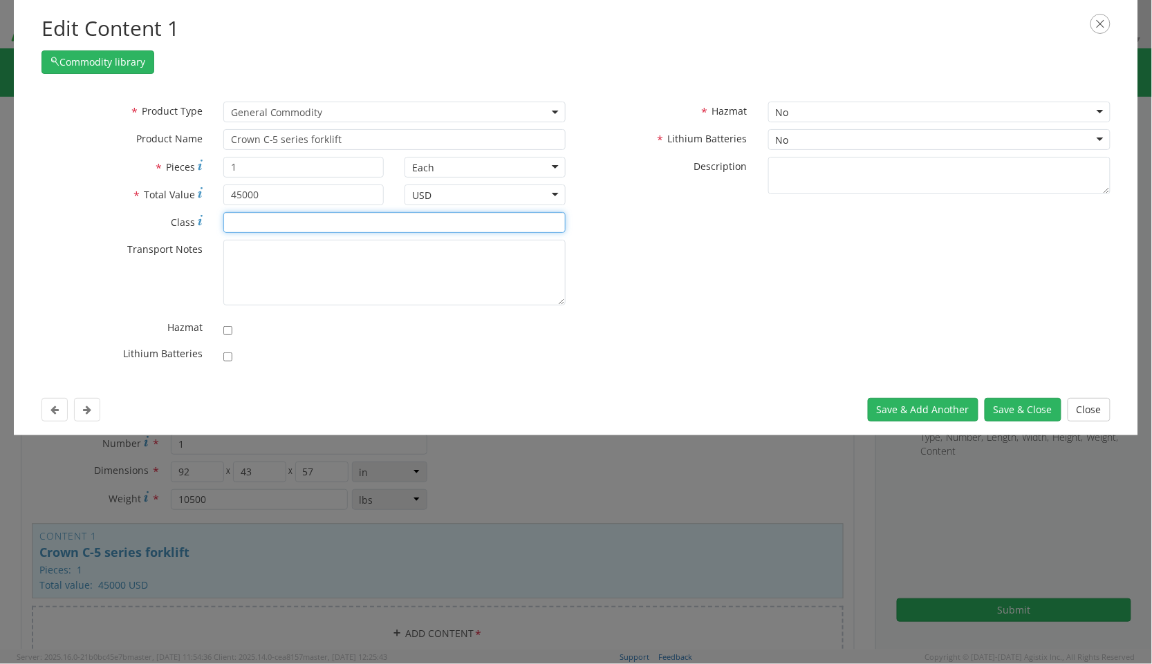
click at [266, 225] on input "* Class" at bounding box center [394, 222] width 342 height 21
type input "50"
click at [952, 335] on div "* Product Type Documents General Commodity General Commodity * Product Name Cro…" at bounding box center [575, 236] width 1089 height 269
click at [1012, 407] on button "Save & Close" at bounding box center [1022, 410] width 77 height 24
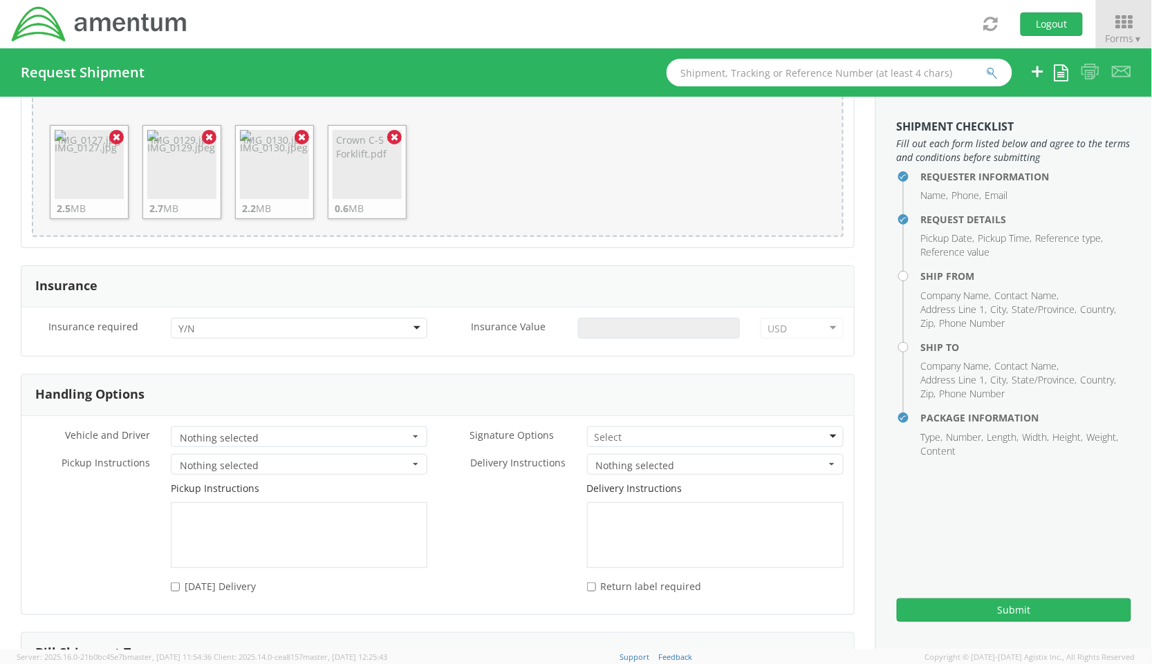
scroll to position [1756, 0]
click at [314, 323] on div at bounding box center [299, 327] width 256 height 21
click at [626, 332] on input "Insurance Value *" at bounding box center [658, 327] width 161 height 21
type input "45000"
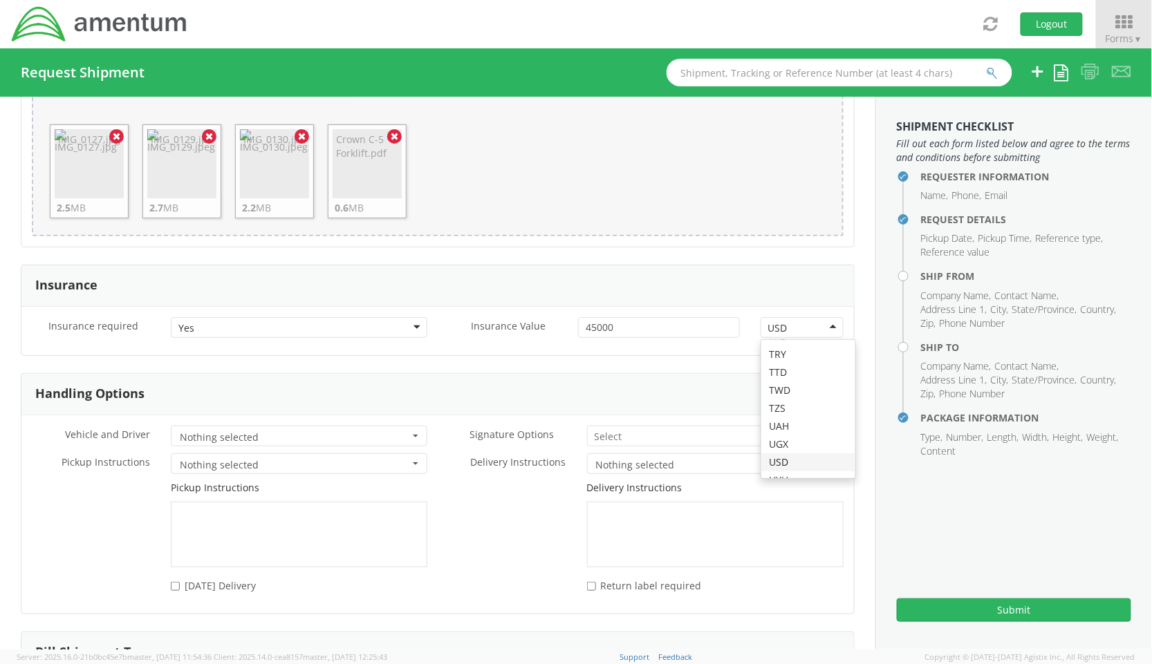
click at [481, 394] on div "Handling Options" at bounding box center [437, 394] width 832 height 41
click at [277, 440] on span "Nothing selected" at bounding box center [294, 438] width 229 height 14
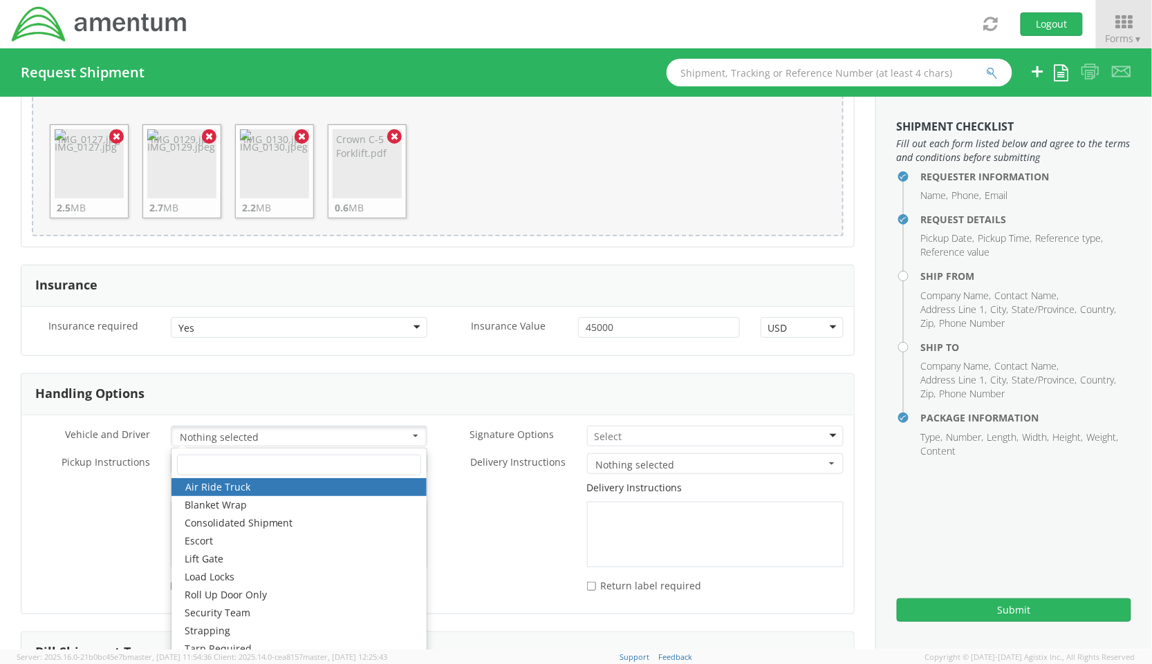
click at [438, 474] on div "* Delivery Instructions Nothing selected Delivery Limited Access Inside Deliver…" at bounding box center [646, 463] width 416 height 21
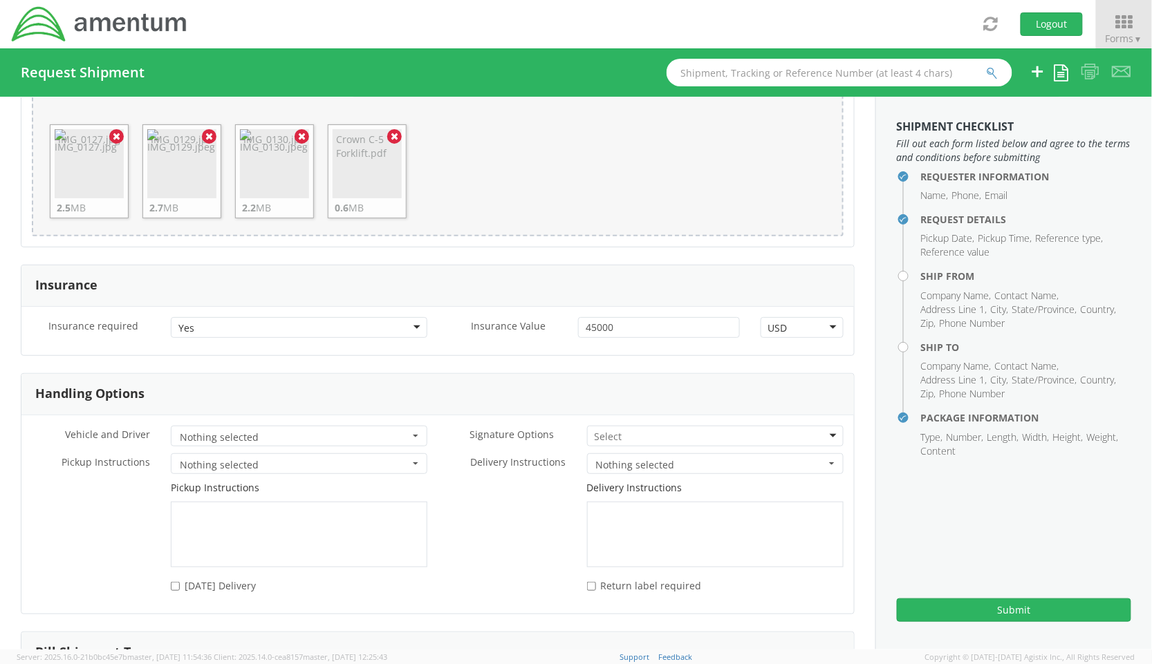
click at [301, 434] on span "Nothing selected" at bounding box center [294, 438] width 229 height 14
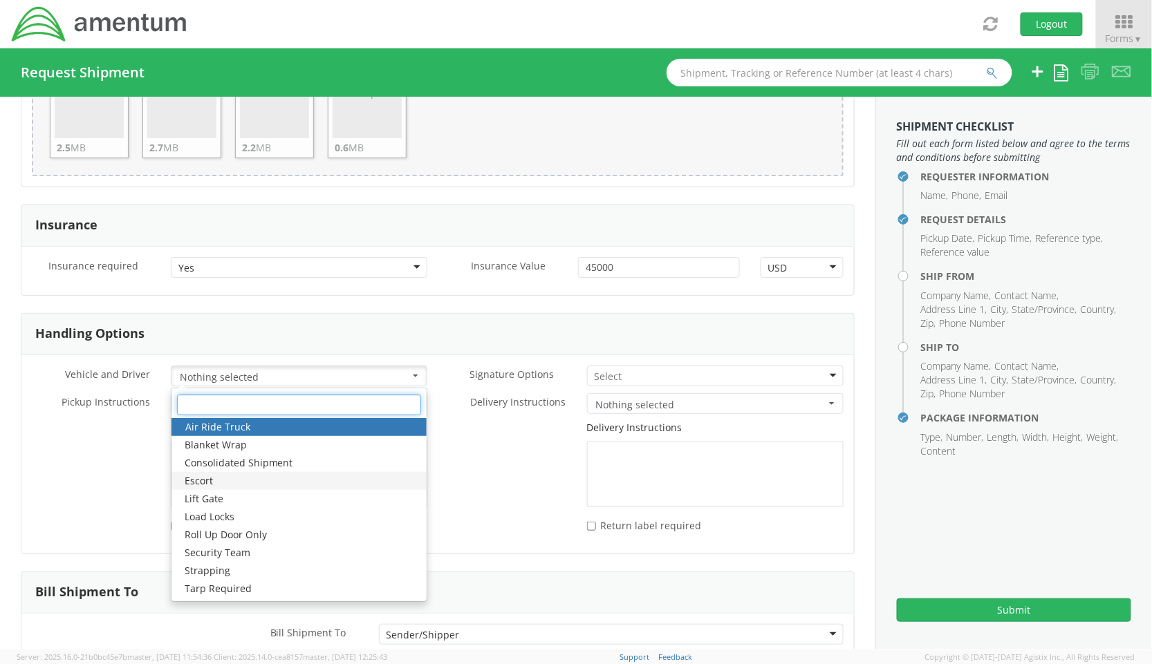
scroll to position [1879, 0]
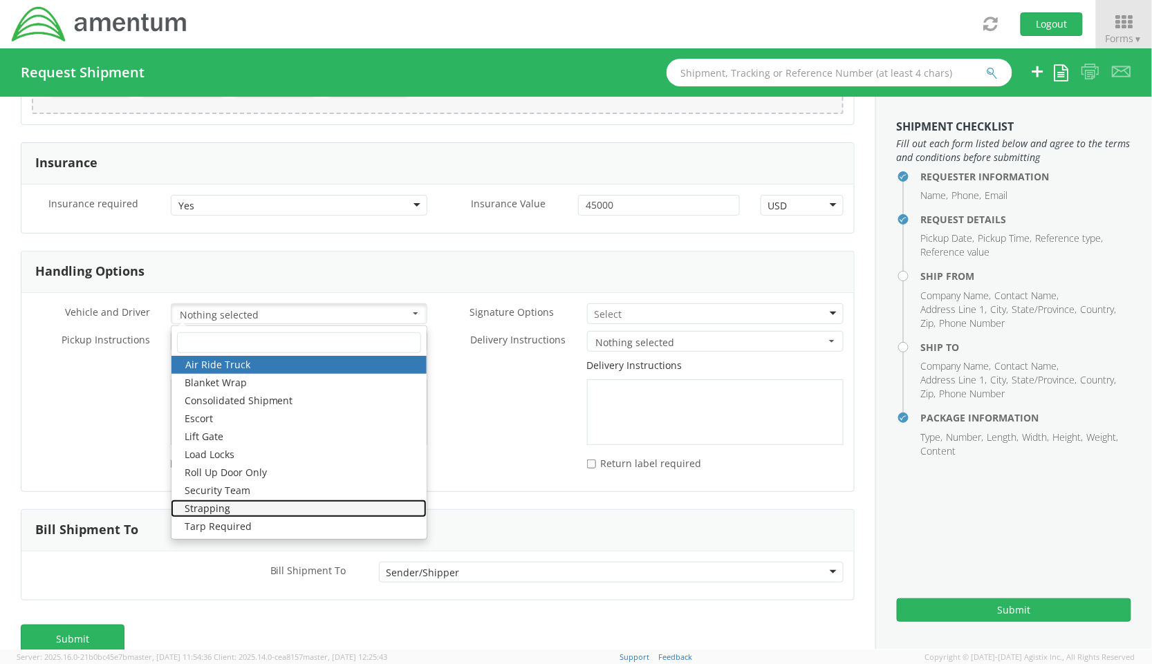
click at [241, 510] on link "Strapping" at bounding box center [299, 509] width 256 height 18
click at [236, 526] on link "Tarp Required" at bounding box center [299, 527] width 256 height 18
click at [477, 396] on div "Delivery Instructions" at bounding box center [646, 402] width 416 height 86
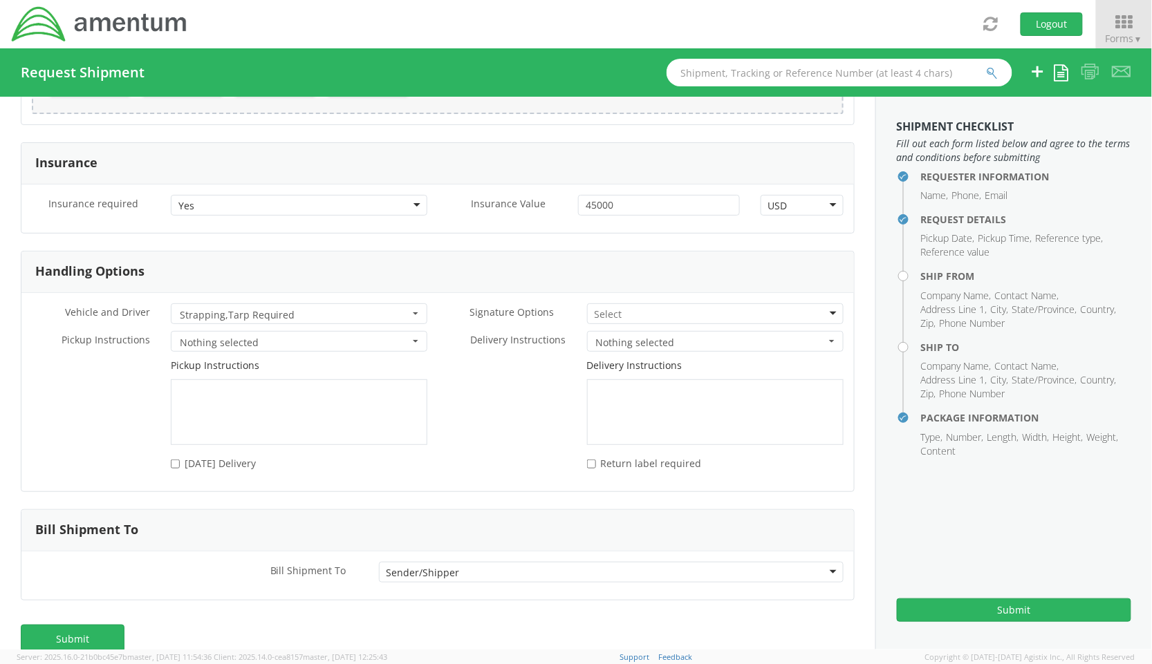
click at [358, 318] on span "Strapping , Tarp Required" at bounding box center [294, 315] width 229 height 14
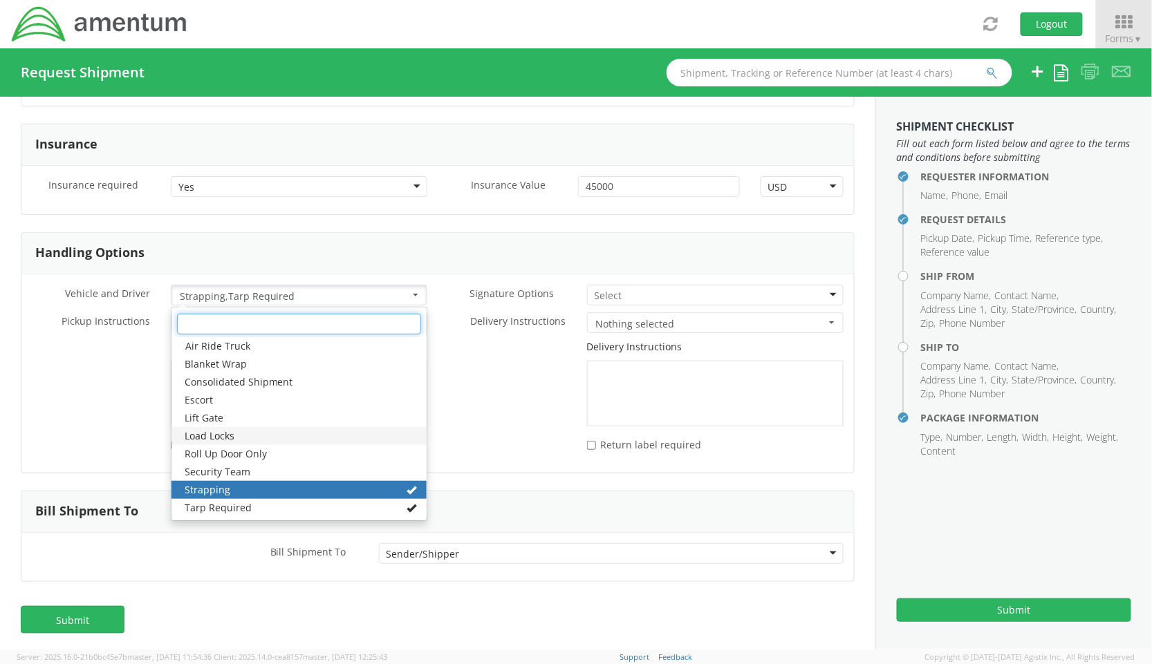
scroll to position [1906, 0]
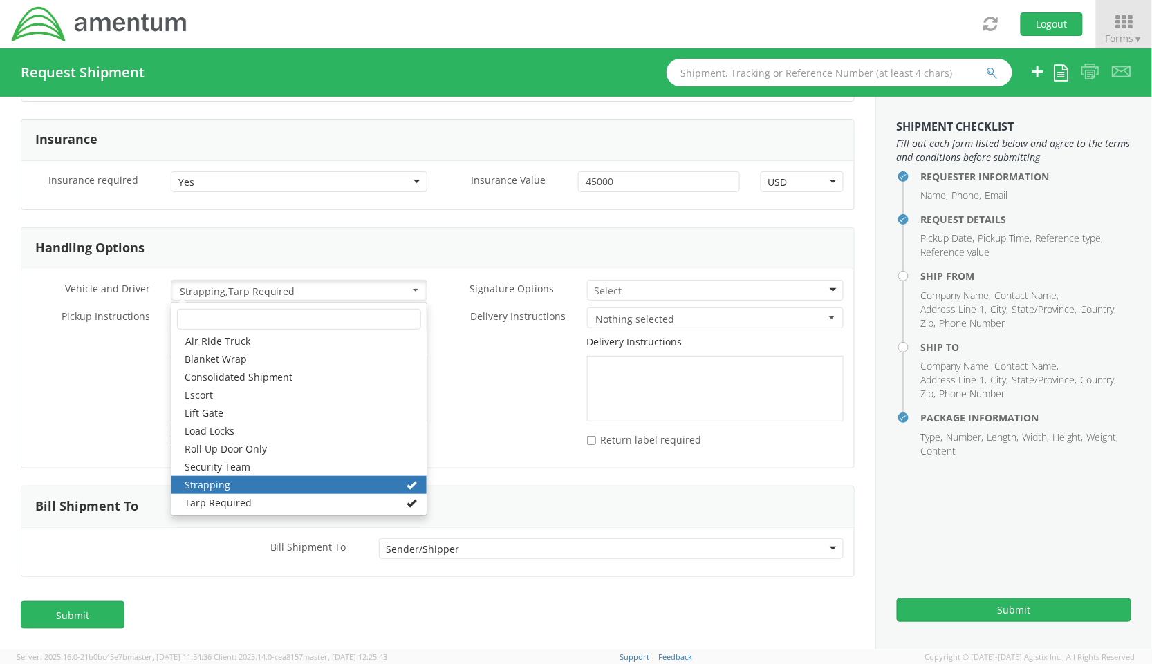
click at [503, 391] on div "Delivery Instructions" at bounding box center [646, 378] width 416 height 86
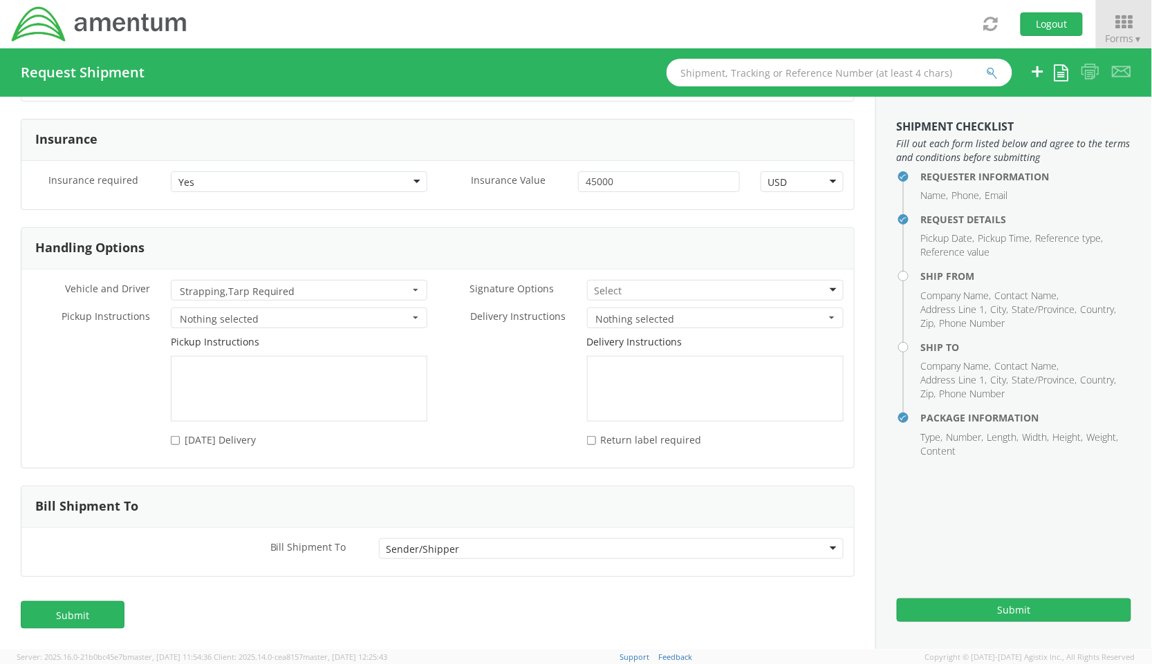
click at [617, 317] on span "Nothing selected" at bounding box center [710, 319] width 229 height 14
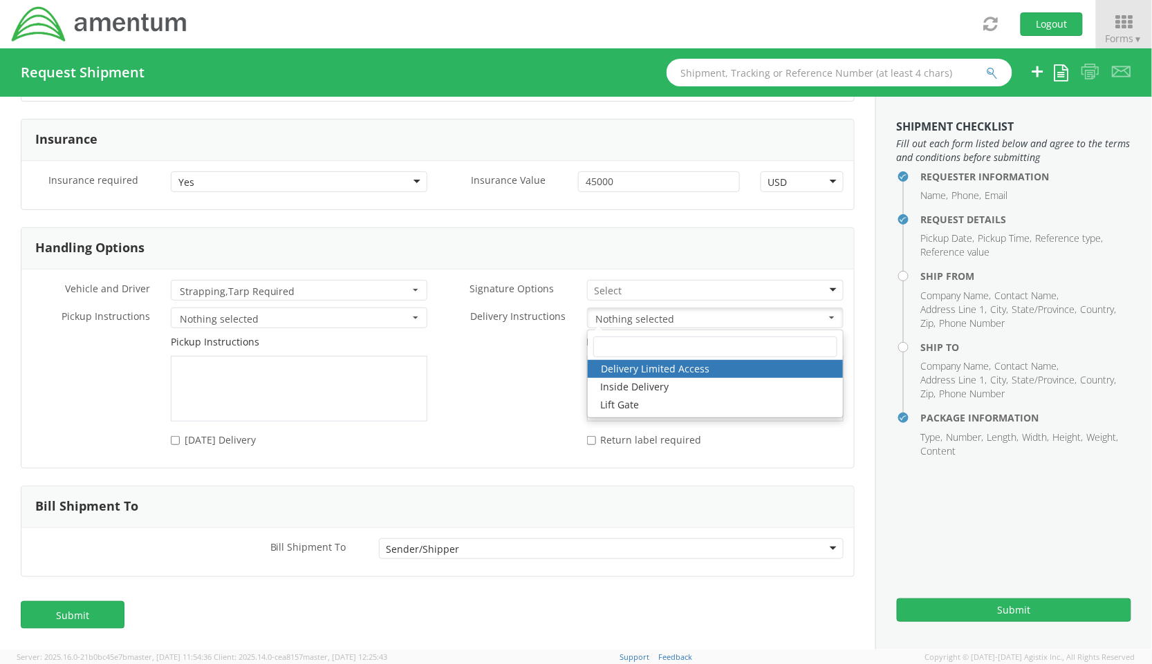
click at [639, 371] on link "Delivery Limited Access" at bounding box center [715, 369] width 255 height 18
click at [481, 376] on div "Delivery Instructions" at bounding box center [646, 378] width 416 height 86
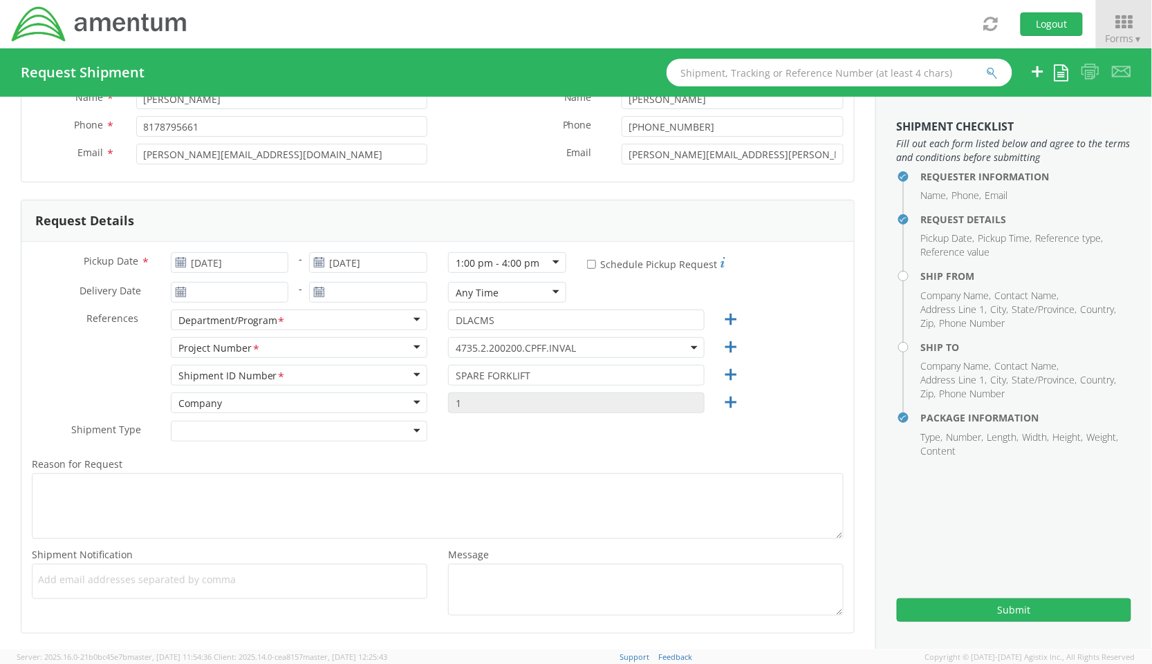
scroll to position [64, 0]
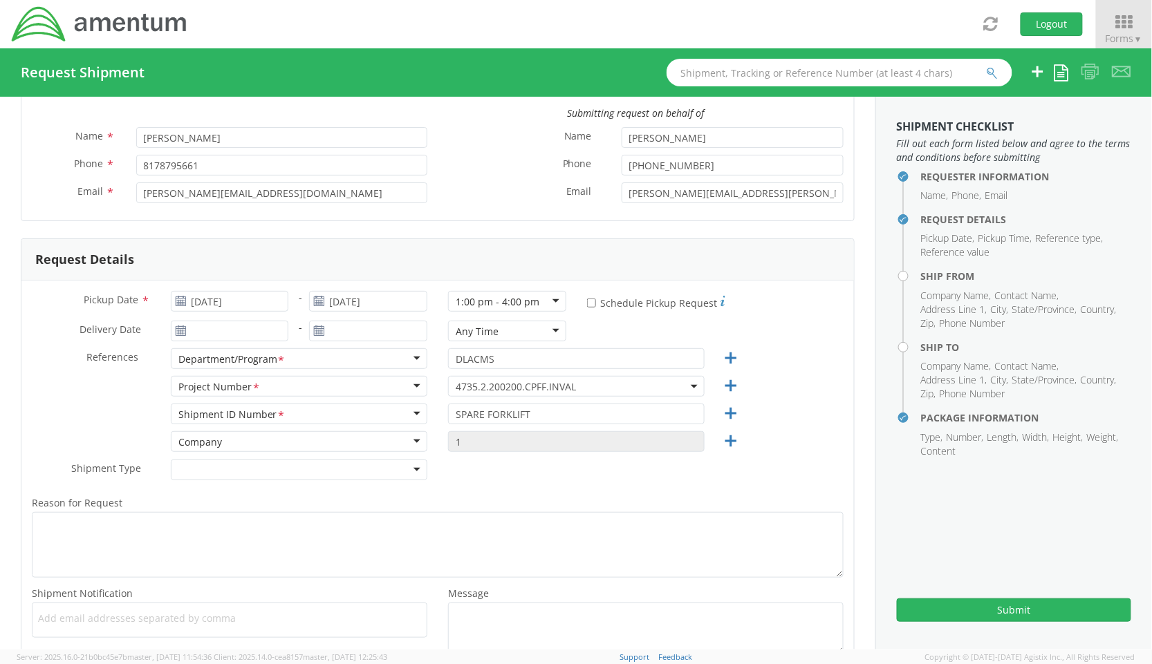
click at [596, 388] on span "4735.2.200200.CPFF.INVAL" at bounding box center [575, 386] width 241 height 13
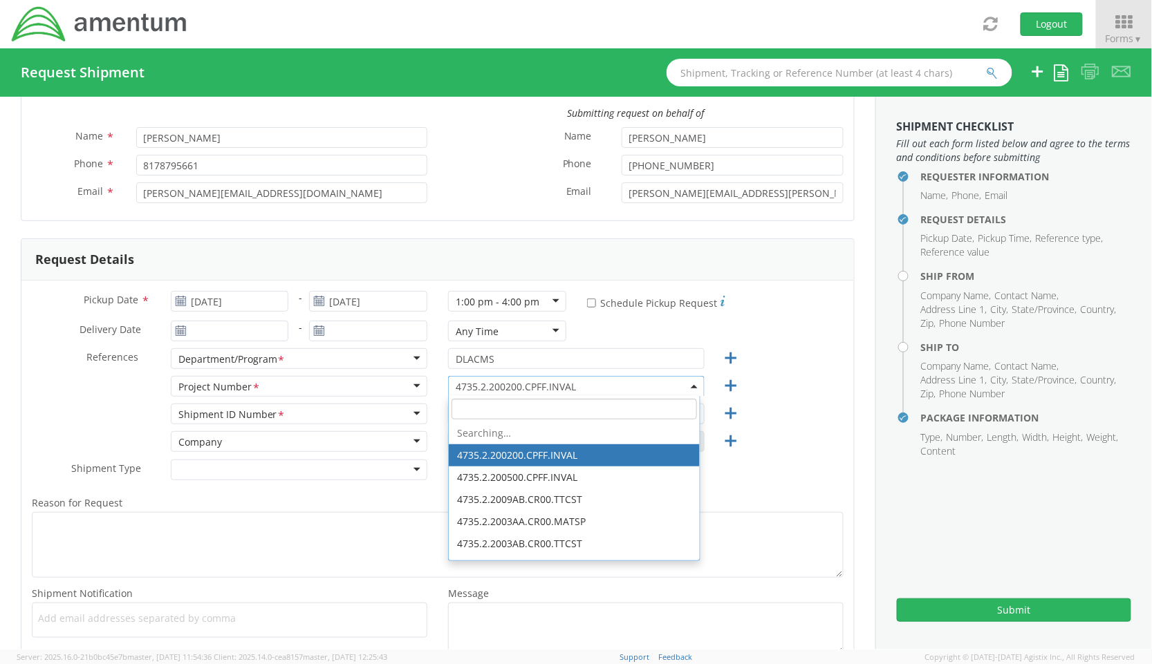
click at [571, 418] on input "search" at bounding box center [573, 409] width 245 height 21
paste input "4761.4.4.UNALLW.0.00000.000000"
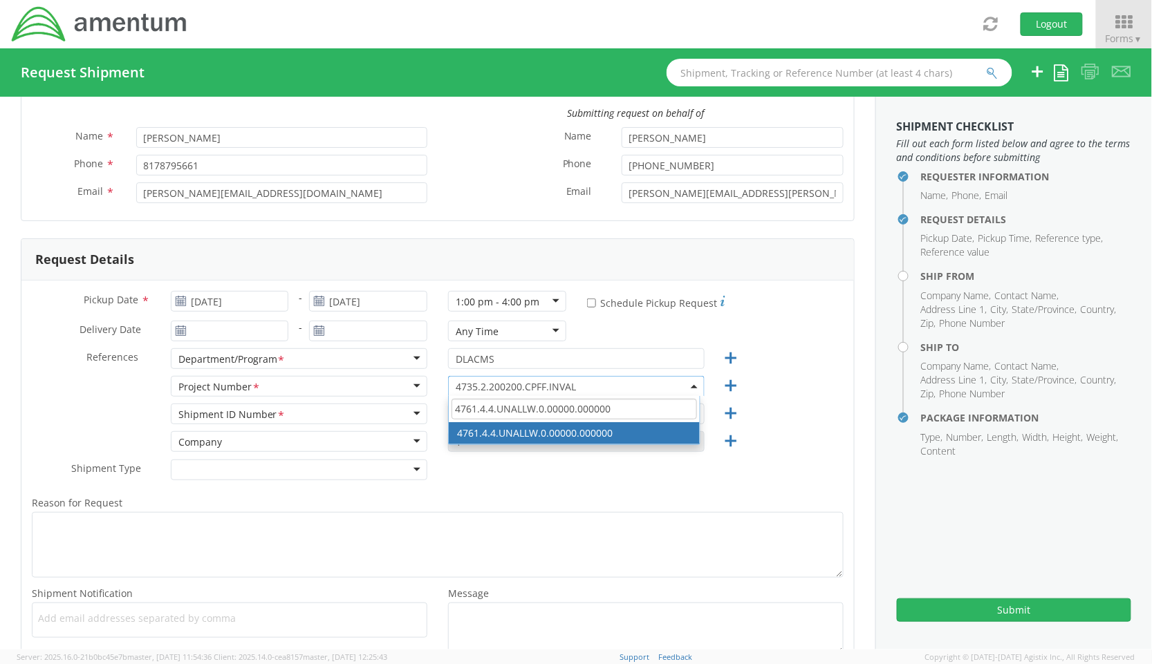
type input "4761.4.4.UNALLW.0.00000.000000"
select select "4761.4.4.UNALLW.0.00000.000000"
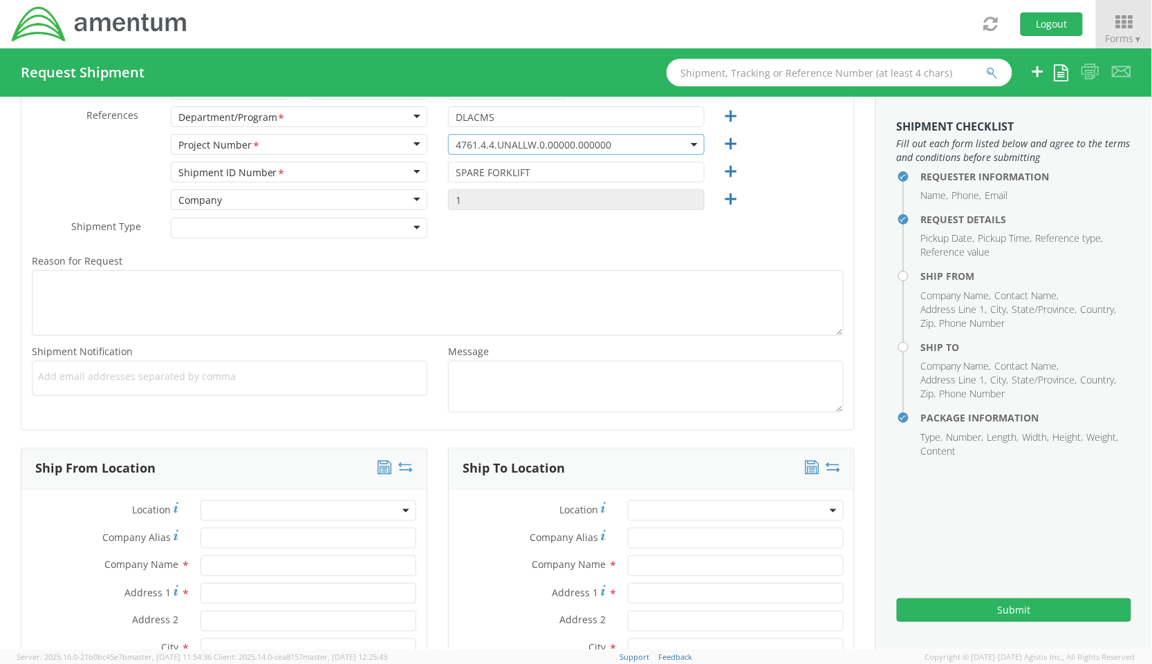
scroll to position [310, 0]
click at [368, 227] on div at bounding box center [299, 224] width 256 height 21
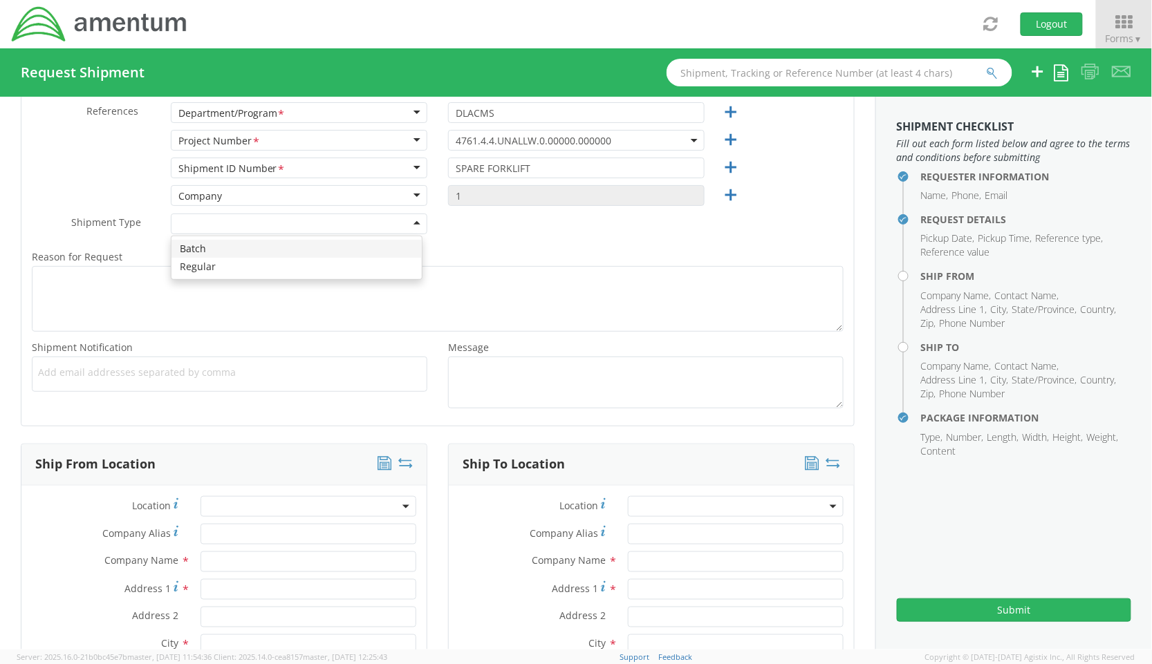
click at [488, 238] on div "Shipment Type * Batch Regular" at bounding box center [437, 228] width 832 height 28
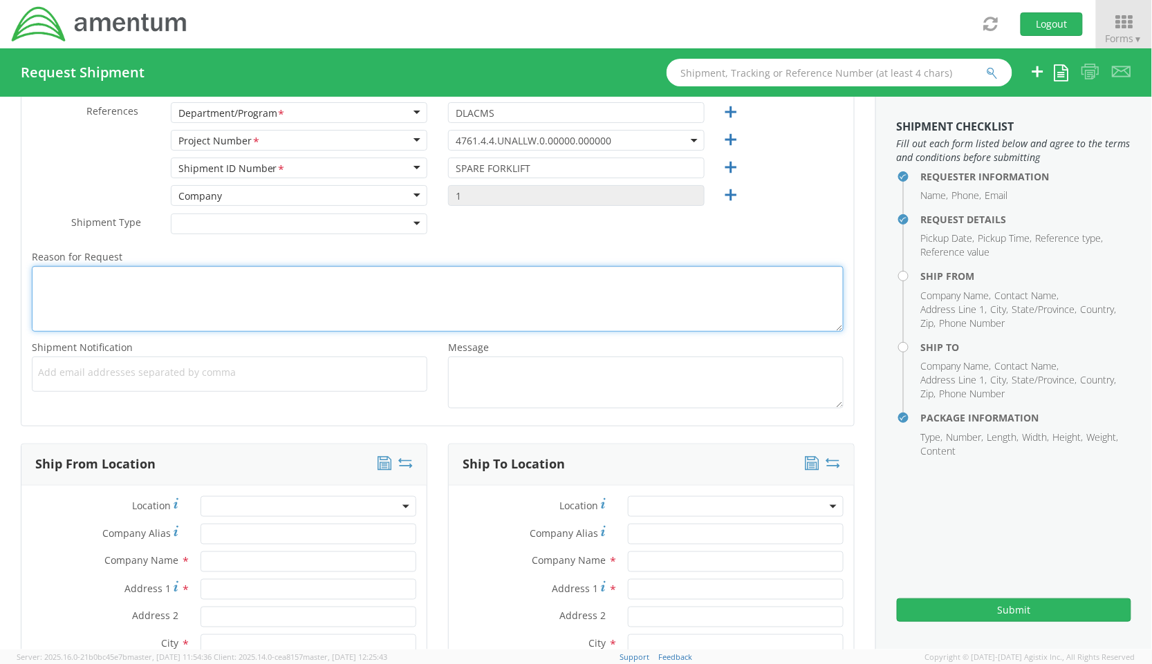
click at [288, 313] on textarea "Reason for Request *" at bounding box center [437, 299] width 811 height 66
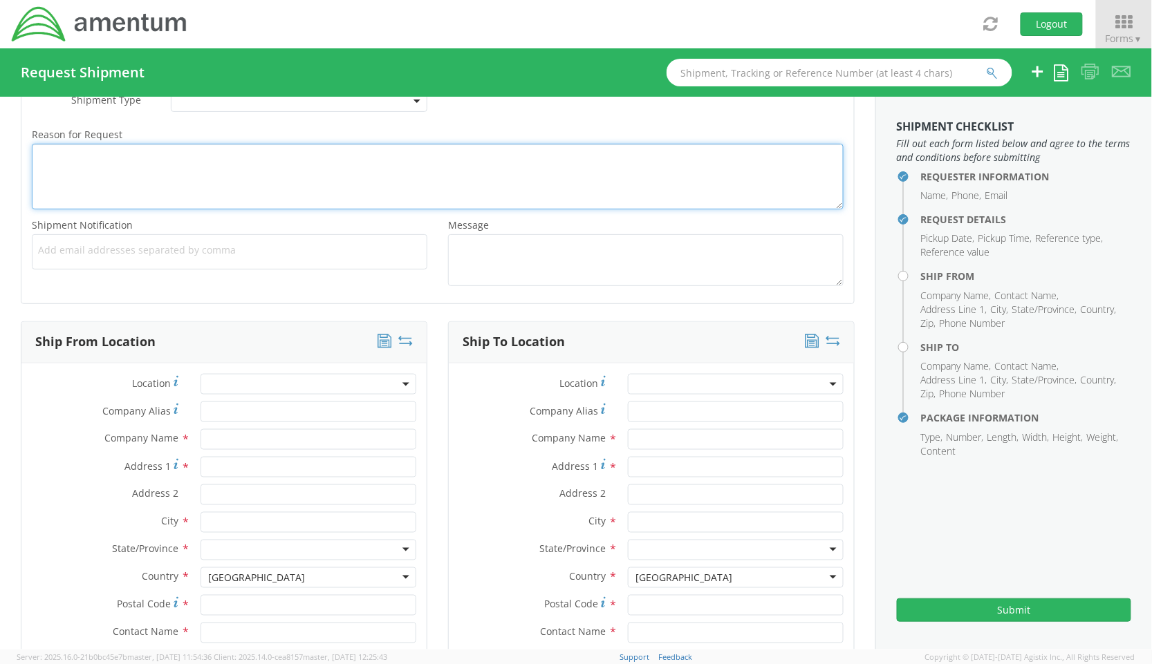
scroll to position [554, 0]
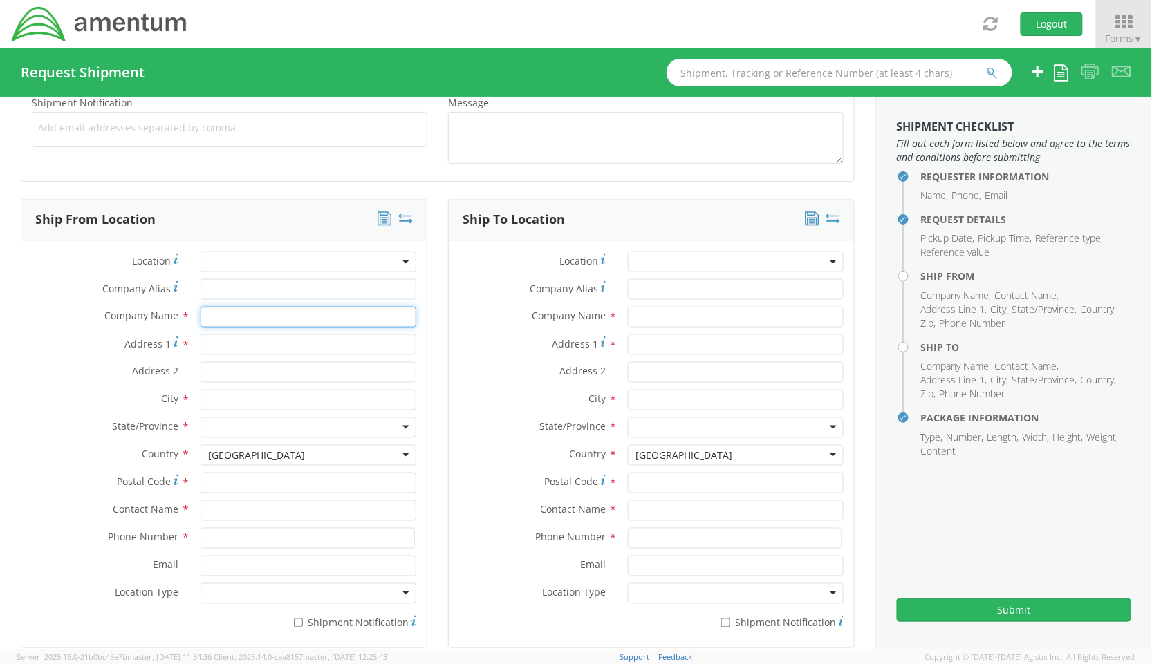
click at [223, 319] on input "text" at bounding box center [308, 317] width 216 height 21
type input "U.S. Department of Defense"
click at [239, 348] on input "Address 1 *" at bounding box center [308, 345] width 216 height 21
paste input "Building [STREET_ADDRESS]"
type input "Building [STREET_ADDRESS]"
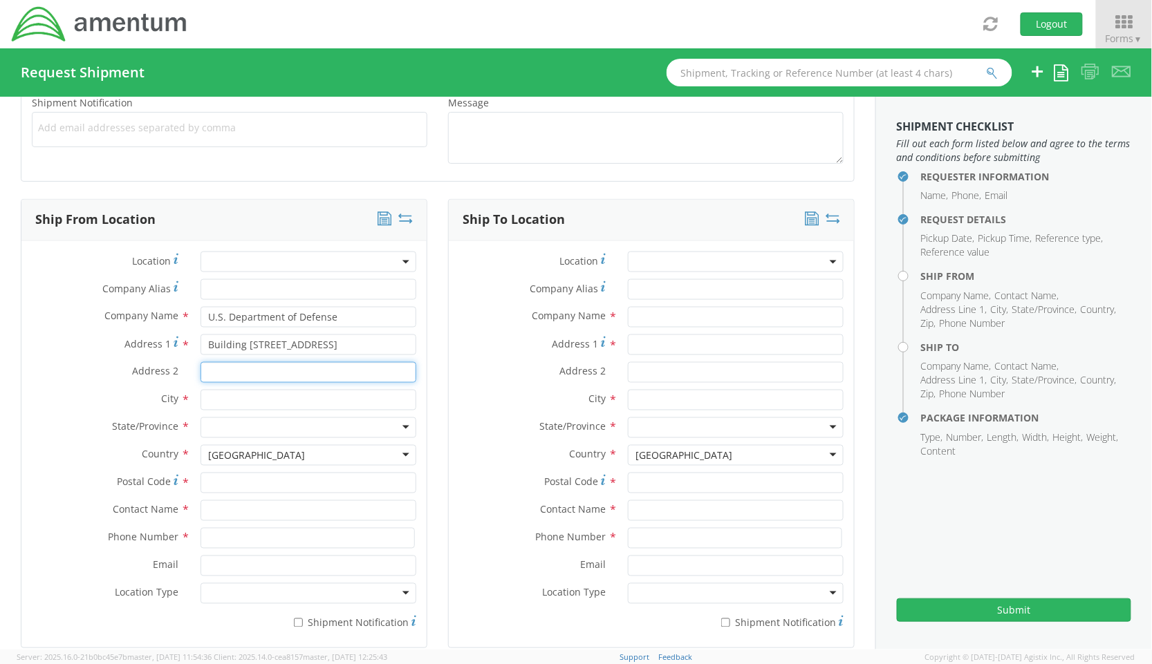
click at [241, 377] on input "Address 2 *" at bounding box center [308, 372] width 216 height 21
paste input "[GEOGRAPHIC_DATA] [GEOGRAPHIC_DATA]"
type input "[GEOGRAPHIC_DATA] [GEOGRAPHIC_DATA]"
click at [249, 429] on div at bounding box center [308, 427] width 216 height 21
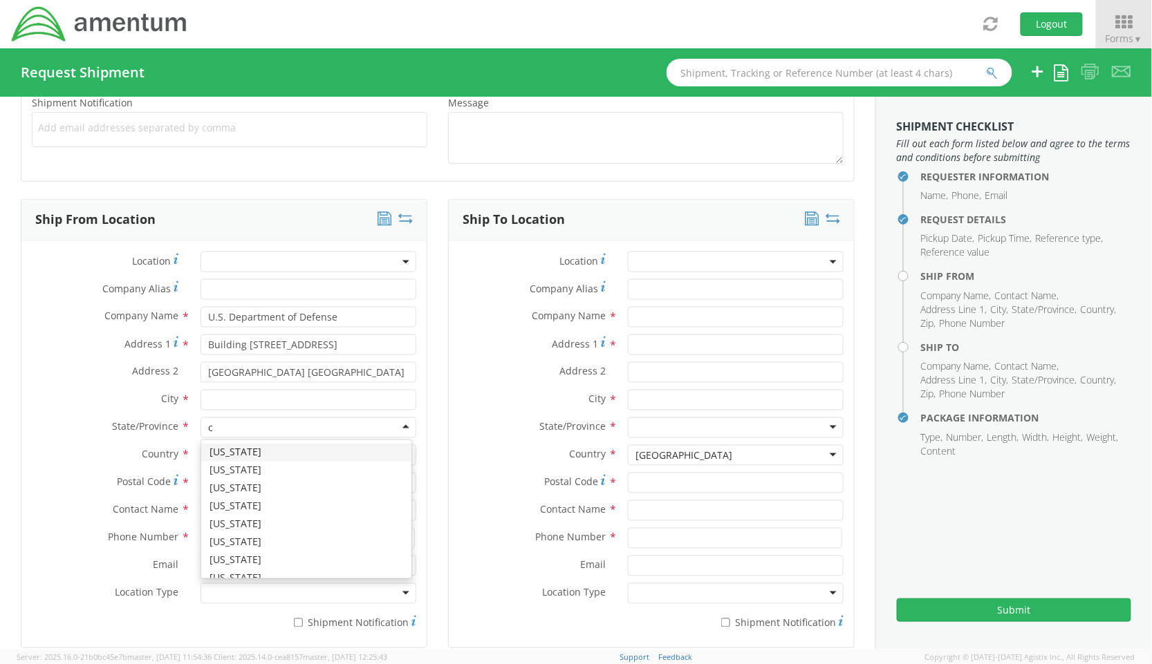
type input "ca"
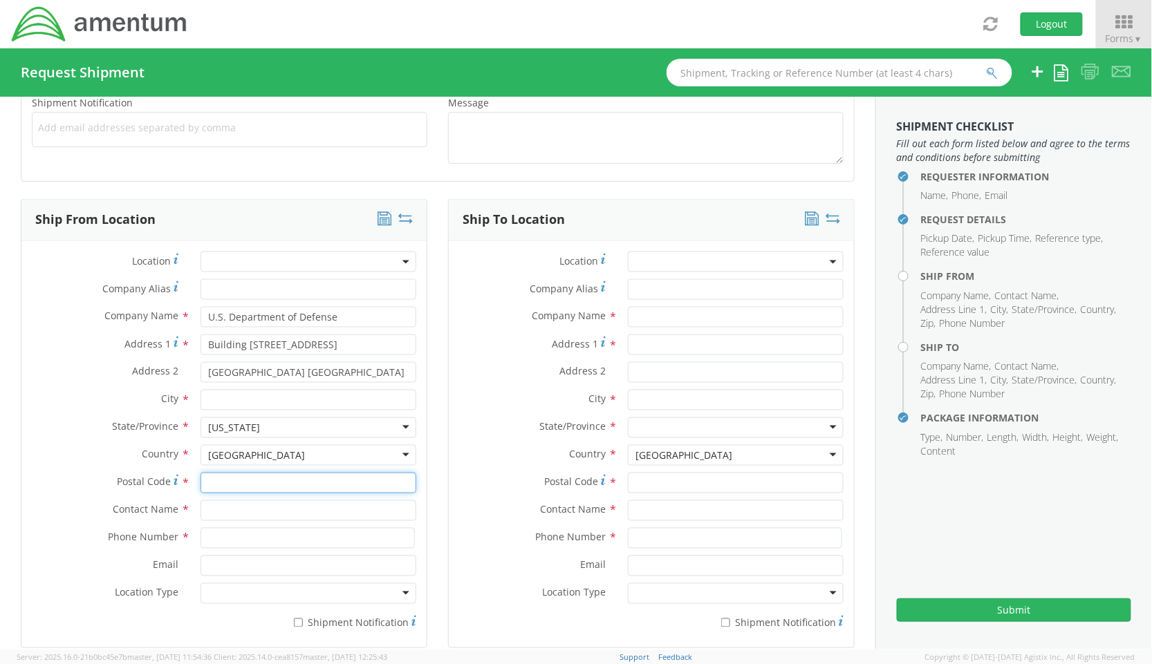
click at [241, 484] on input "Postal Code *" at bounding box center [308, 483] width 216 height 21
paste input "92135"
type input "92135"
click at [236, 404] on input "text" at bounding box center [308, 400] width 216 height 21
paste input "[GEOGRAPHIC_DATA]"
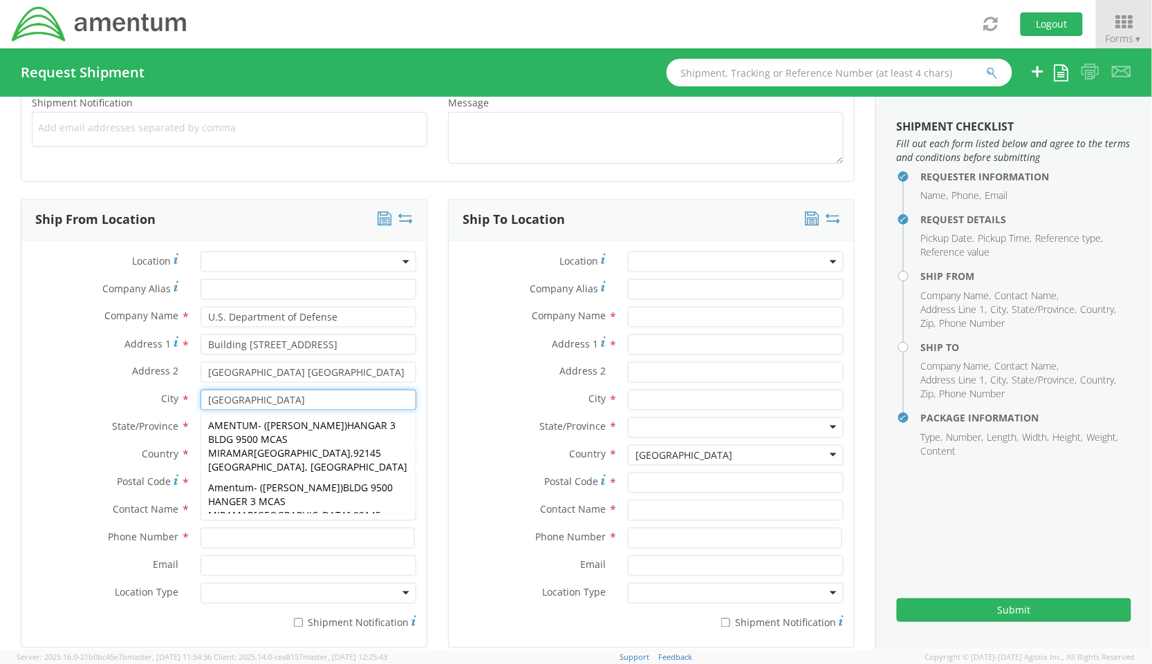
type input "[GEOGRAPHIC_DATA]"
click at [24, 448] on label "Country *" at bounding box center [105, 454] width 169 height 18
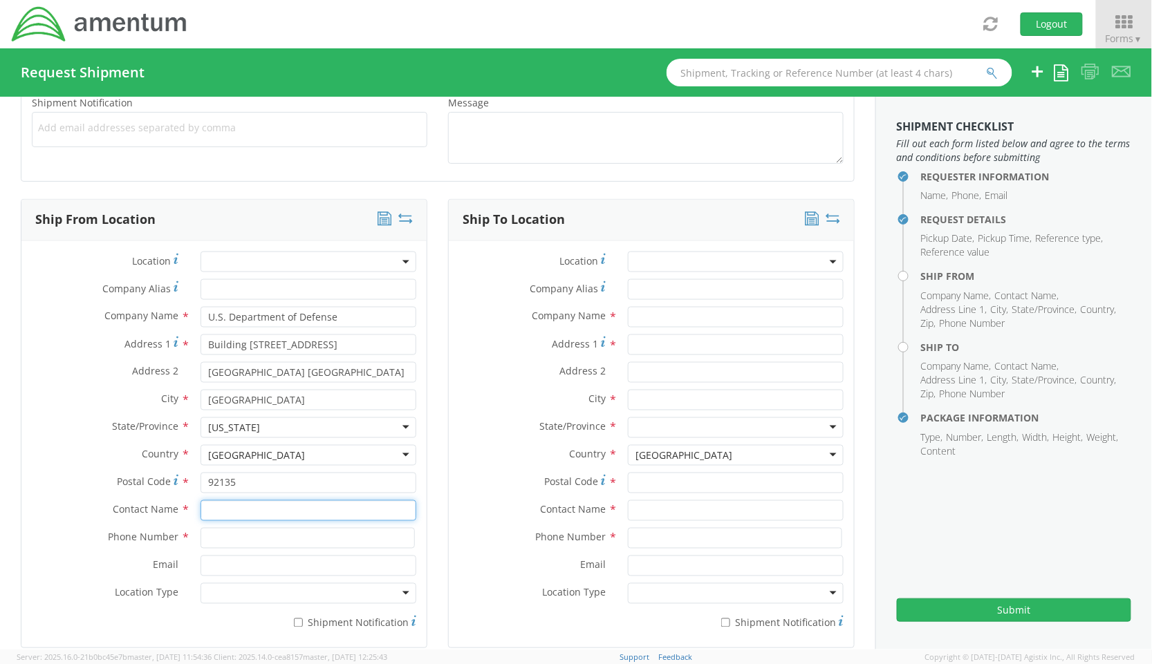
click at [227, 517] on input "text" at bounding box center [308, 510] width 216 height 21
type input "TBD"
type input "000-000-0000"
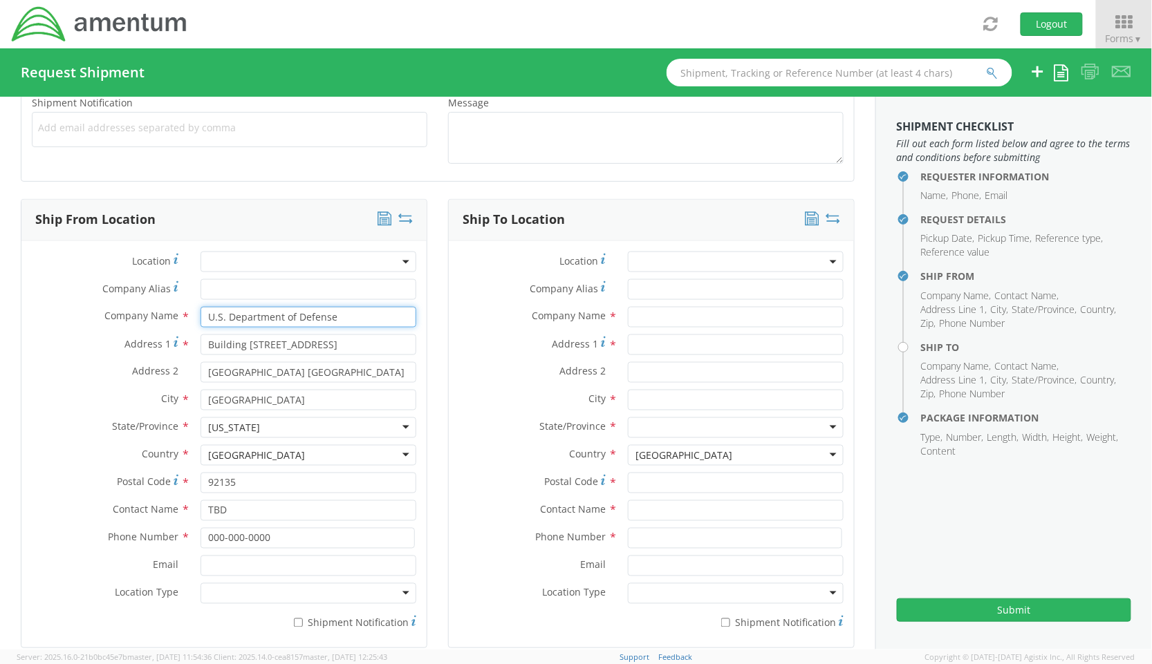
drag, startPoint x: 369, startPoint y: 326, endPoint x: 90, endPoint y: 301, distance: 280.4
click at [90, 301] on div "Location * Company Alias * Company Name * U.S. Department of Defense U.S. Depar…" at bounding box center [223, 445] width 405 height 386
click at [711, 319] on input "text" at bounding box center [736, 317] width 216 height 21
paste input "U.S. Department of Defense"
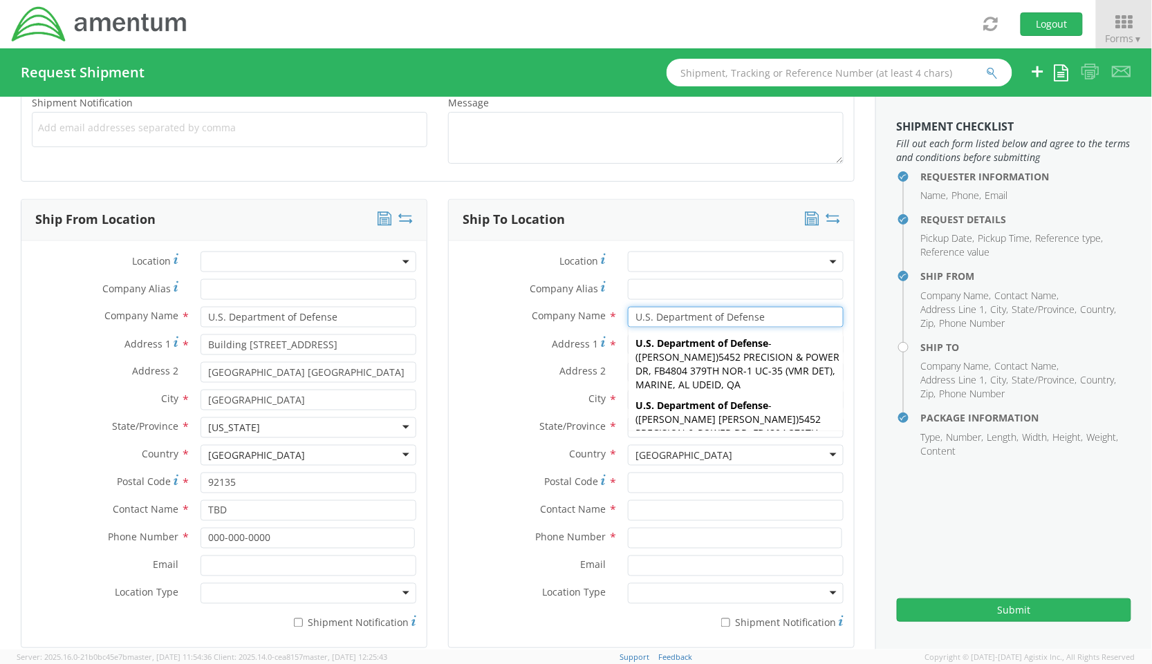
type input "U.S. Department of Defense"
click at [492, 375] on label "Address 2 *" at bounding box center [533, 371] width 169 height 18
click at [628, 375] on input "Address 2 *" at bounding box center [736, 372] width 216 height 21
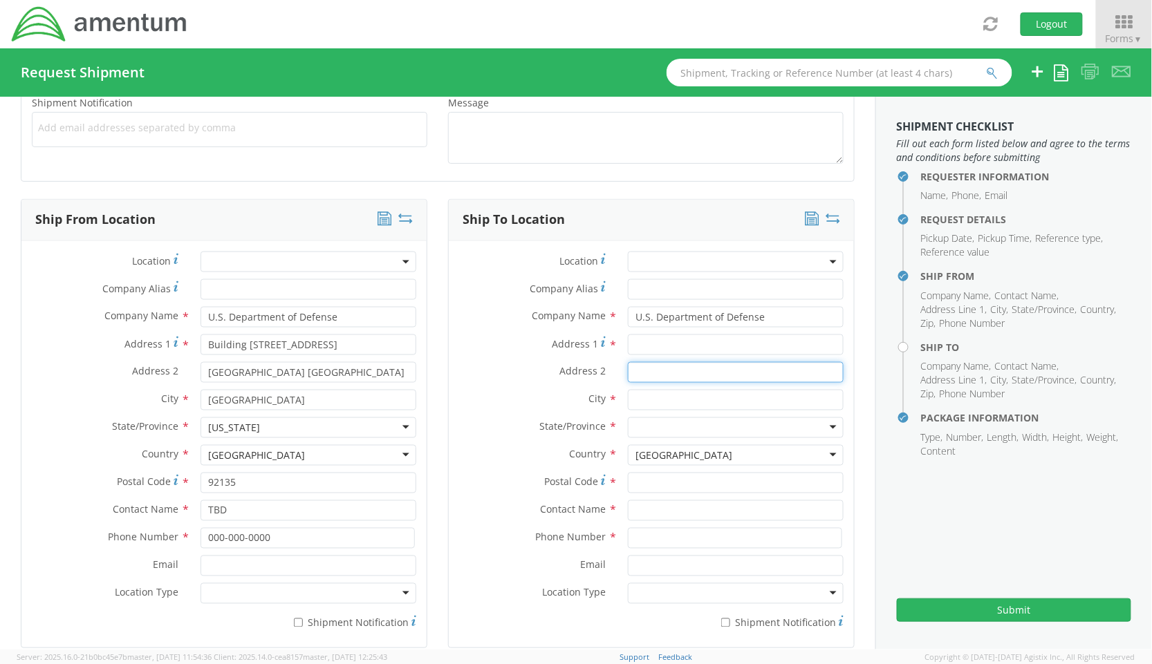
click at [697, 373] on input "Address 2 *" at bounding box center [736, 372] width 216 height 21
paste input "DLA DISTRIBUTION [GEOGRAPHIC_DATA]"
type input "DLA DISTRIBUTION [GEOGRAPHIC_DATA]"
click at [679, 344] on input "Address 1 *" at bounding box center [736, 345] width 216 height 21
paste input "[STREET_ADDRESS]"
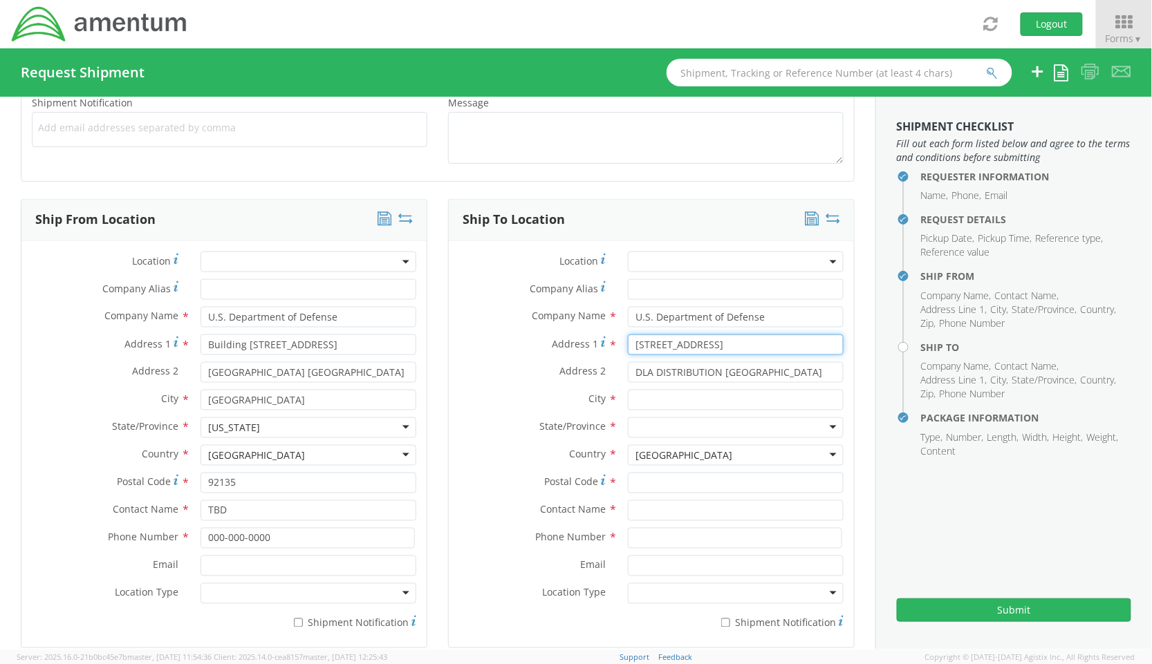
type input "[STREET_ADDRESS]"
click at [449, 383] on div "Address 2 * DLA DISTRIBUTION [GEOGRAPHIC_DATA]" at bounding box center [651, 372] width 405 height 21
click at [683, 405] on input "text" at bounding box center [736, 400] width 216 height 21
paste input "[GEOGRAPHIC_DATA]"
type input "[GEOGRAPHIC_DATA]"
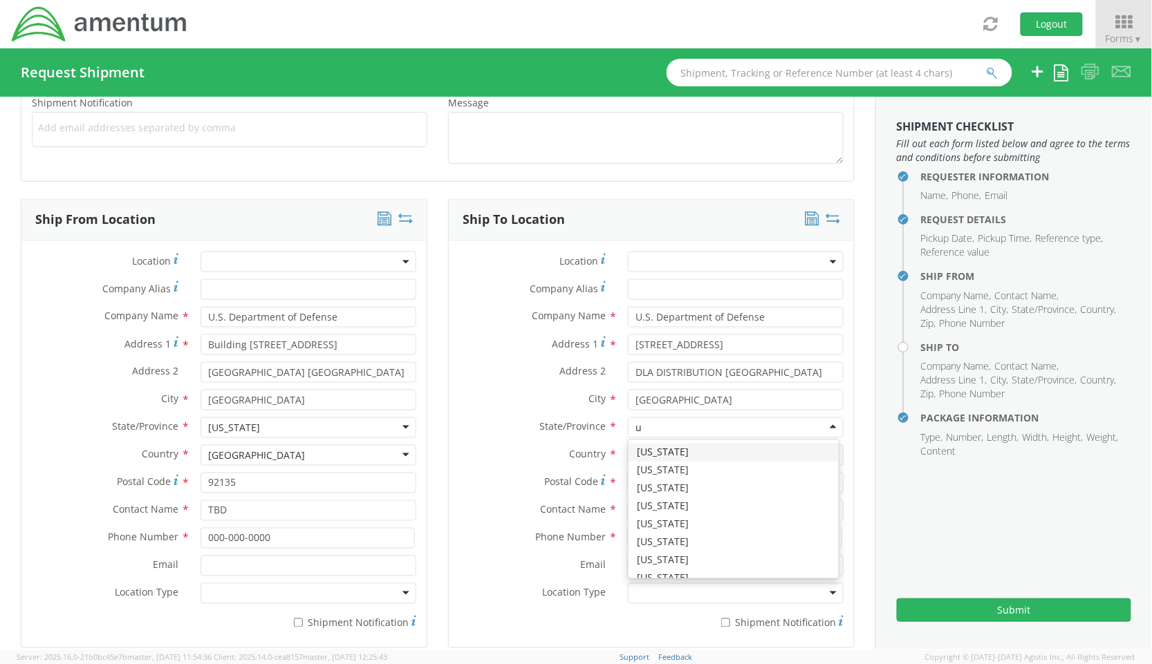
type input "ut"
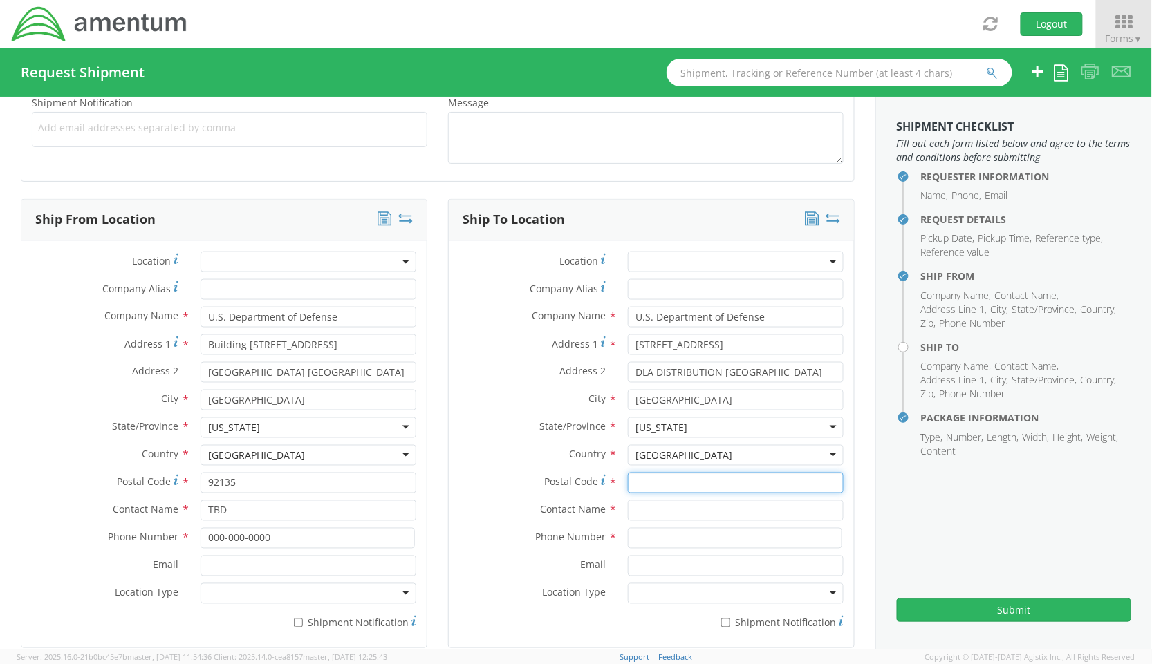
click at [654, 487] on input "Postal Code *" at bounding box center [736, 483] width 216 height 21
type input "84056"
drag, startPoint x: 242, startPoint y: 507, endPoint x: 124, endPoint y: 507, distance: 117.5
click at [124, 507] on div "Contact Name * TBD" at bounding box center [223, 510] width 405 height 21
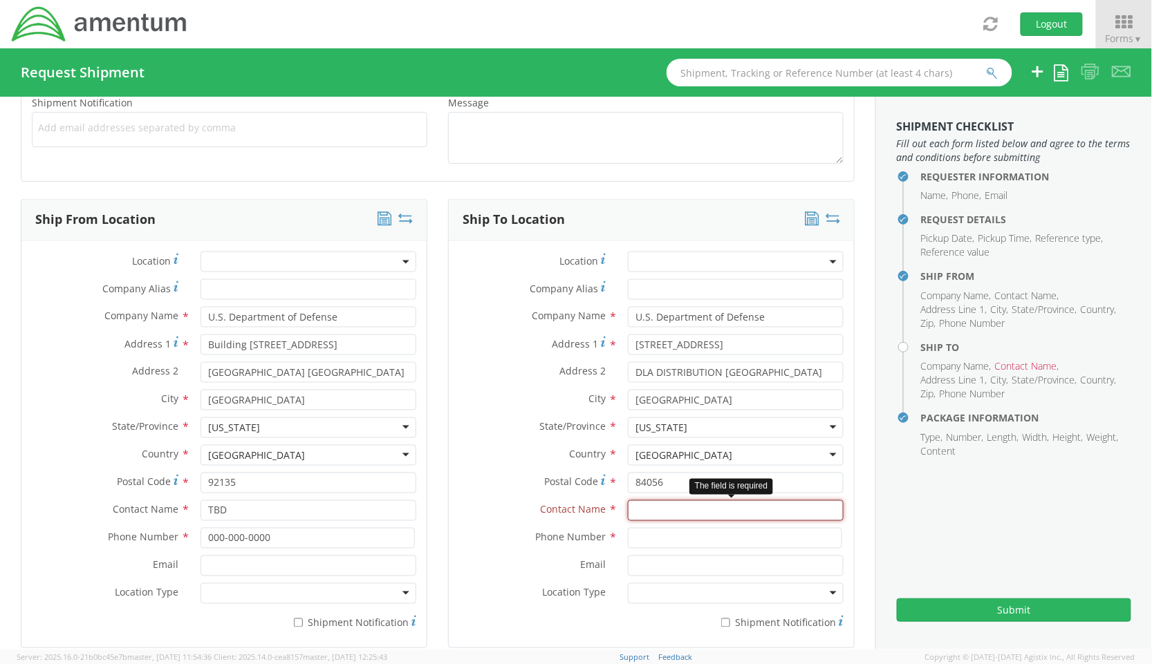
click at [701, 517] on input "text" at bounding box center [736, 510] width 216 height 21
paste input "TBD"
type input "TBD"
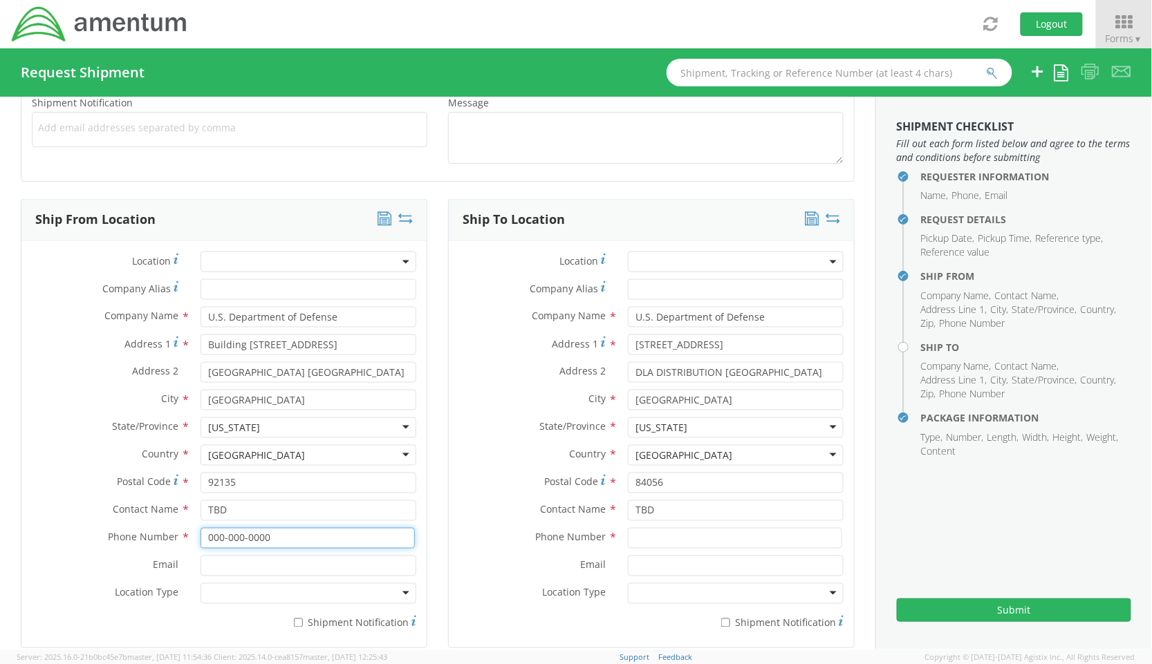
drag, startPoint x: 288, startPoint y: 535, endPoint x: 97, endPoint y: 517, distance: 190.9
click at [97, 517] on div "Location * Company Alias * Company Name * U.S. Department of Defense U.S. Depar…" at bounding box center [223, 445] width 405 height 386
click at [664, 542] on input at bounding box center [735, 538] width 214 height 21
paste input "000-000-0000"
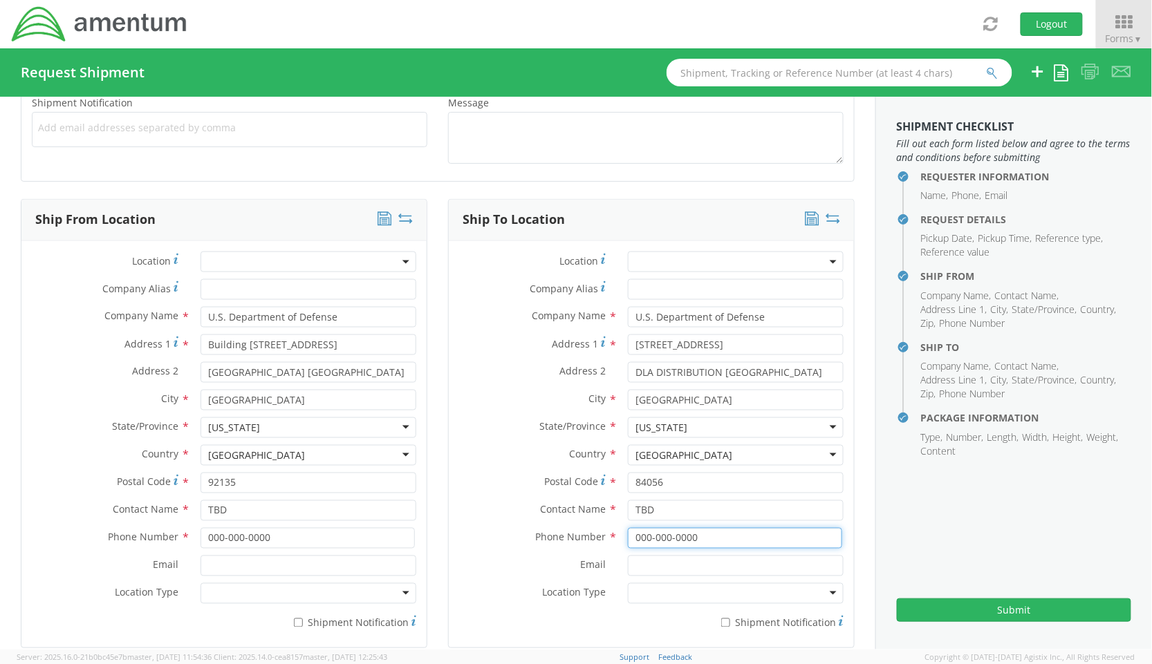
type input "000-000-0000"
click at [491, 563] on label "Email *" at bounding box center [533, 565] width 169 height 18
click at [628, 563] on input "Email *" at bounding box center [736, 566] width 216 height 21
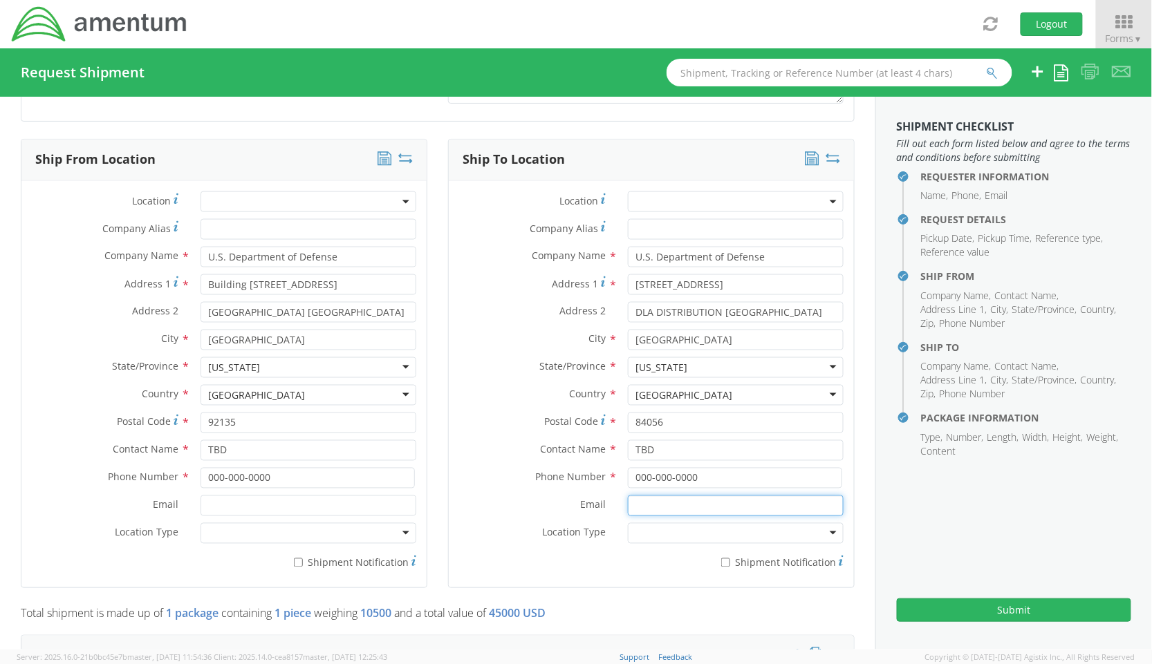
scroll to position [678, 0]
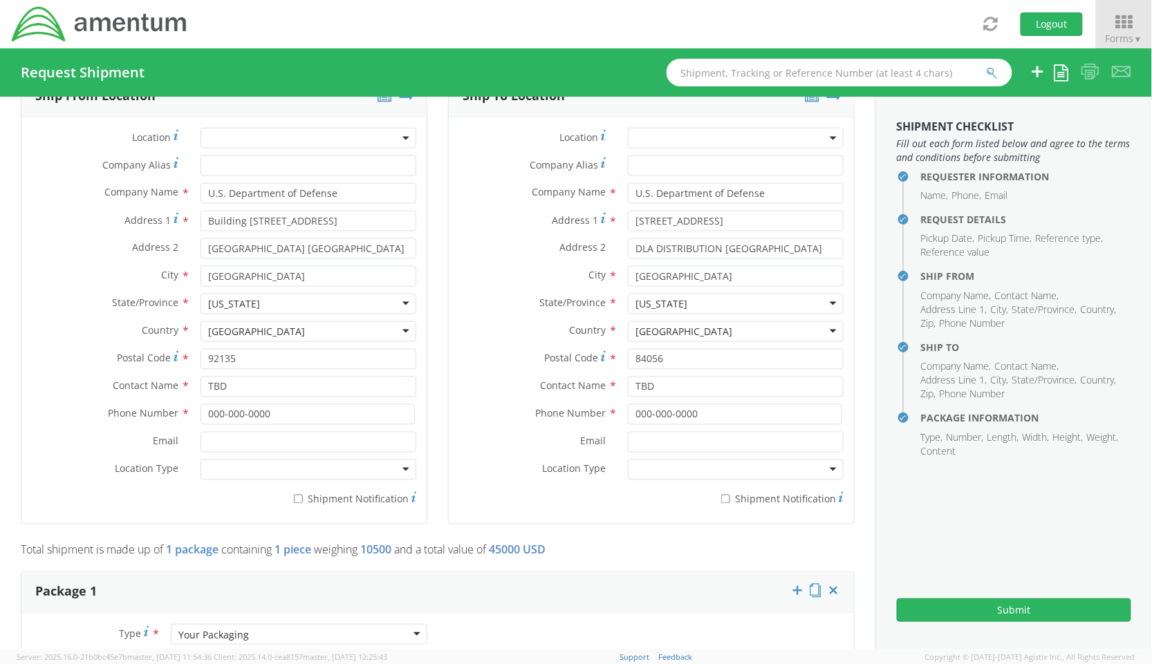
click at [242, 470] on div at bounding box center [308, 470] width 216 height 21
click at [694, 471] on div at bounding box center [736, 470] width 216 height 21
click at [648, 525] on div "Ship To Location Location * Company Alias * Company Name * U.S. Department of D…" at bounding box center [651, 299] width 406 height 449
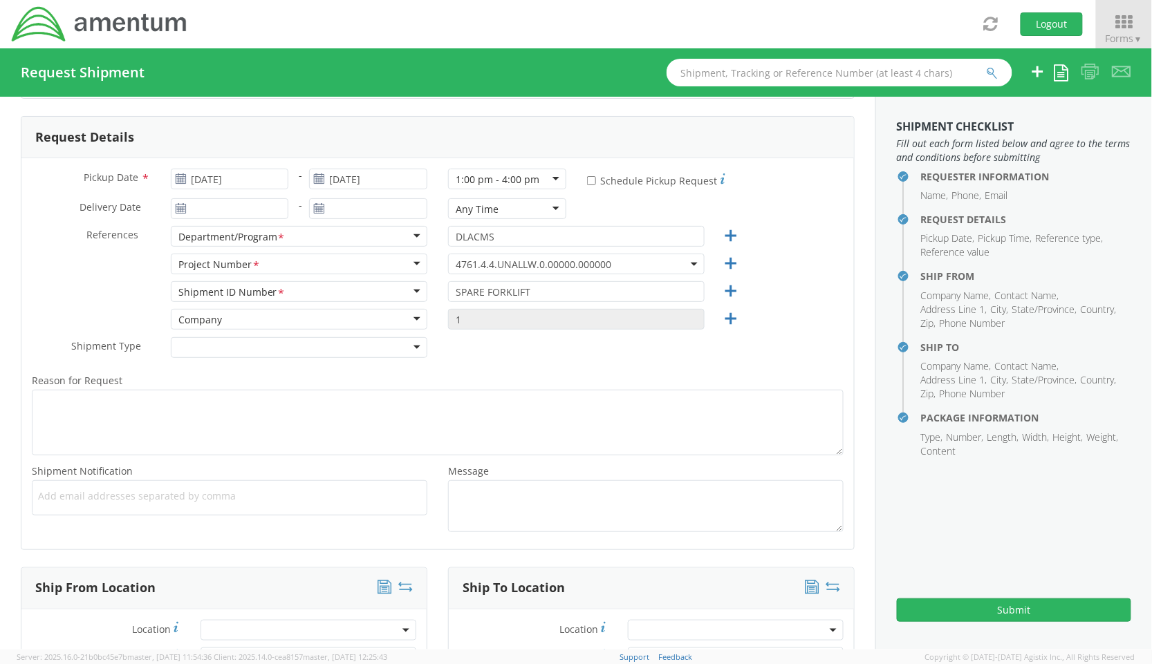
scroll to position [310, 0]
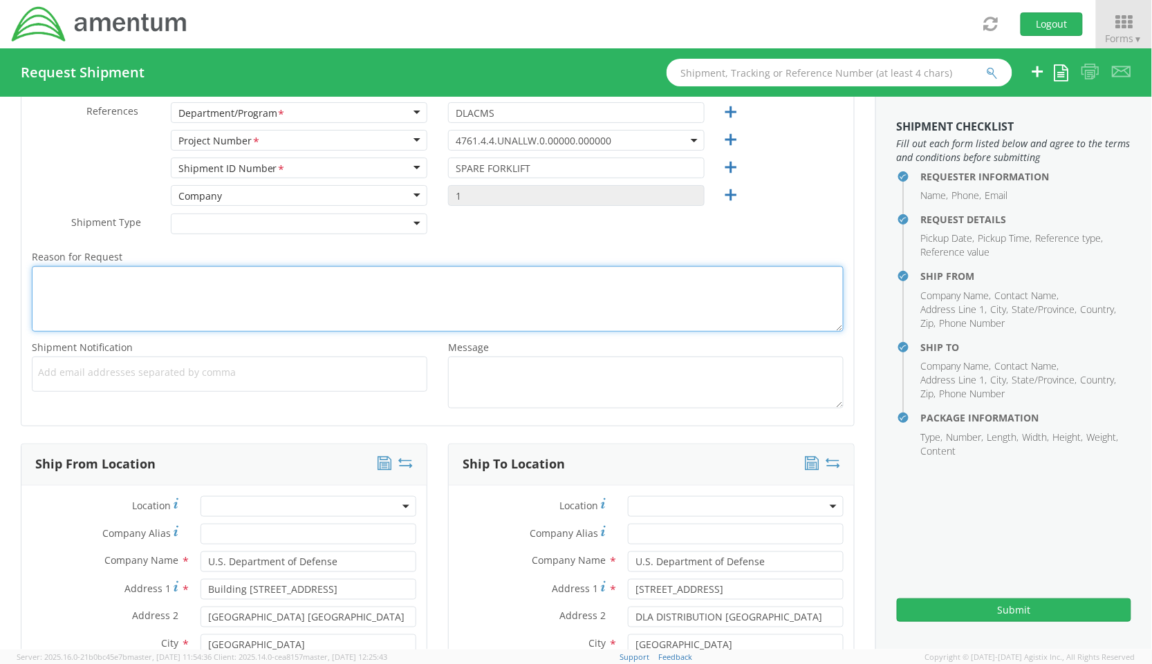
click at [158, 307] on textarea "Reason for Request *" at bounding box center [437, 299] width 811 height 66
click at [319, 279] on textarea "need a quote for this door to door shipment of this" at bounding box center [437, 299] width 811 height 66
paste textarea "Crown C-5, 5K, propane forklift"
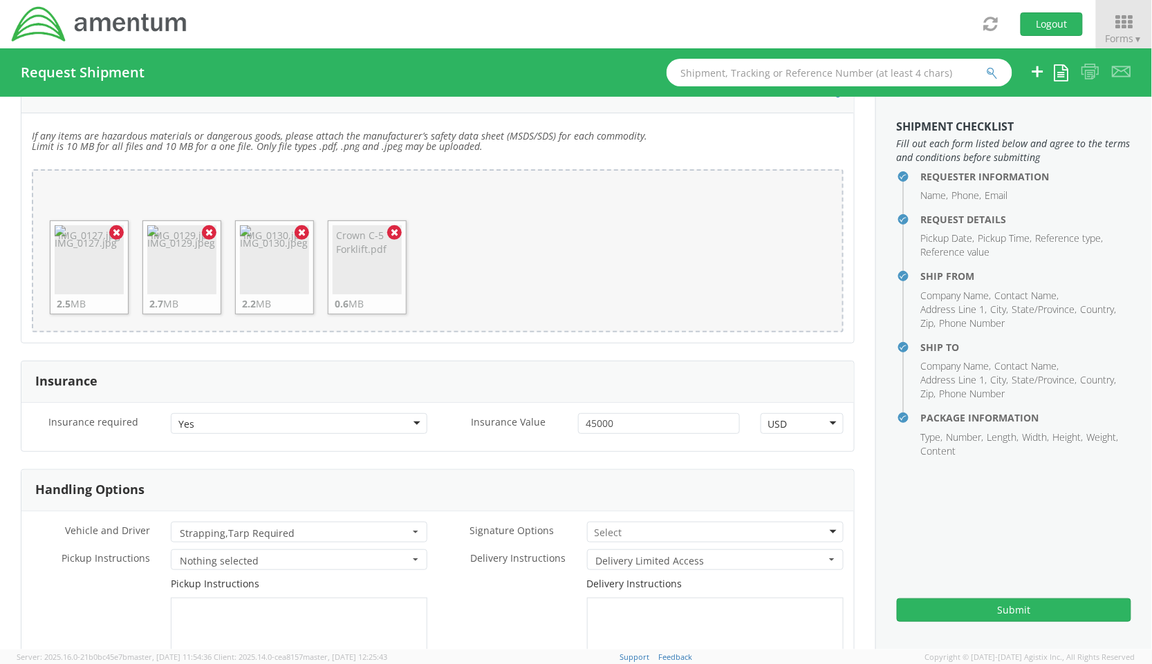
scroll to position [1906, 0]
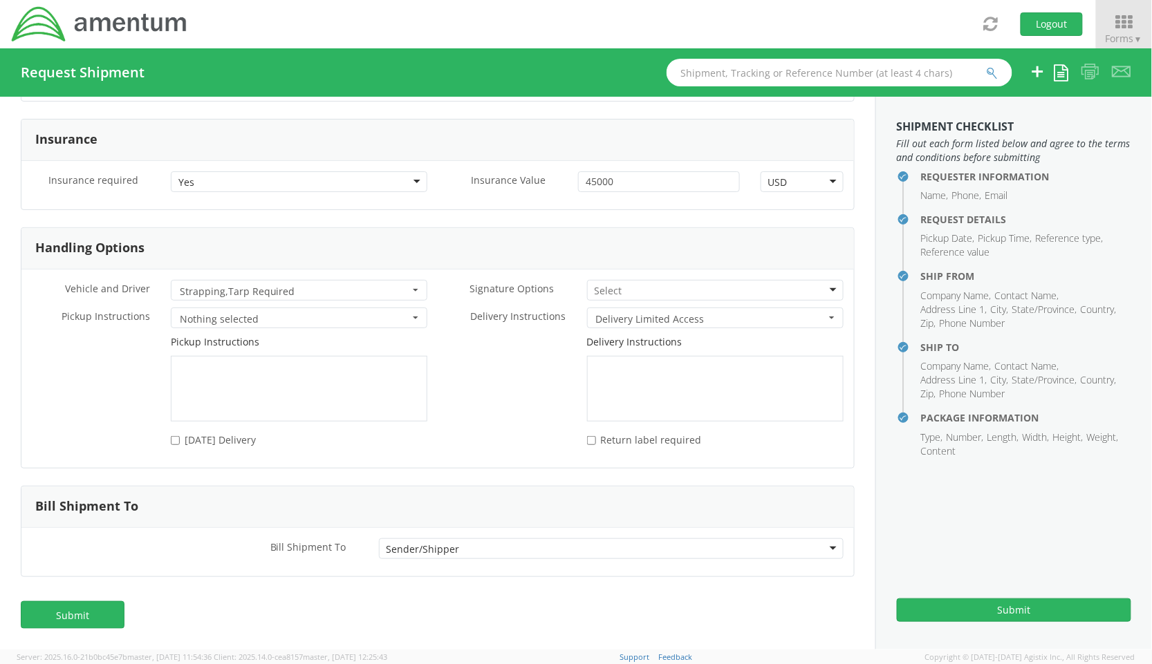
type textarea "need a quote for this door to door shipment of this Crown C-5, 5K, propane fork…"
click at [417, 322] on button "Nothing selected" at bounding box center [299, 318] width 256 height 21
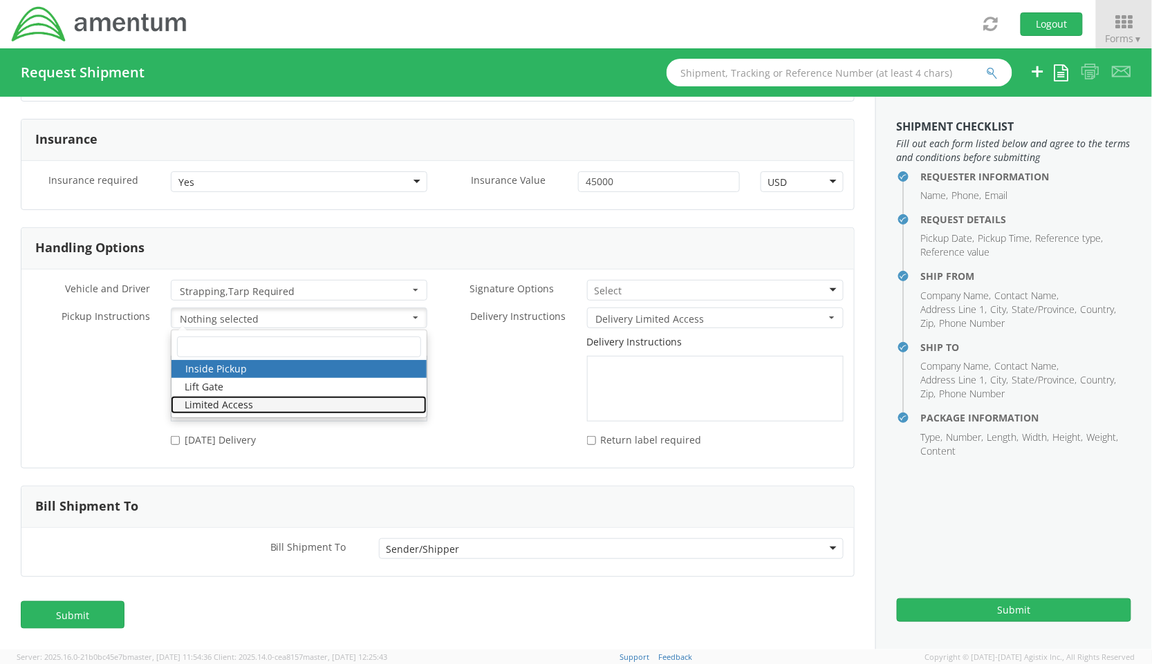
click at [236, 402] on link "Limited Access" at bounding box center [299, 405] width 256 height 18
click at [540, 357] on div "Delivery Instructions" at bounding box center [646, 378] width 416 height 86
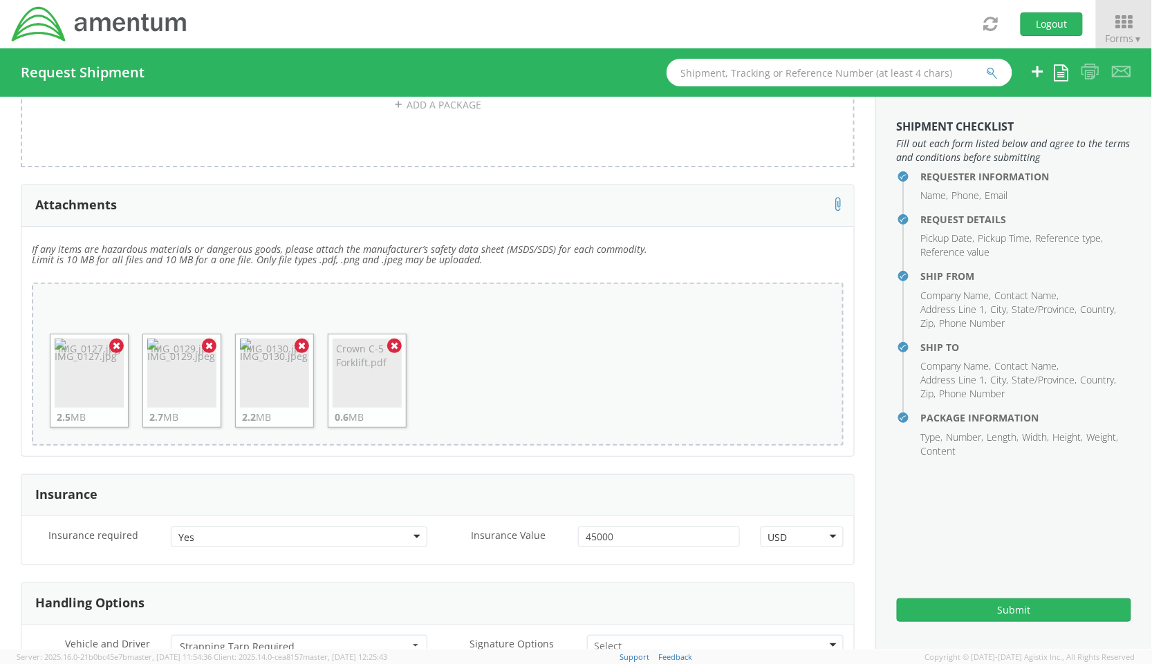
scroll to position [1538, 0]
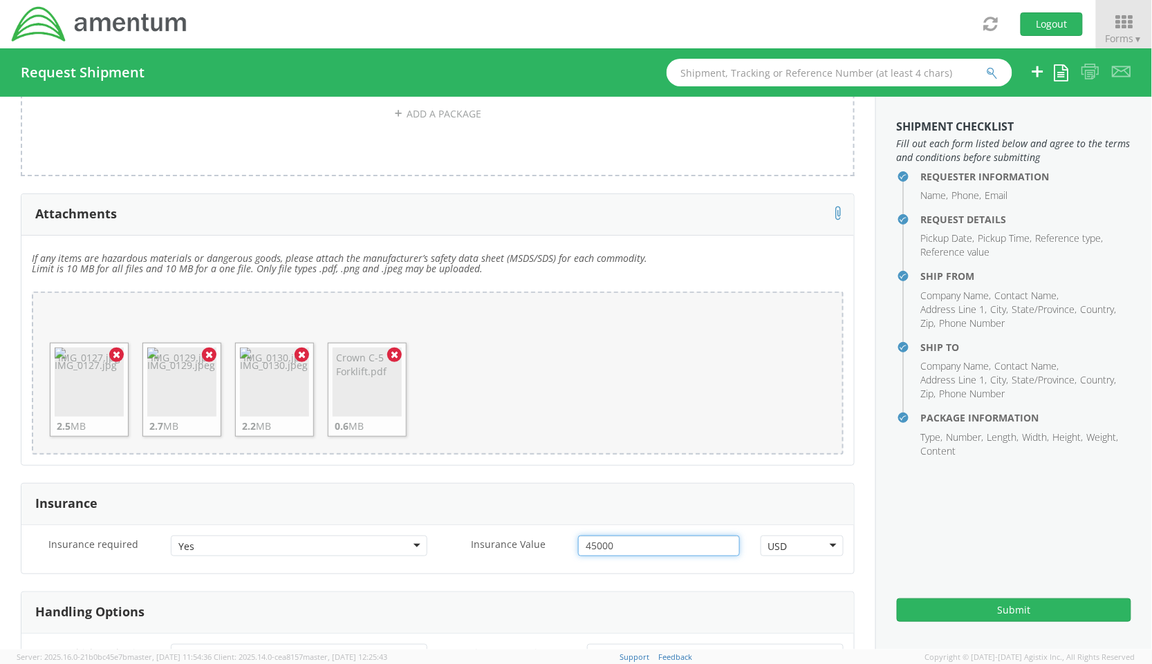
drag, startPoint x: 603, startPoint y: 553, endPoint x: 468, endPoint y: 545, distance: 135.7
click at [468, 545] on div "Insurance Value * 45000" at bounding box center [594, 546] width 312 height 21
type input "7231.98"
click at [454, 518] on div "Insurance" at bounding box center [437, 504] width 832 height 41
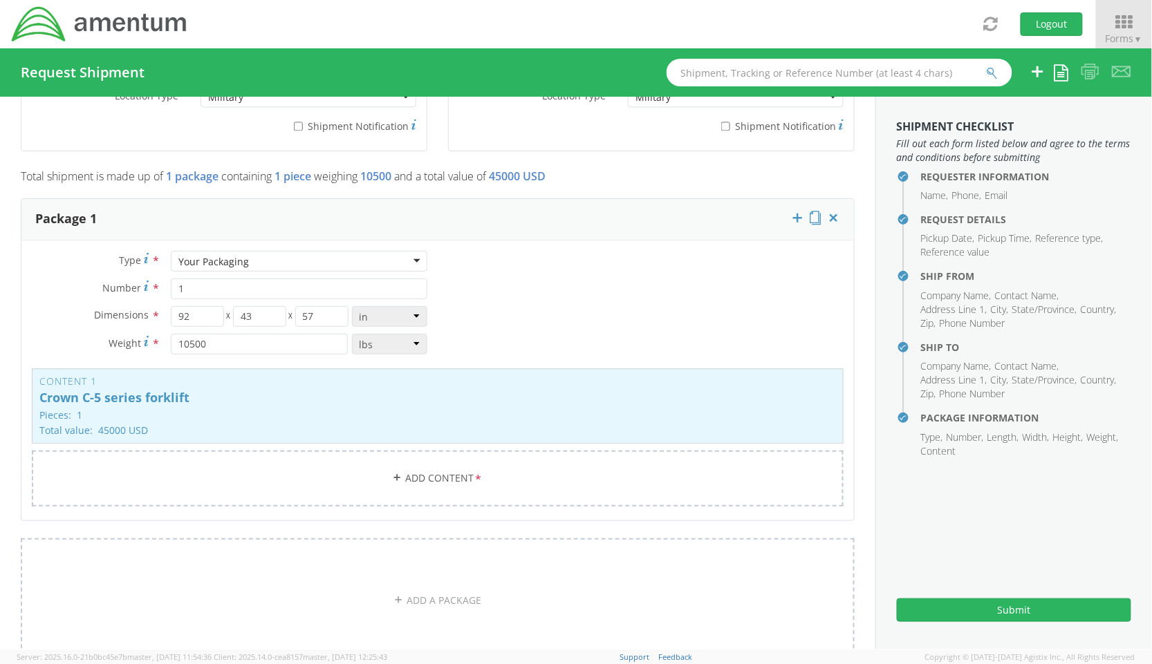
scroll to position [1046, 0]
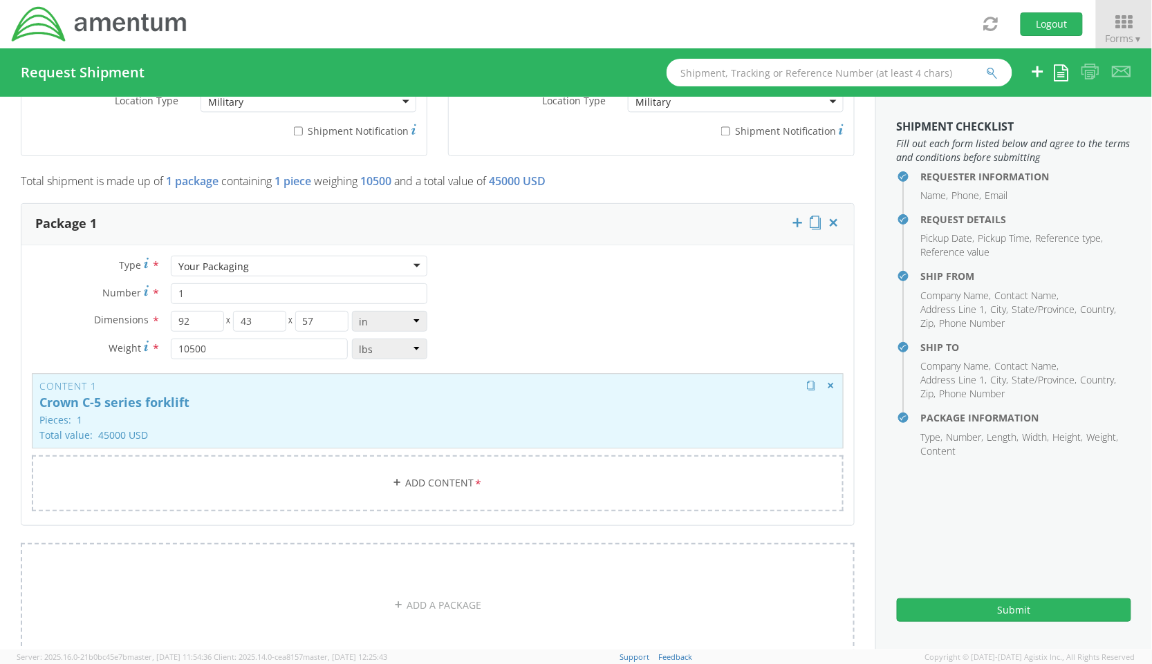
click at [220, 421] on p "Pieces: 1" at bounding box center [437, 420] width 796 height 10
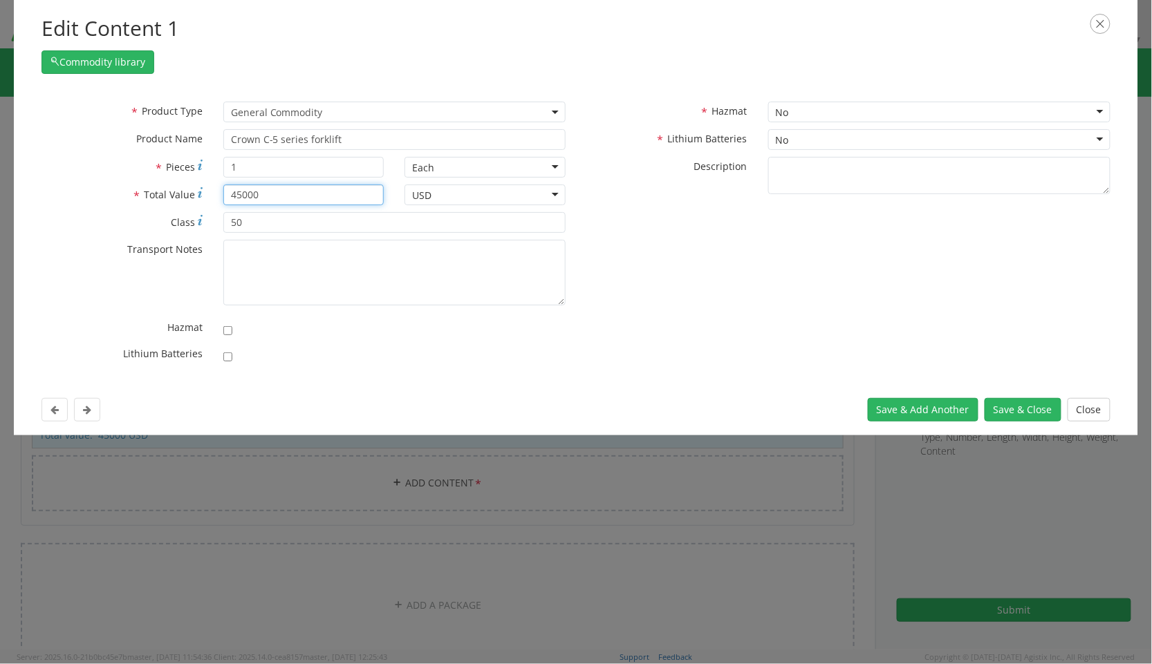
drag, startPoint x: 332, startPoint y: 194, endPoint x: -202, endPoint y: 135, distance: 537.4
click at [0, 135] on html "annexa Batch Shipping Guide Created with Sketch. calendar Created with Sketch." at bounding box center [576, 332] width 1152 height 664
type input "7231.98"
click at [693, 318] on div "* Product Type Documents General Commodity General Commodity * Product Name Cro…" at bounding box center [575, 236] width 1089 height 269
click at [998, 409] on button "Save & Close" at bounding box center [1022, 410] width 77 height 24
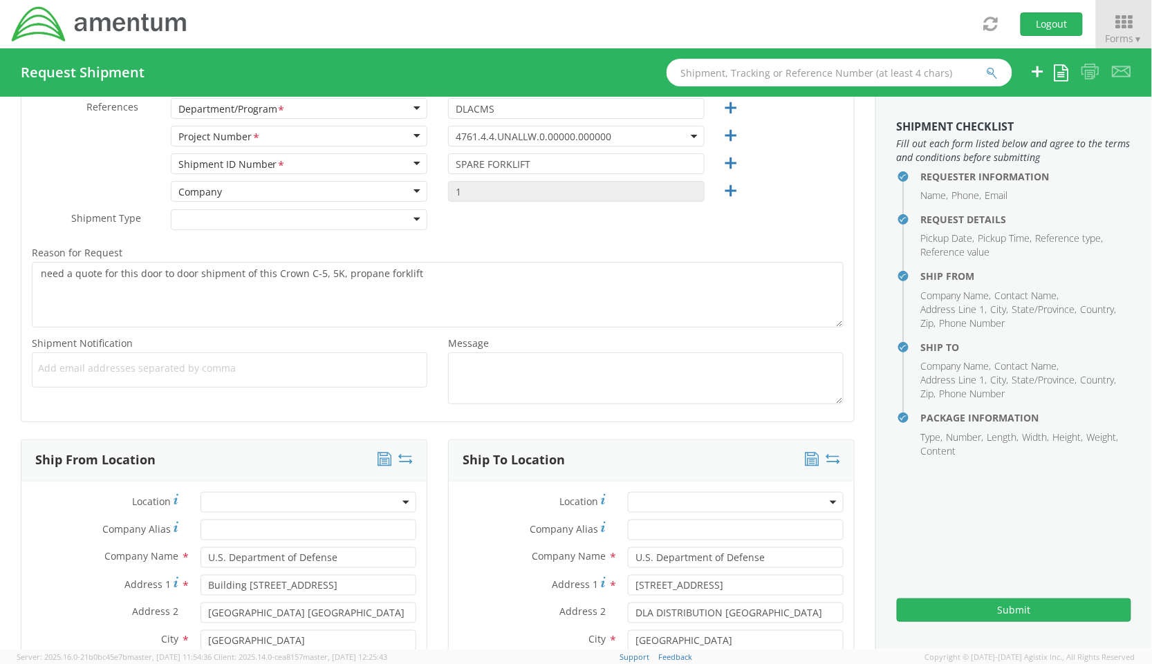
scroll to position [310, 0]
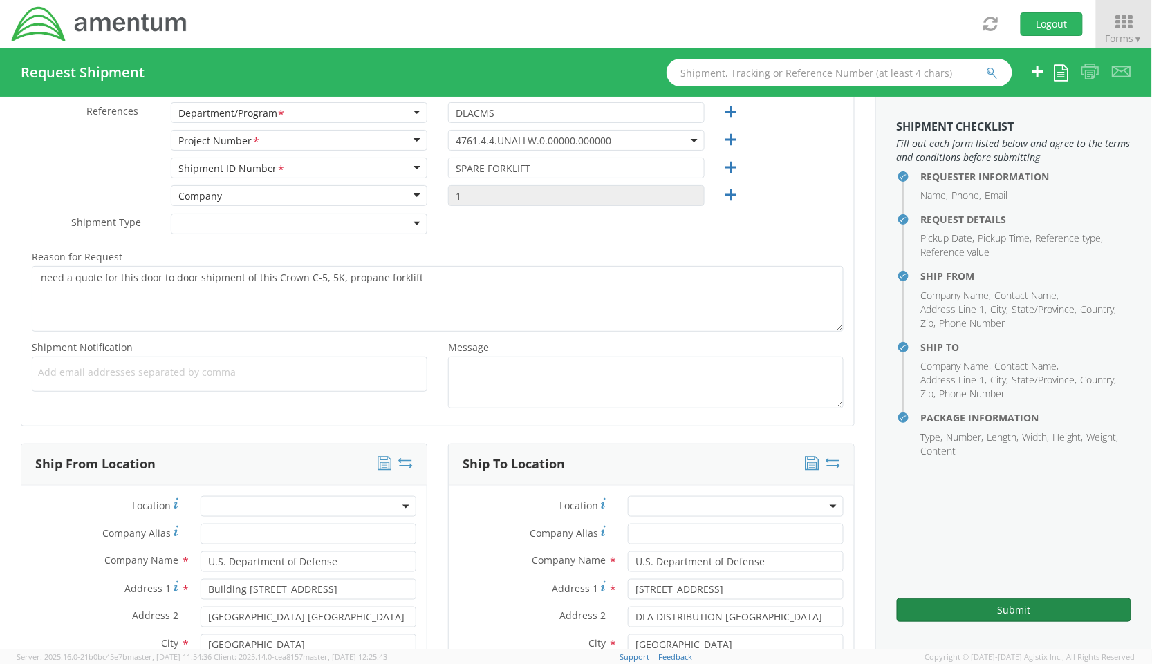
click at [993, 607] on button "Submit" at bounding box center [1013, 611] width 234 height 24
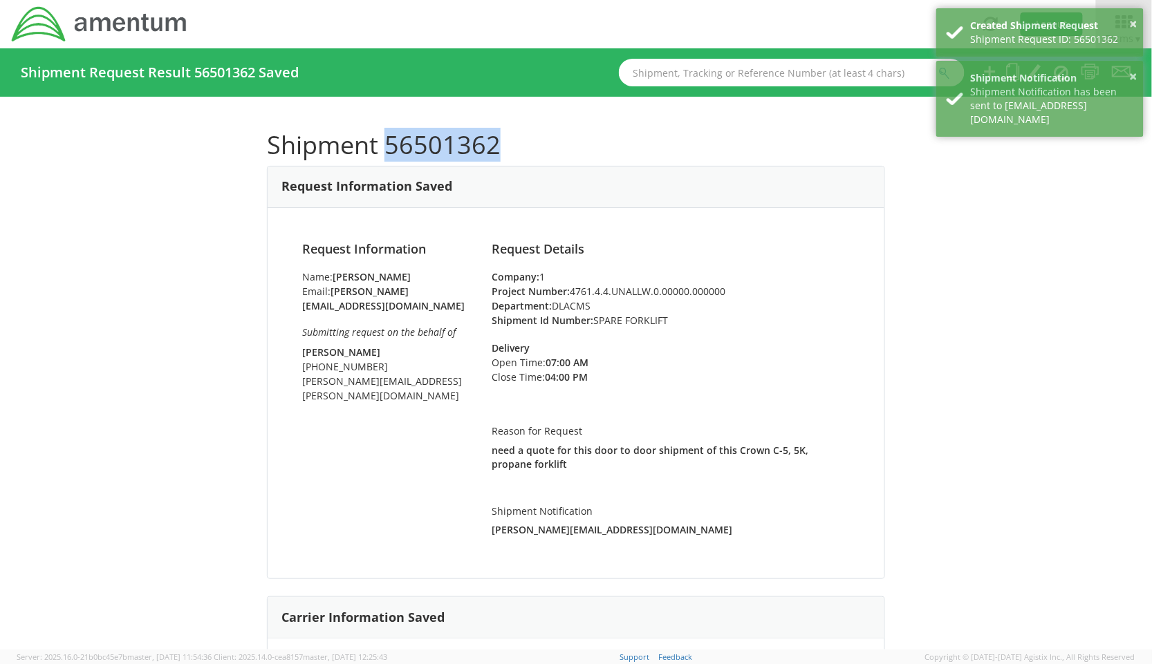
drag, startPoint x: 491, startPoint y: 138, endPoint x: 384, endPoint y: 151, distance: 107.2
click at [384, 151] on h1 "Shipment 56501362" at bounding box center [576, 145] width 618 height 28
copy h1 "56501362"
